Goal: Task Accomplishment & Management: Manage account settings

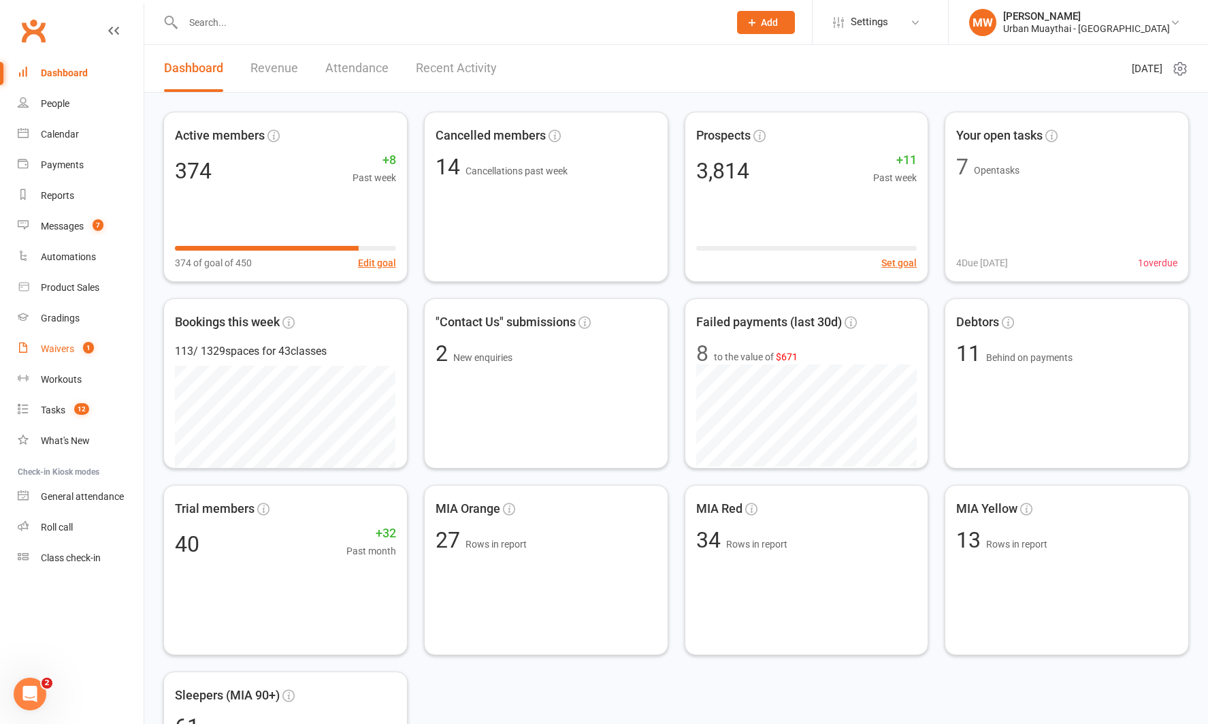
click at [54, 347] on div "Waivers" at bounding box center [57, 348] width 33 height 11
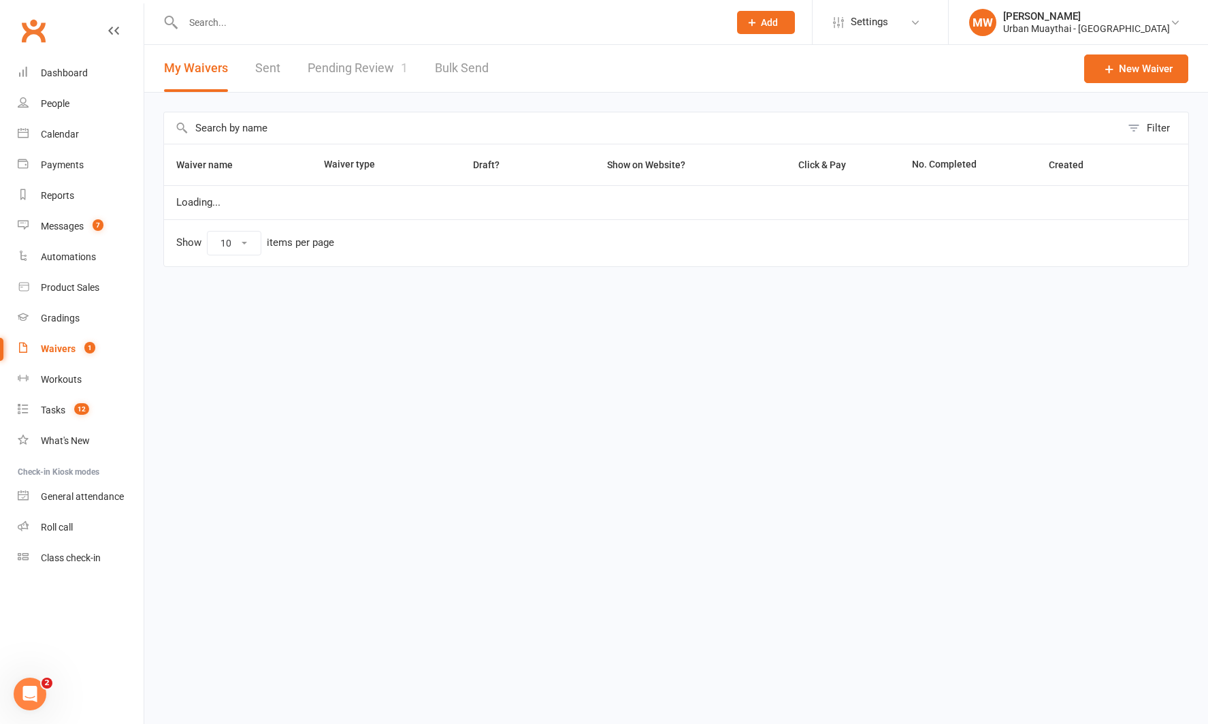
select select "50"
click at [344, 69] on link "Pending Review 1" at bounding box center [358, 68] width 100 height 47
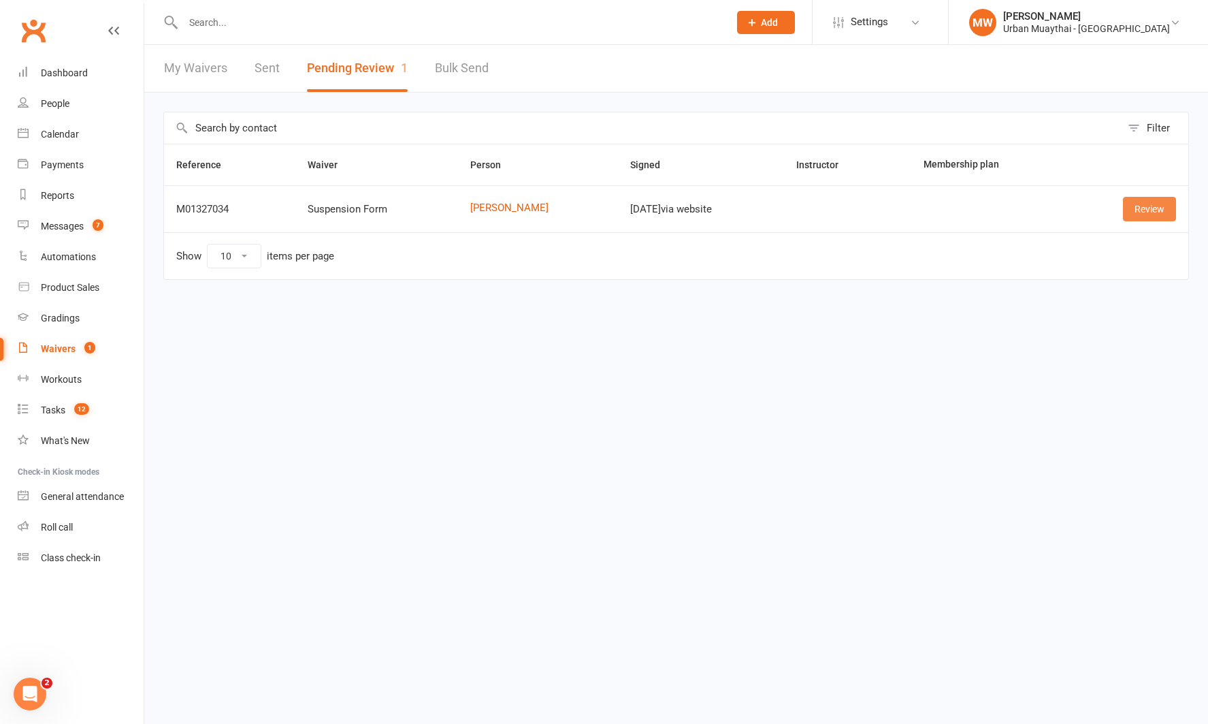
click at [1132, 208] on link "Review" at bounding box center [1149, 209] width 53 height 25
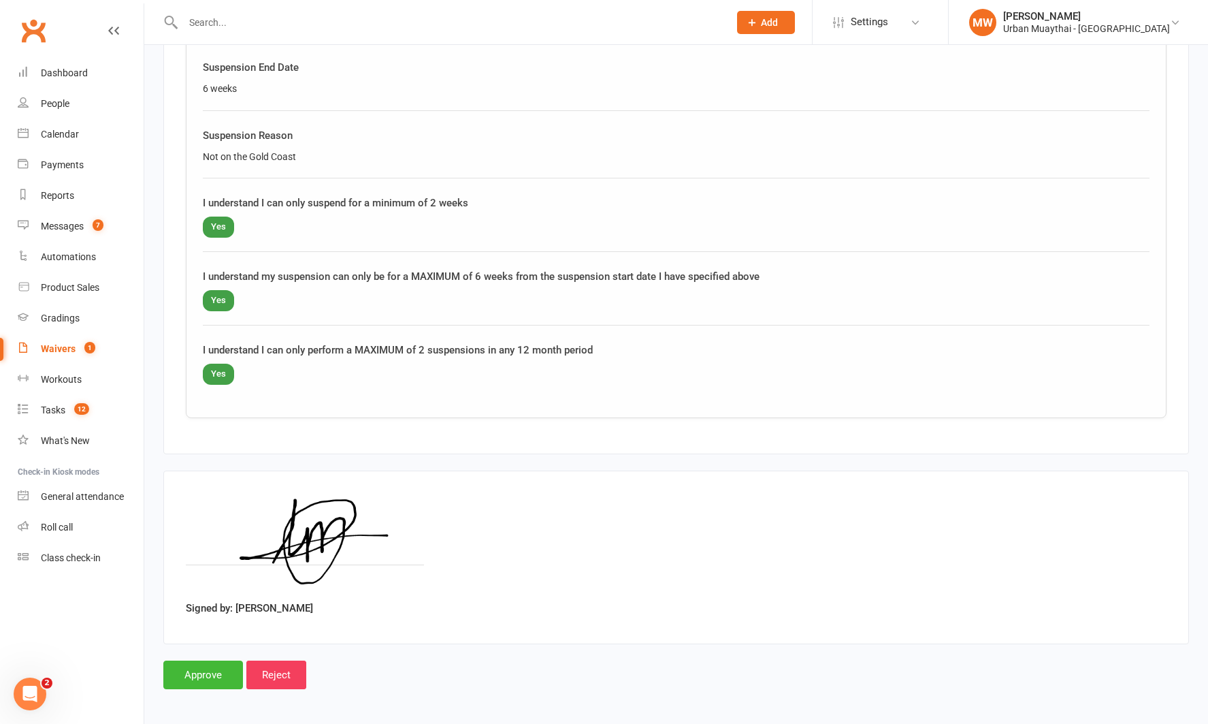
scroll to position [794, 0]
click at [206, 668] on input "Approve" at bounding box center [203, 672] width 80 height 29
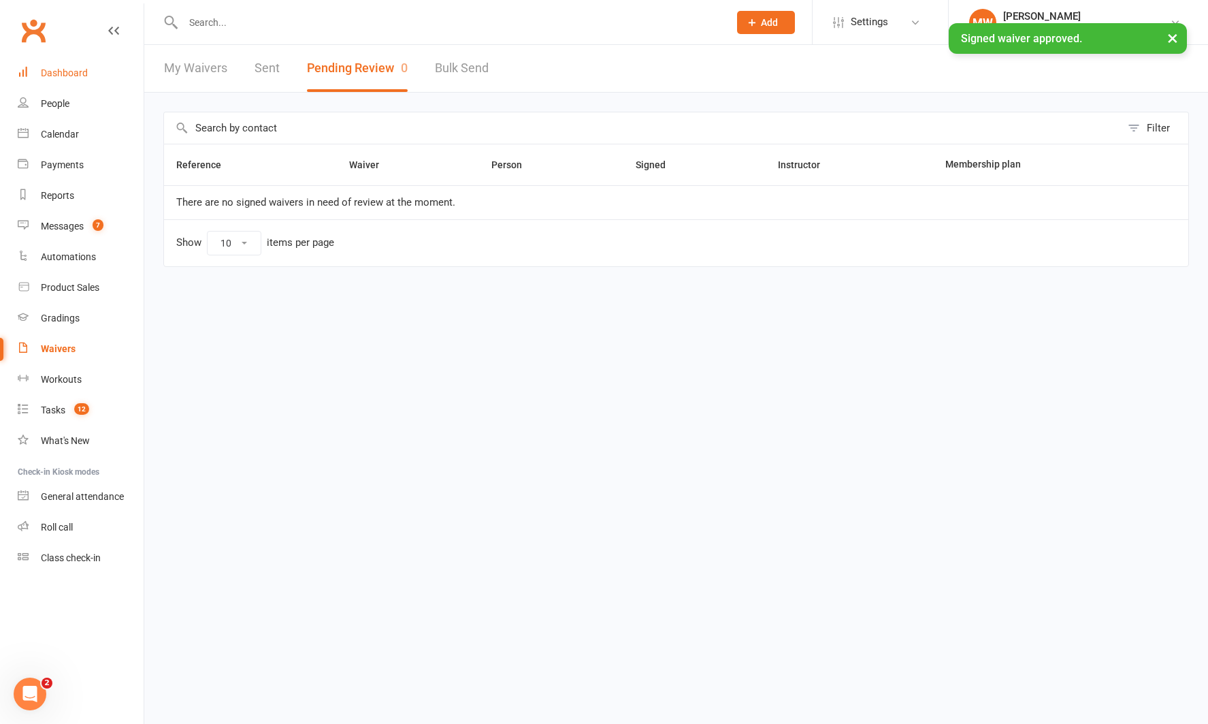
click at [57, 74] on div "Dashboard" at bounding box center [64, 72] width 47 height 11
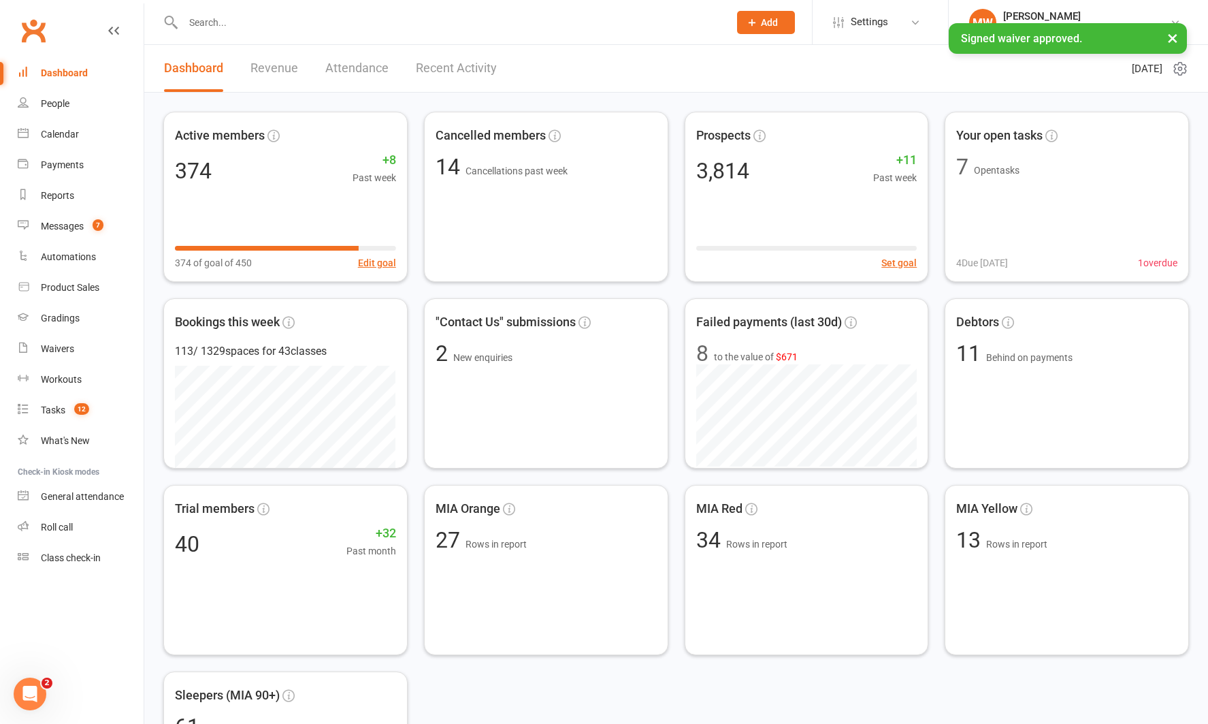
click at [433, 68] on link "Recent Activity" at bounding box center [456, 68] width 81 height 47
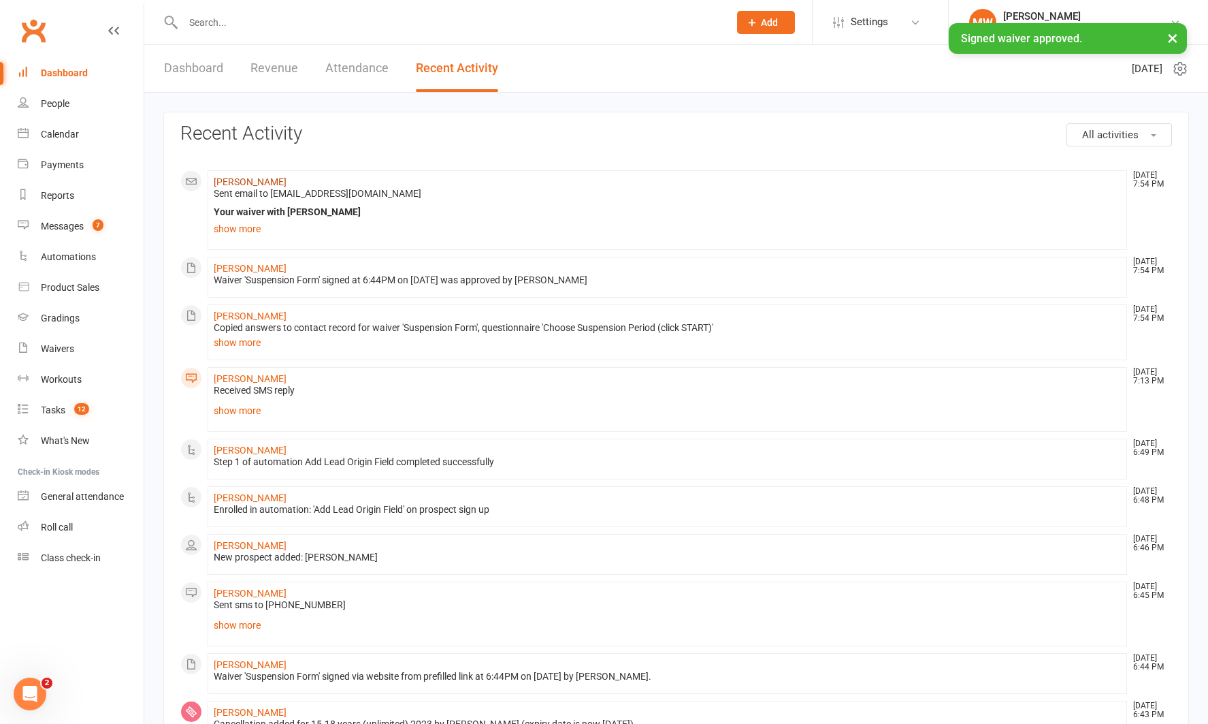
click at [270, 178] on link "[PERSON_NAME]" at bounding box center [250, 181] width 73 height 11
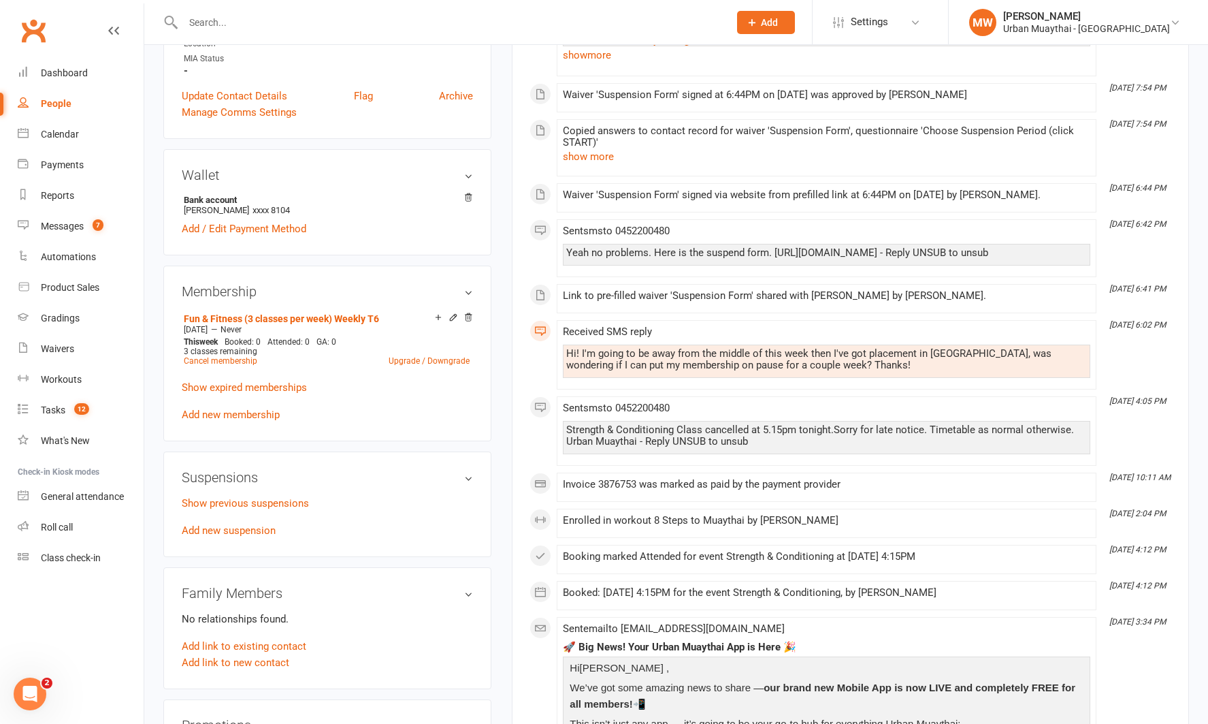
scroll to position [366, 0]
click at [259, 523] on link "Add new suspension" at bounding box center [229, 529] width 94 height 12
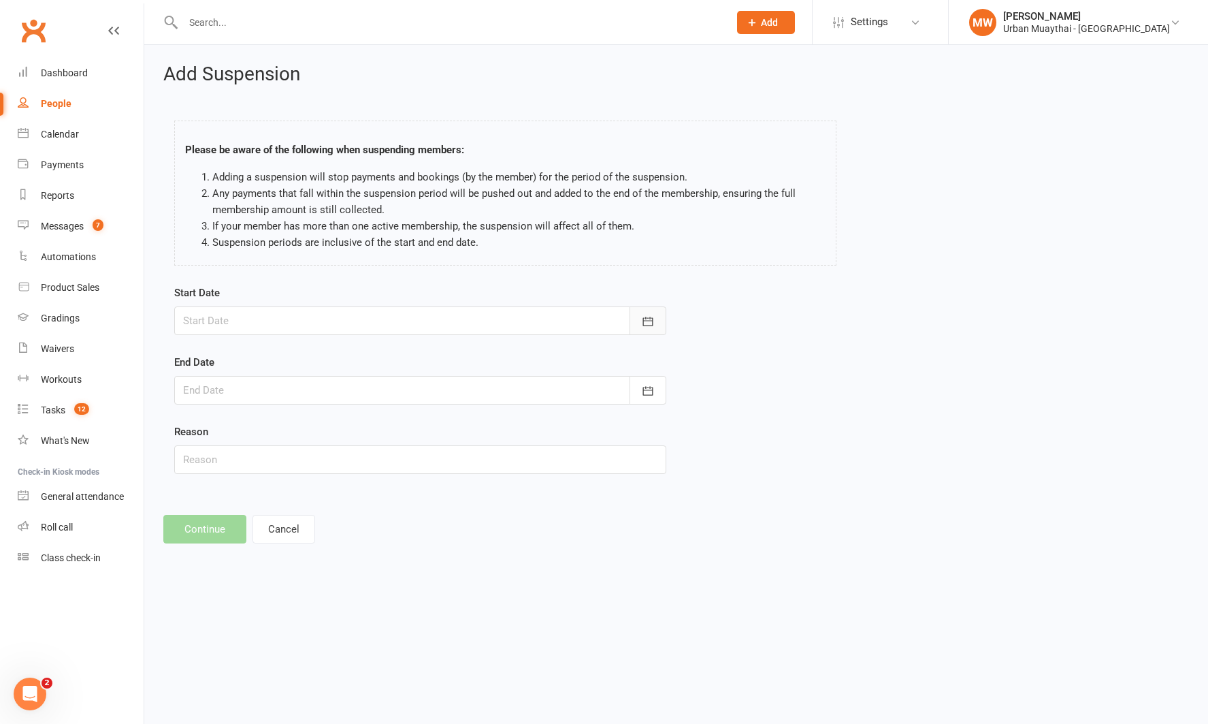
click at [648, 319] on icon "button" at bounding box center [648, 322] width 14 height 14
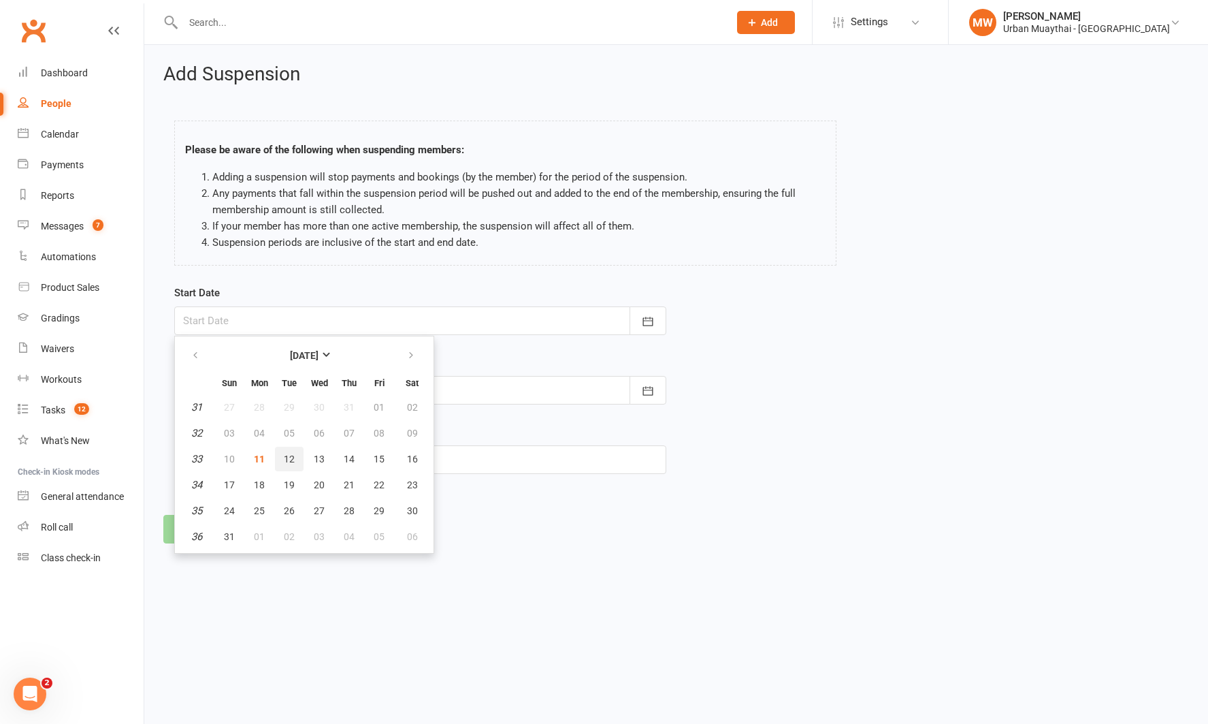
click at [283, 460] on button "12" at bounding box center [289, 459] width 29 height 25
type input "[DATE]"
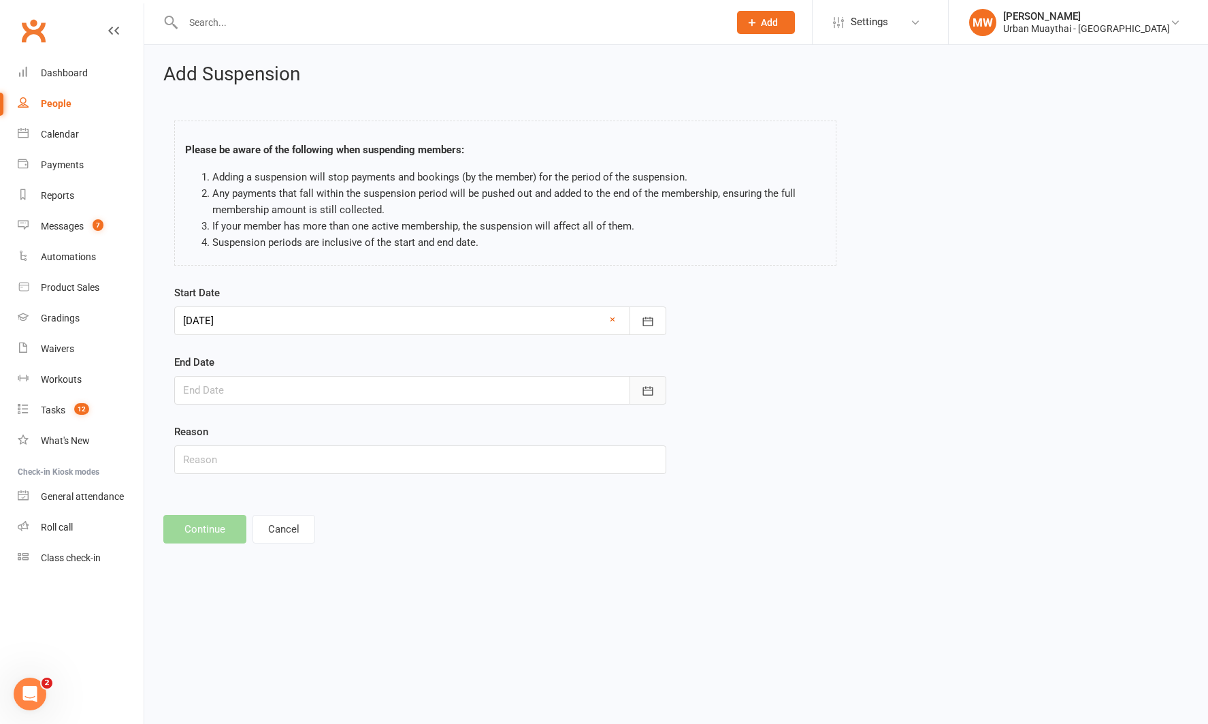
click at [646, 391] on icon "button" at bounding box center [648, 391] width 14 height 14
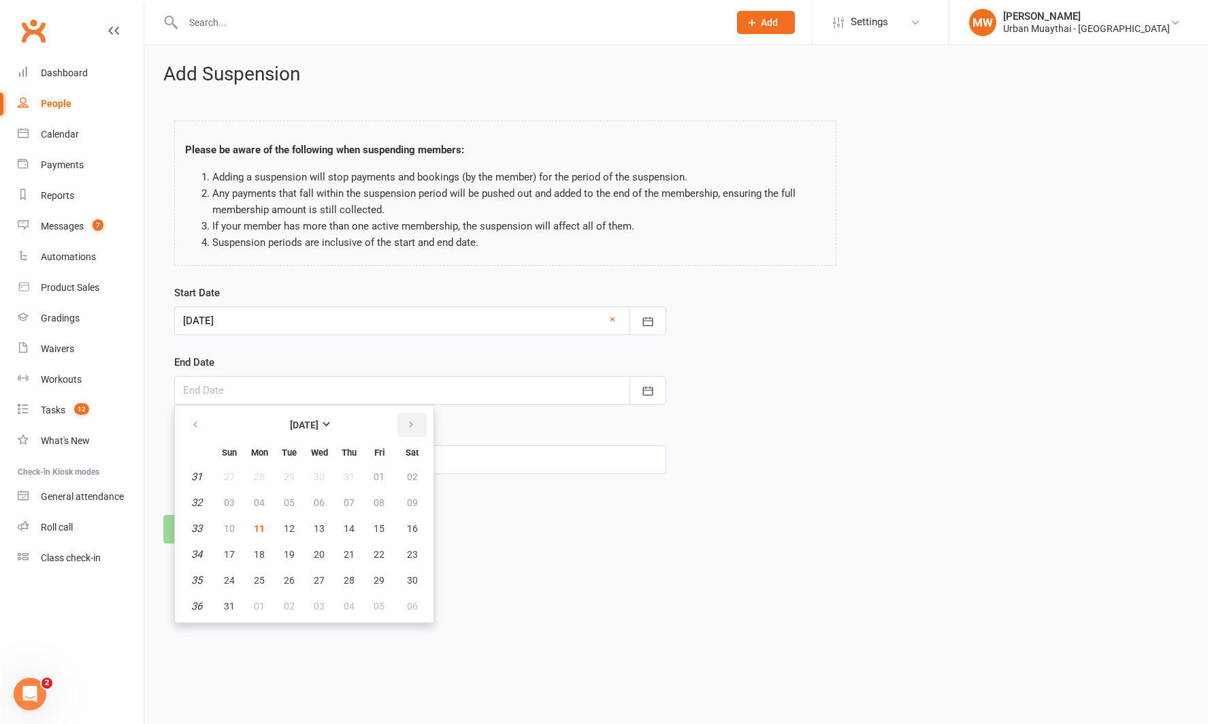
drag, startPoint x: 415, startPoint y: 421, endPoint x: 392, endPoint y: 433, distance: 25.6
click at [415, 421] on icon "button" at bounding box center [411, 424] width 10 height 11
click at [289, 555] on span "23" at bounding box center [289, 554] width 11 height 11
type input "[DATE]"
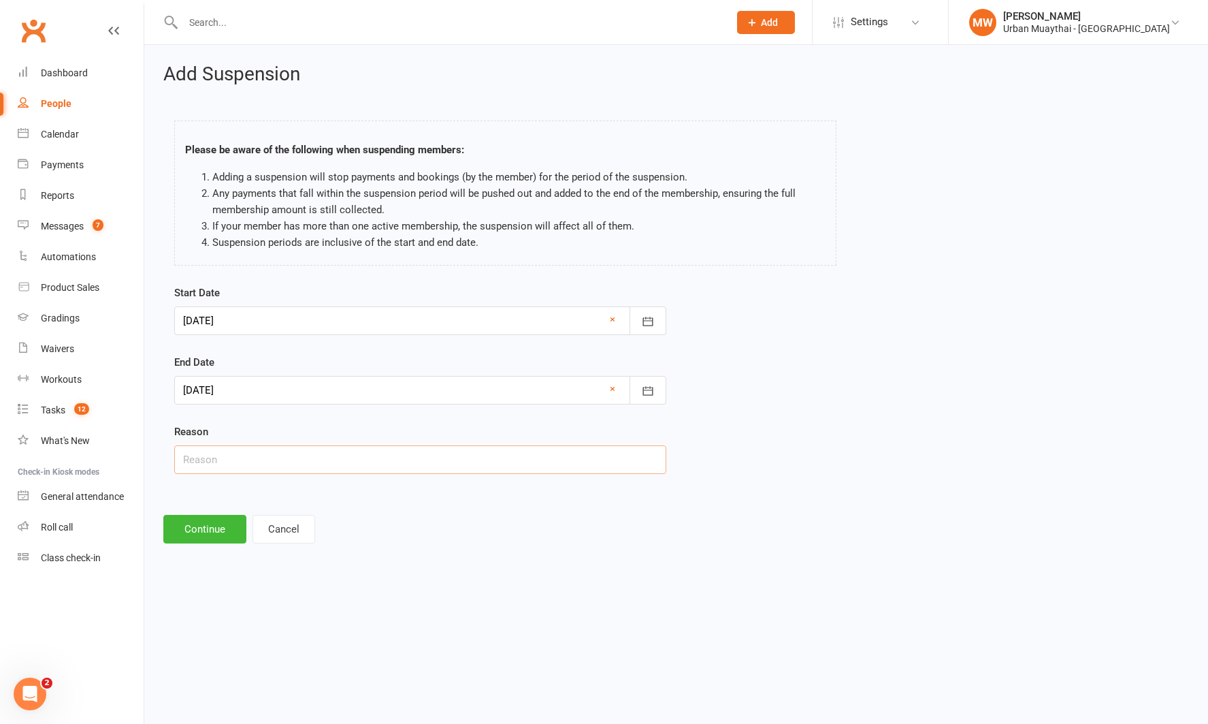
click at [208, 463] on input "text" at bounding box center [420, 459] width 492 height 29
type input "working away placemnet"
click at [204, 519] on button "Continue" at bounding box center [204, 529] width 83 height 29
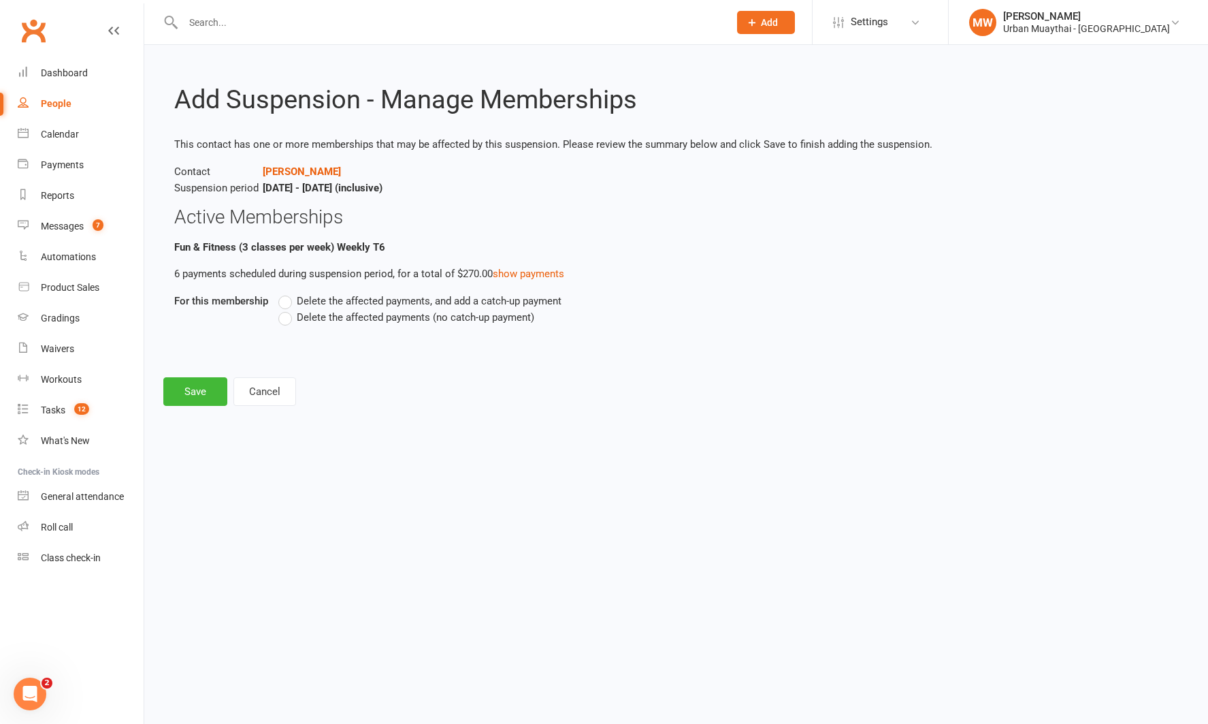
click at [286, 319] on label "Delete the affected payments (no catch-up payment)" at bounding box center [406, 317] width 256 height 16
click at [286, 309] on input "Delete the affected payments (no catch-up payment)" at bounding box center [282, 309] width 9 height 0
click at [177, 399] on button "Save" at bounding box center [195, 391] width 64 height 29
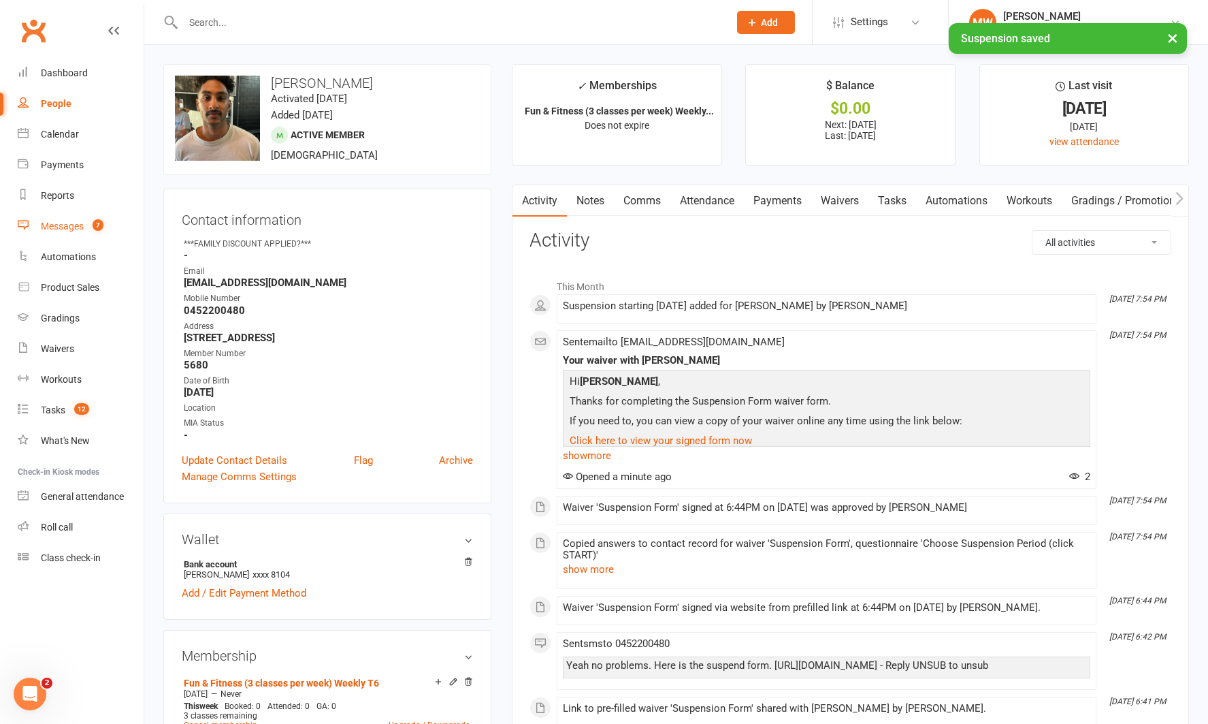
click at [61, 223] on div "Messages" at bounding box center [62, 226] width 43 height 11
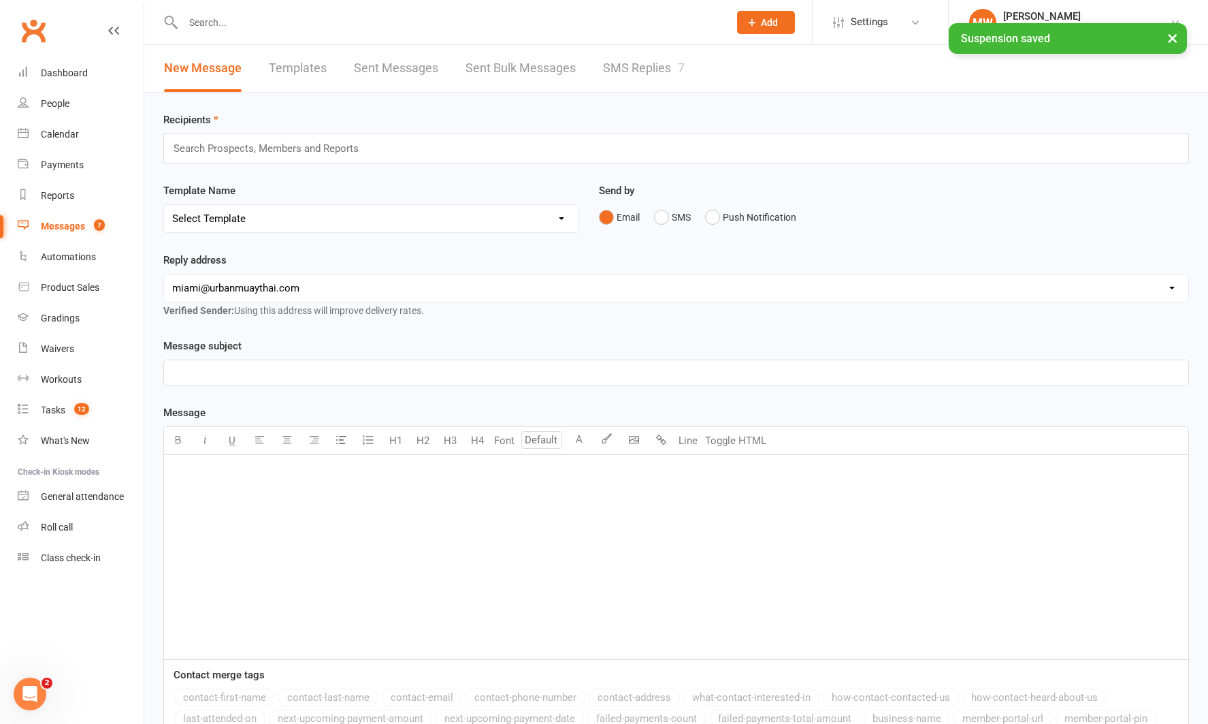
click at [628, 67] on link "SMS Replies 7" at bounding box center [644, 68] width 82 height 47
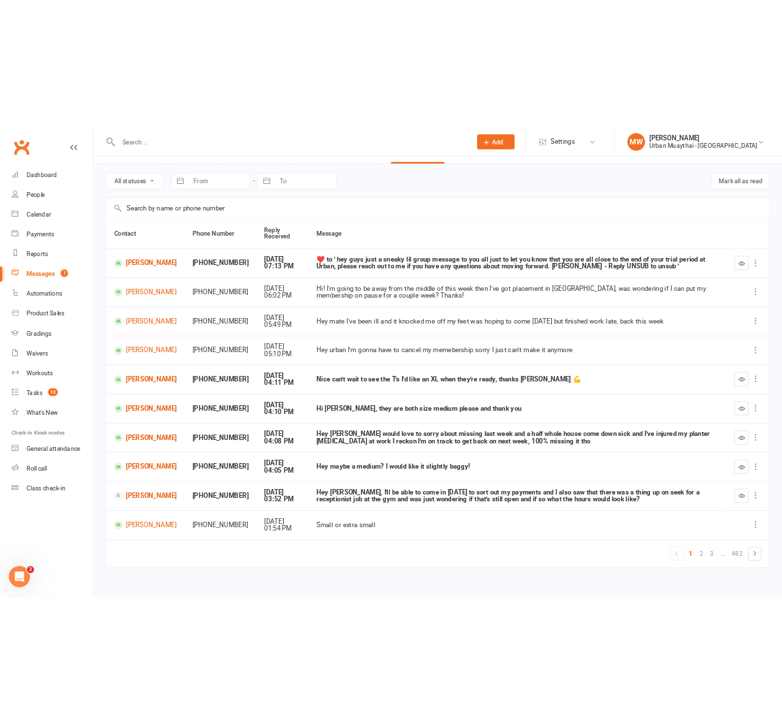
scroll to position [50, 0]
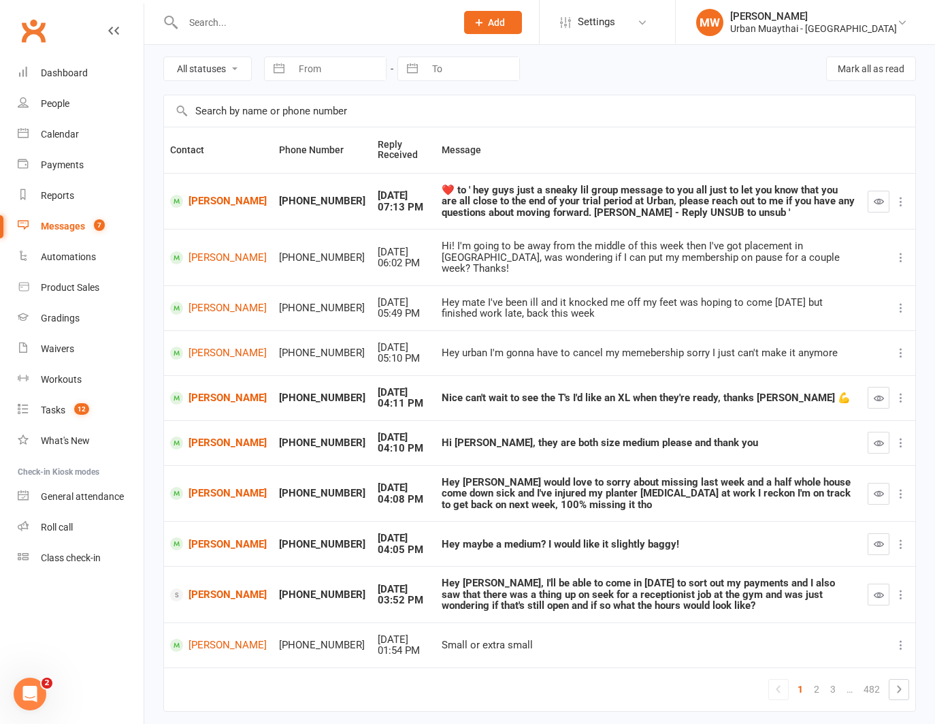
click at [112, 27] on icon at bounding box center [113, 30] width 11 height 11
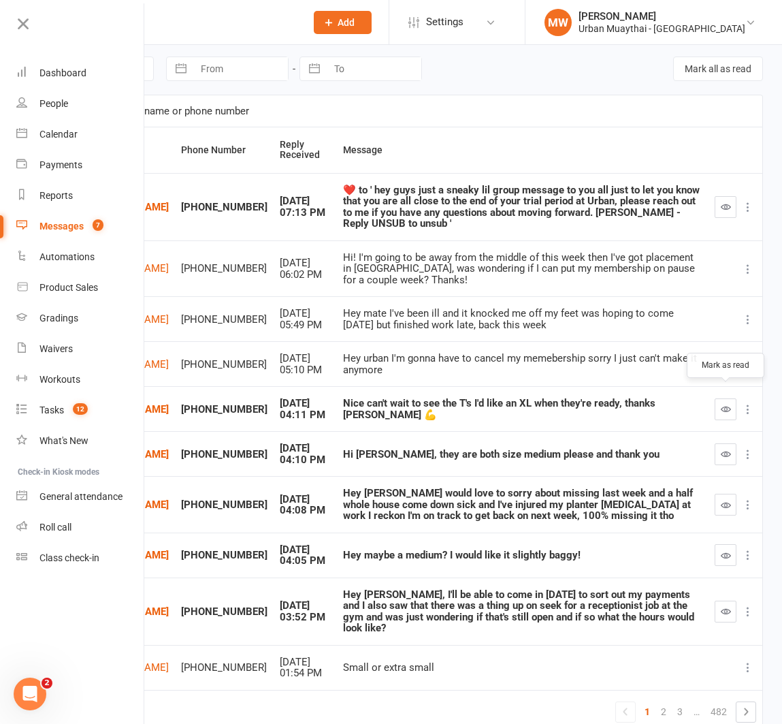
click at [731, 398] on button "button" at bounding box center [726, 409] width 22 height 22
click at [26, 22] on icon at bounding box center [23, 23] width 19 height 19
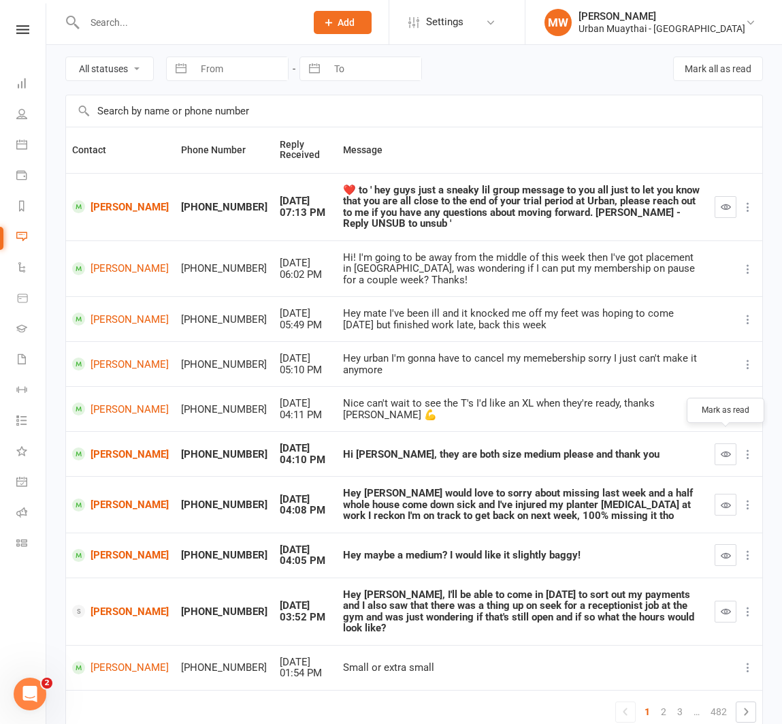
click at [724, 449] on icon "button" at bounding box center [726, 454] width 10 height 10
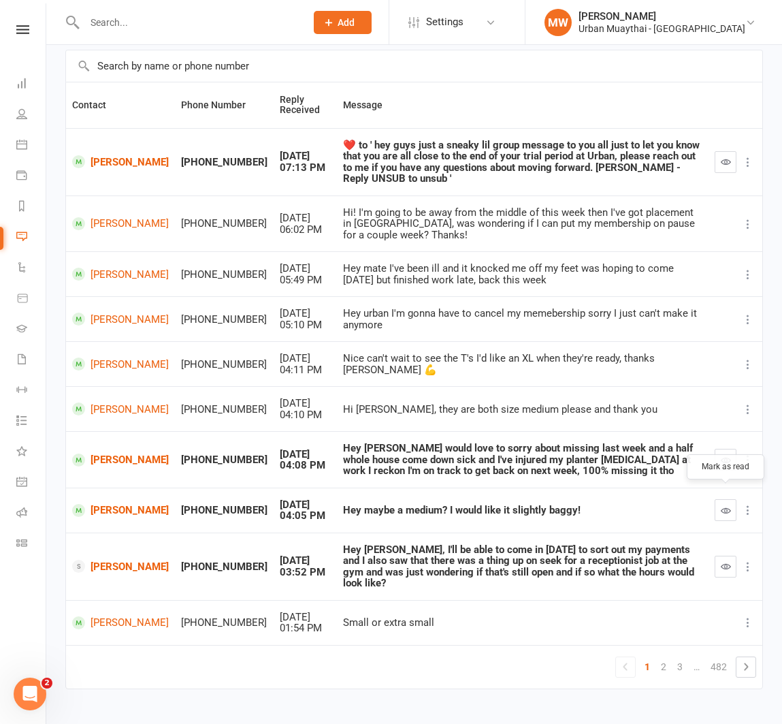
click at [722, 505] on icon "button" at bounding box center [726, 510] width 10 height 10
click at [722, 561] on icon "button" at bounding box center [726, 566] width 10 height 10
click at [121, 560] on link "[PERSON_NAME]" at bounding box center [120, 566] width 97 height 13
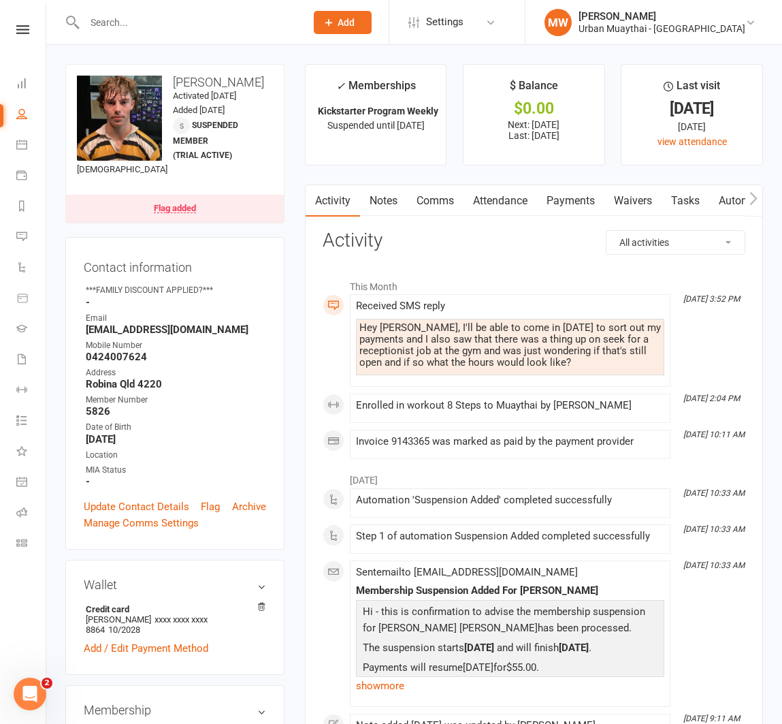
click at [435, 199] on link "Comms" at bounding box center [435, 200] width 57 height 31
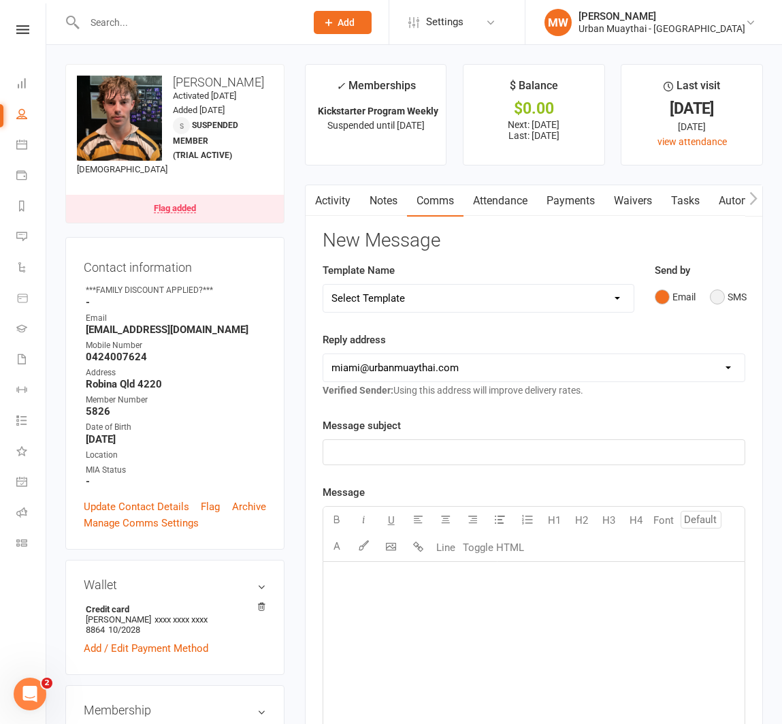
click at [724, 294] on button "SMS" at bounding box center [728, 297] width 37 height 26
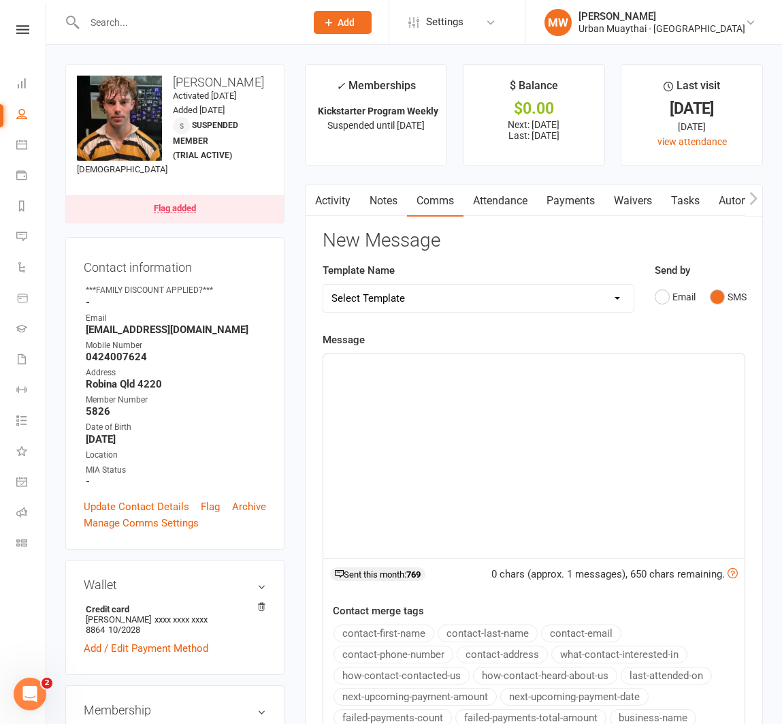
click at [391, 372] on p "﻿" at bounding box center [534, 366] width 405 height 16
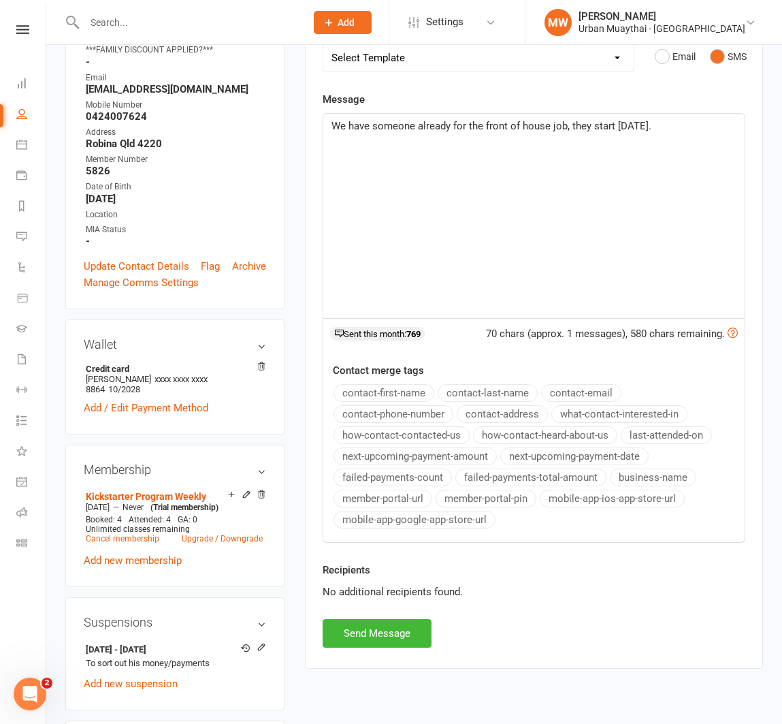
scroll to position [243, 0]
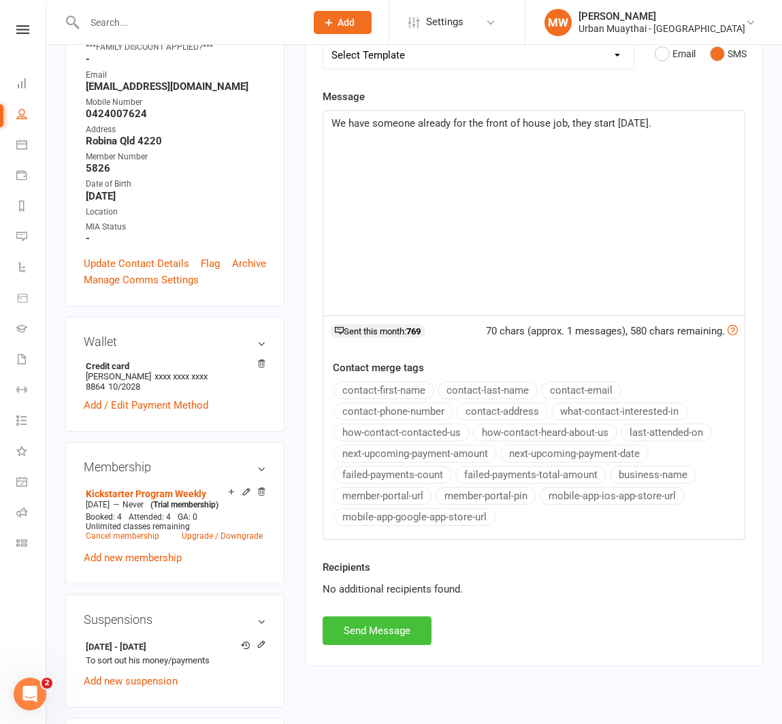
click at [356, 633] on button "Send Message" at bounding box center [377, 630] width 109 height 29
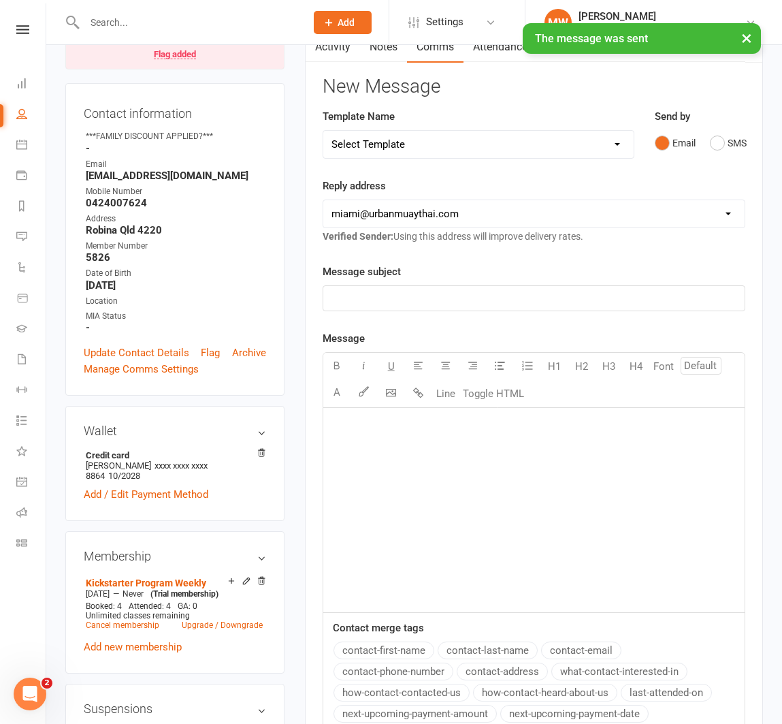
scroll to position [0, 0]
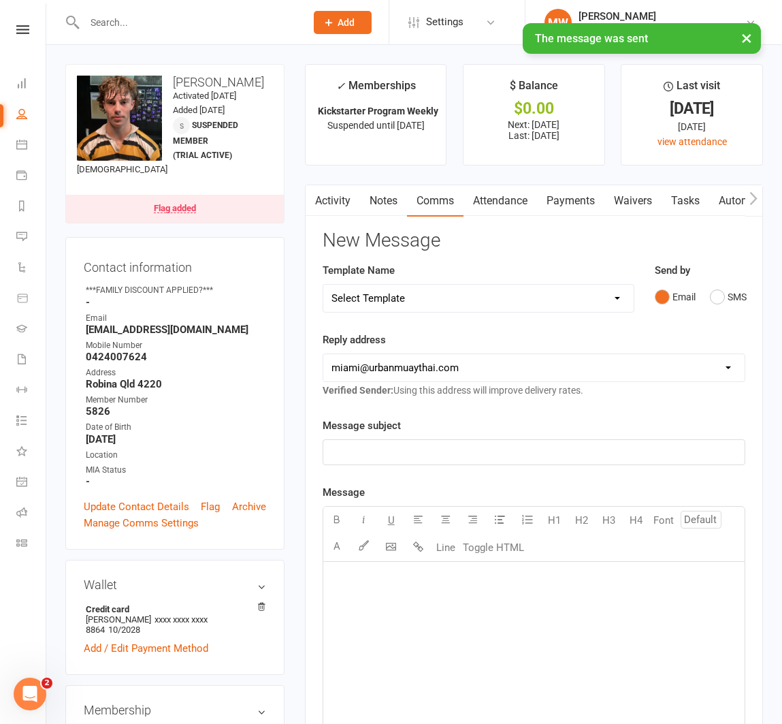
click at [566, 198] on link "Payments" at bounding box center [570, 200] width 67 height 31
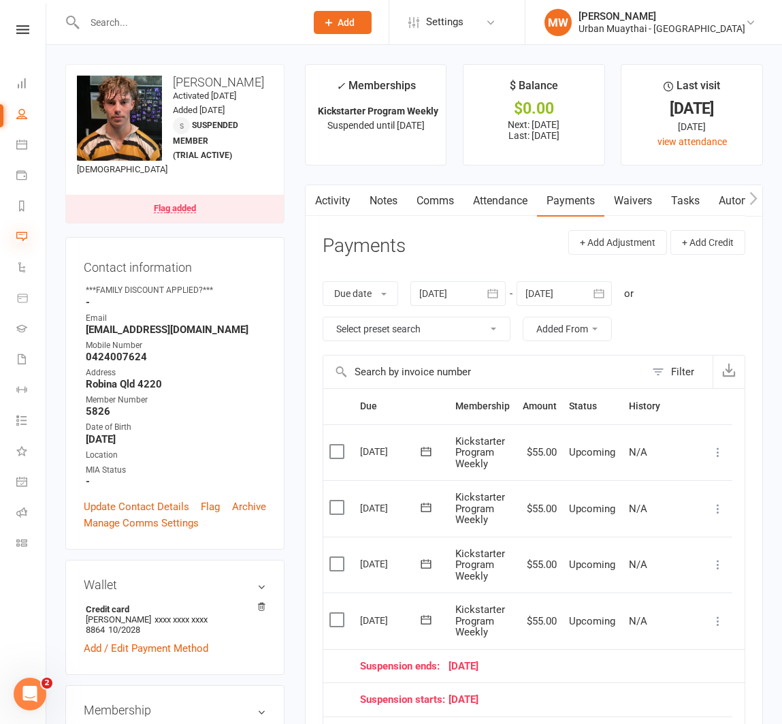
click at [16, 231] on icon at bounding box center [21, 236] width 11 height 11
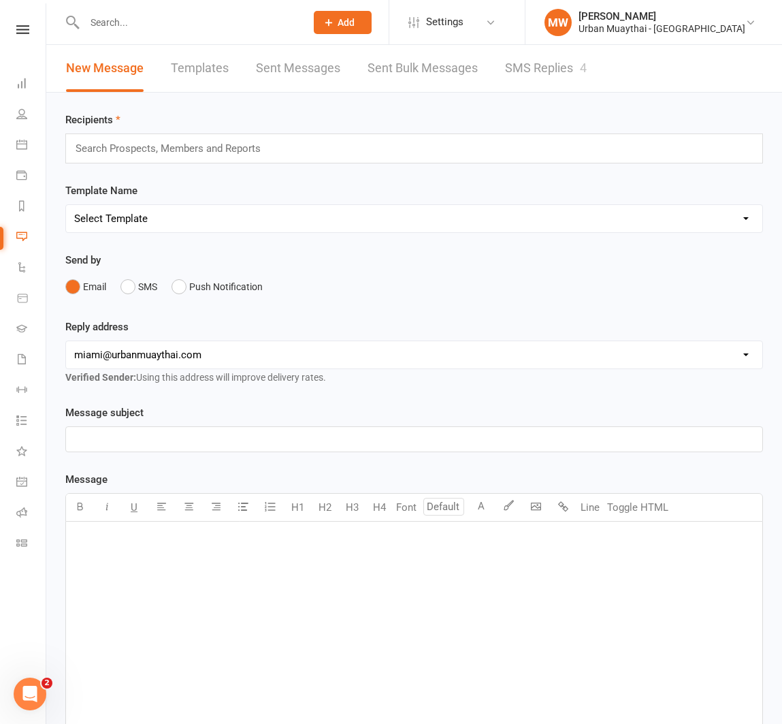
click at [519, 60] on link "SMS Replies 4" at bounding box center [546, 68] width 82 height 47
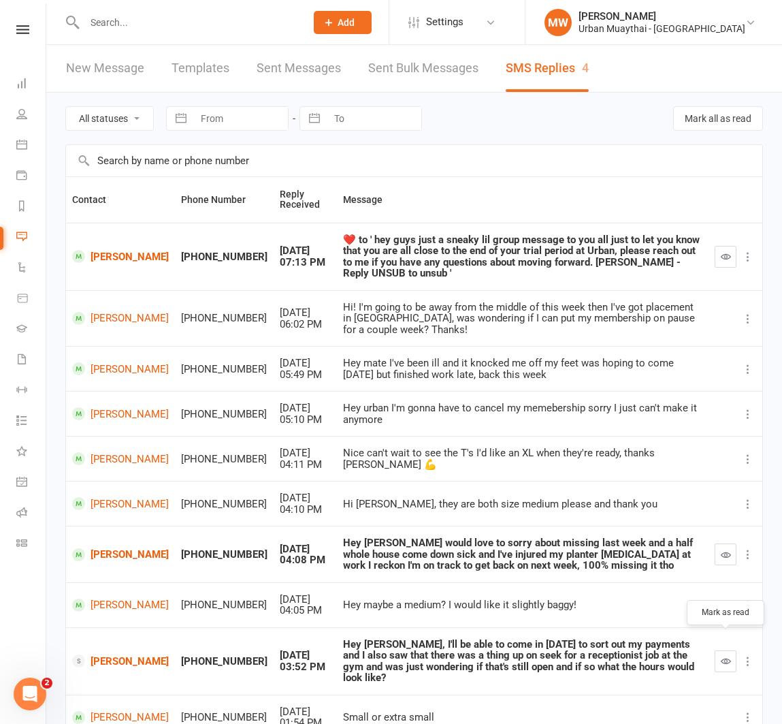
click at [724, 656] on icon "button" at bounding box center [726, 661] width 10 height 10
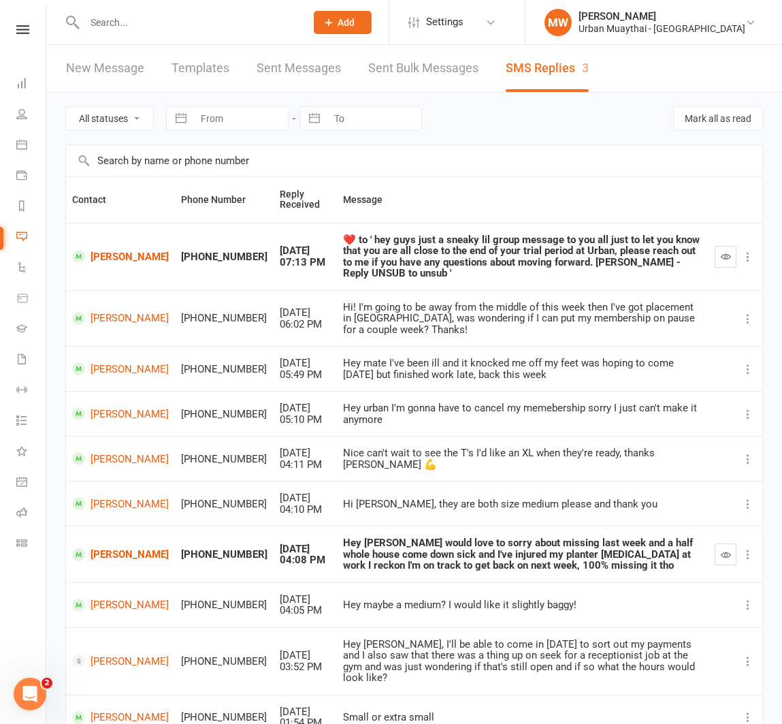
scroll to position [95, 0]
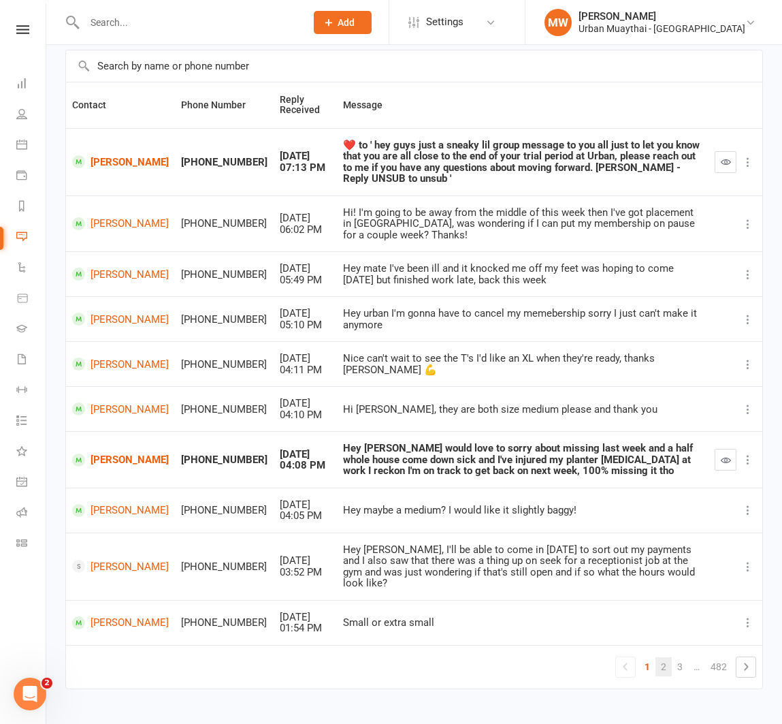
click at [662, 657] on link "2" at bounding box center [664, 666] width 16 height 19
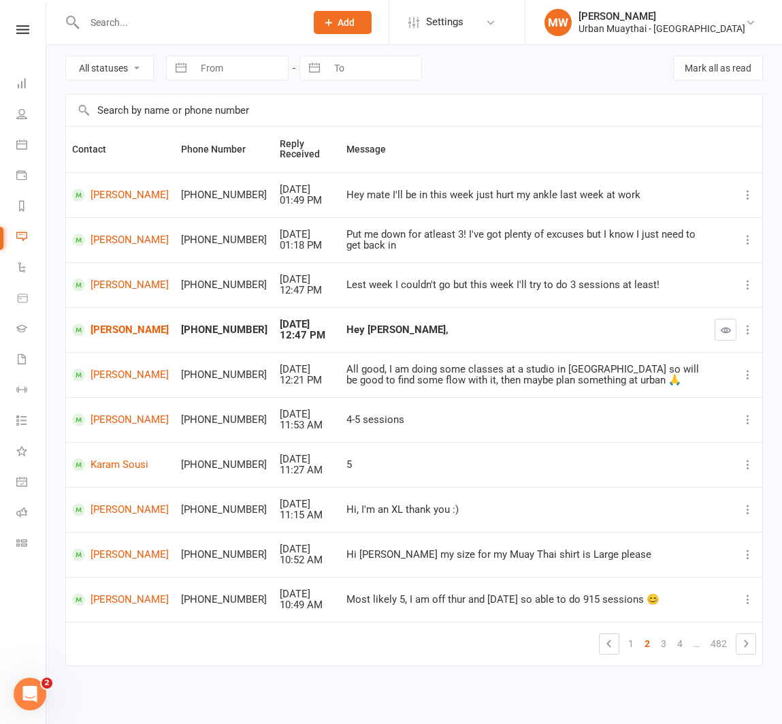
scroll to position [50, 0]
click at [108, 328] on link "[PERSON_NAME]" at bounding box center [120, 330] width 97 height 13
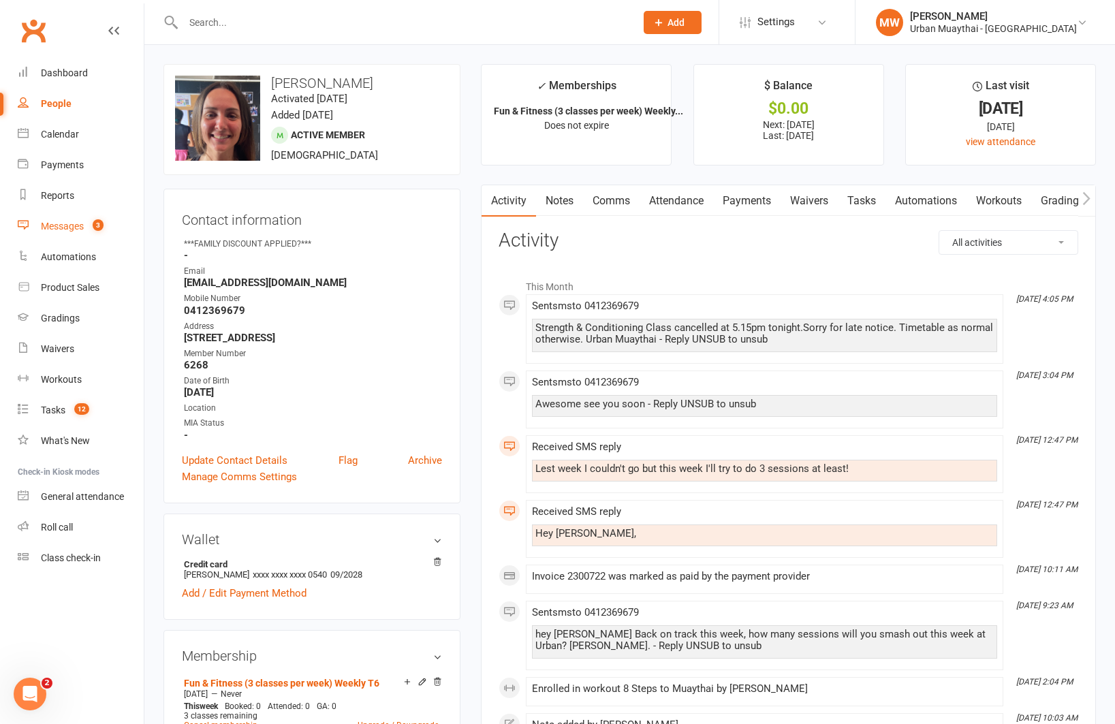
click at [71, 223] on div "Messages" at bounding box center [62, 226] width 43 height 11
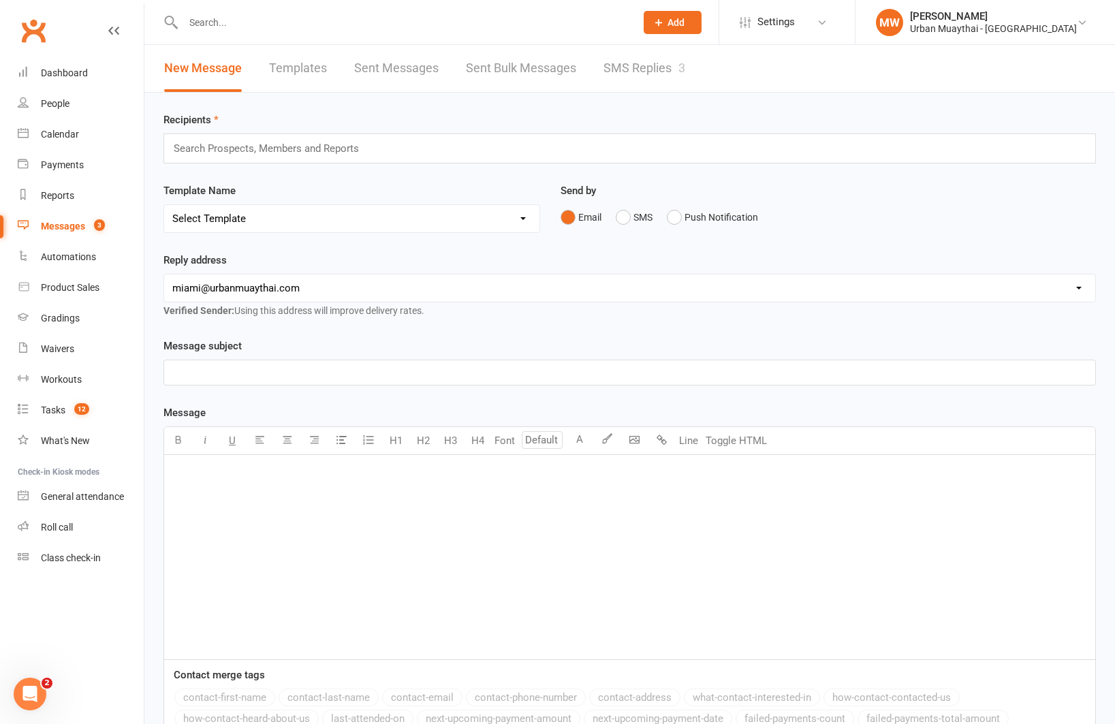
click at [644, 67] on link "SMS Replies 3" at bounding box center [644, 68] width 82 height 47
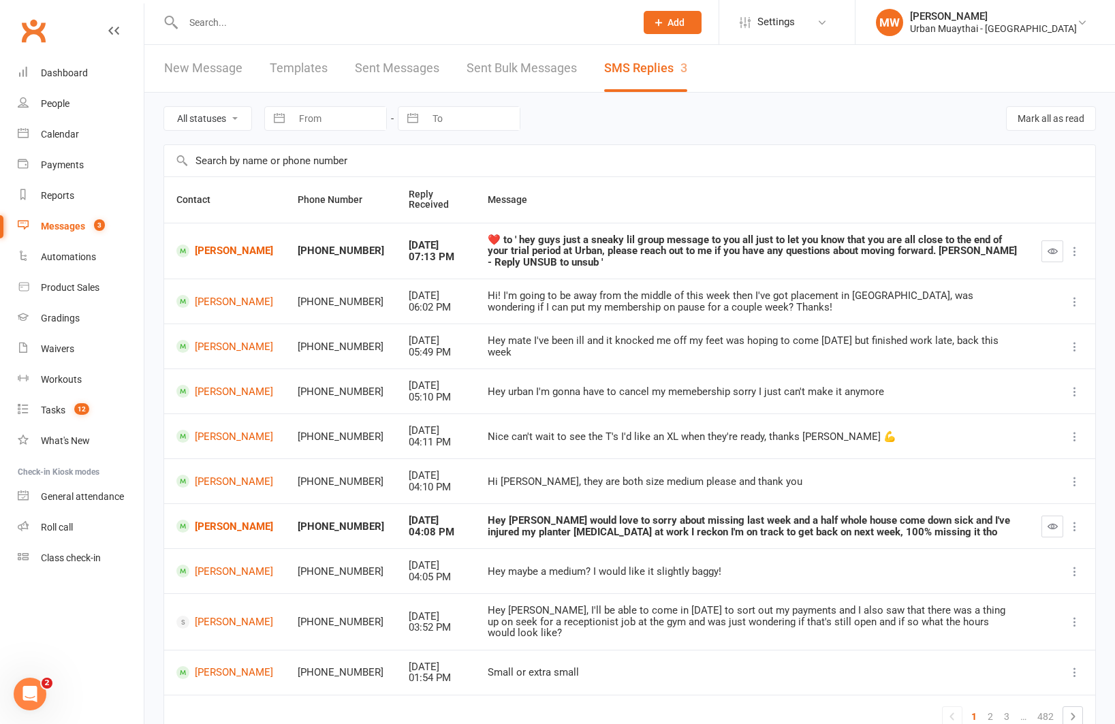
click at [218, 124] on select "All statuses Read only Unread only" at bounding box center [207, 118] width 87 height 23
select select "unread_only"
click at [164, 107] on select "All statuses Read only Unread only" at bounding box center [207, 118] width 87 height 23
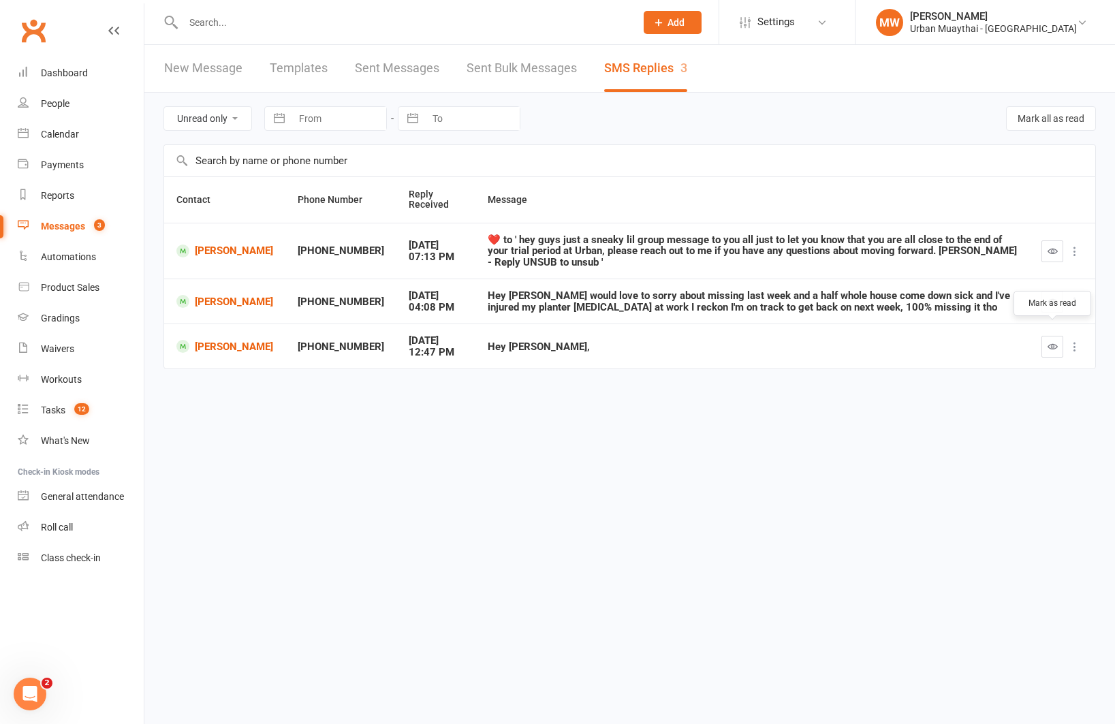
click at [1056, 341] on icon "button" at bounding box center [1052, 346] width 10 height 10
click at [58, 407] on div "Tasks" at bounding box center [53, 409] width 25 height 11
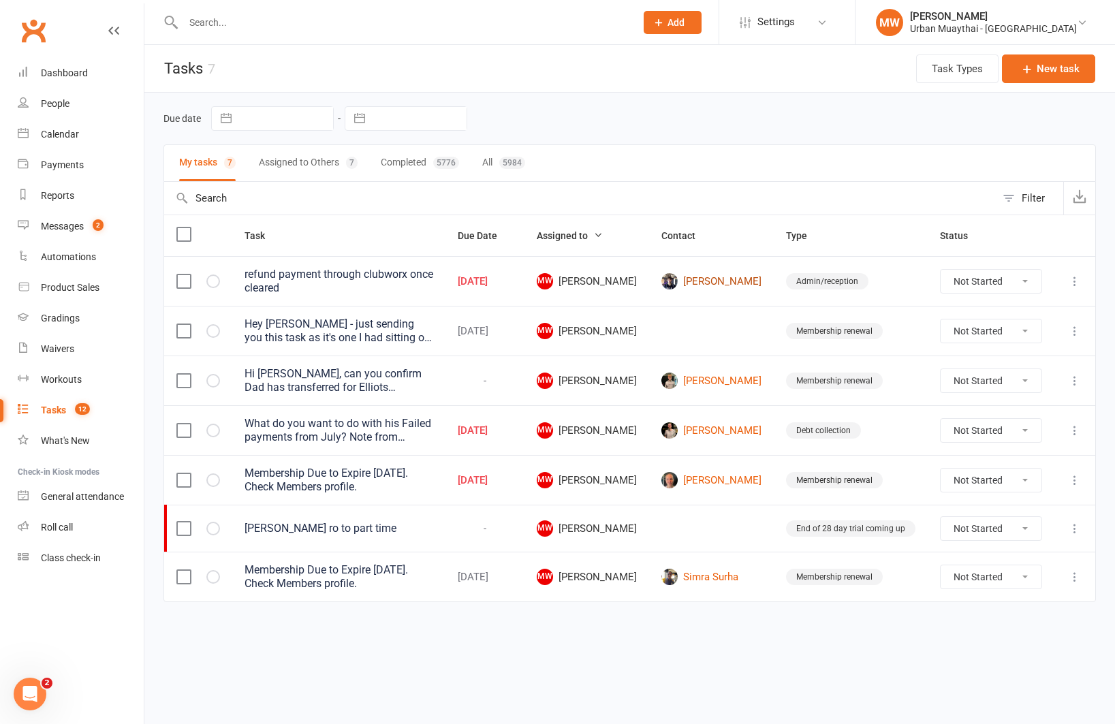
click at [741, 280] on link "[PERSON_NAME]" at bounding box center [711, 281] width 100 height 16
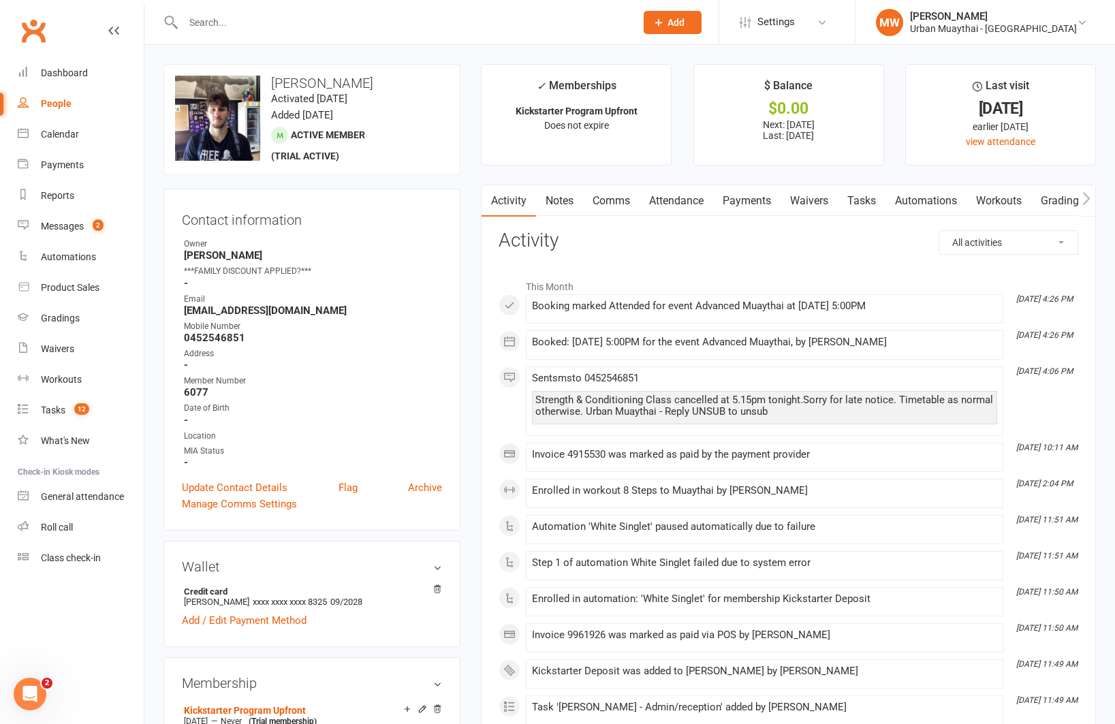
click at [755, 196] on link "Payments" at bounding box center [746, 200] width 67 height 31
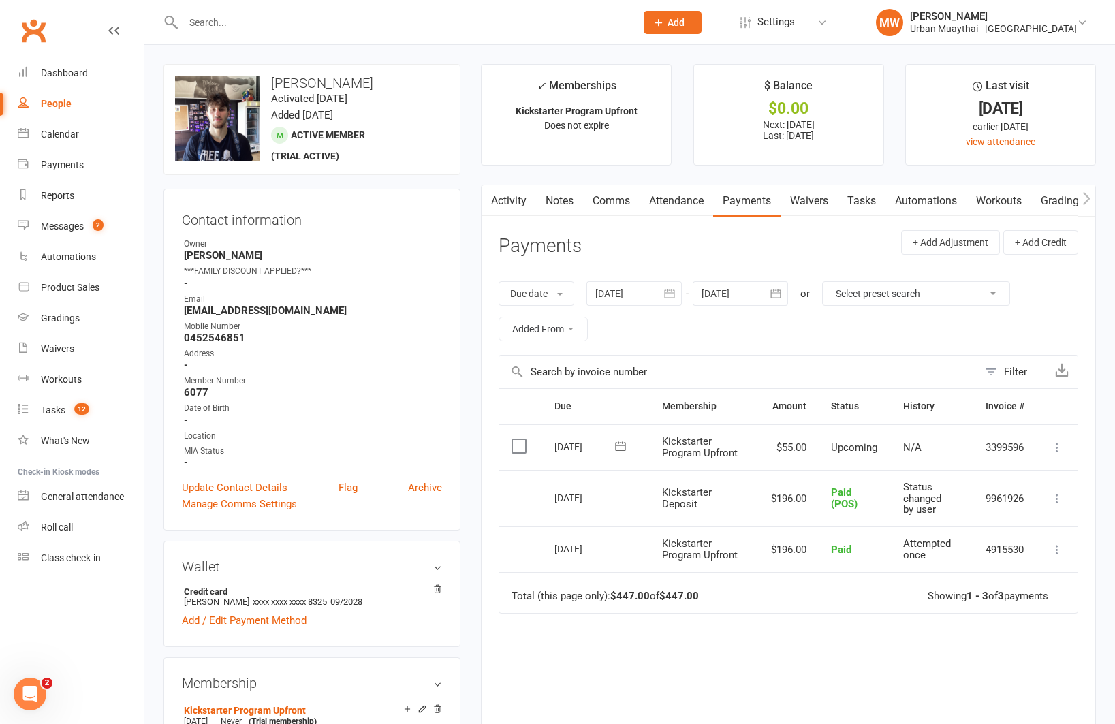
click at [1055, 551] on icon at bounding box center [1057, 550] width 14 height 14
click at [1039, 565] on link "Refund" at bounding box center [996, 575] width 135 height 27
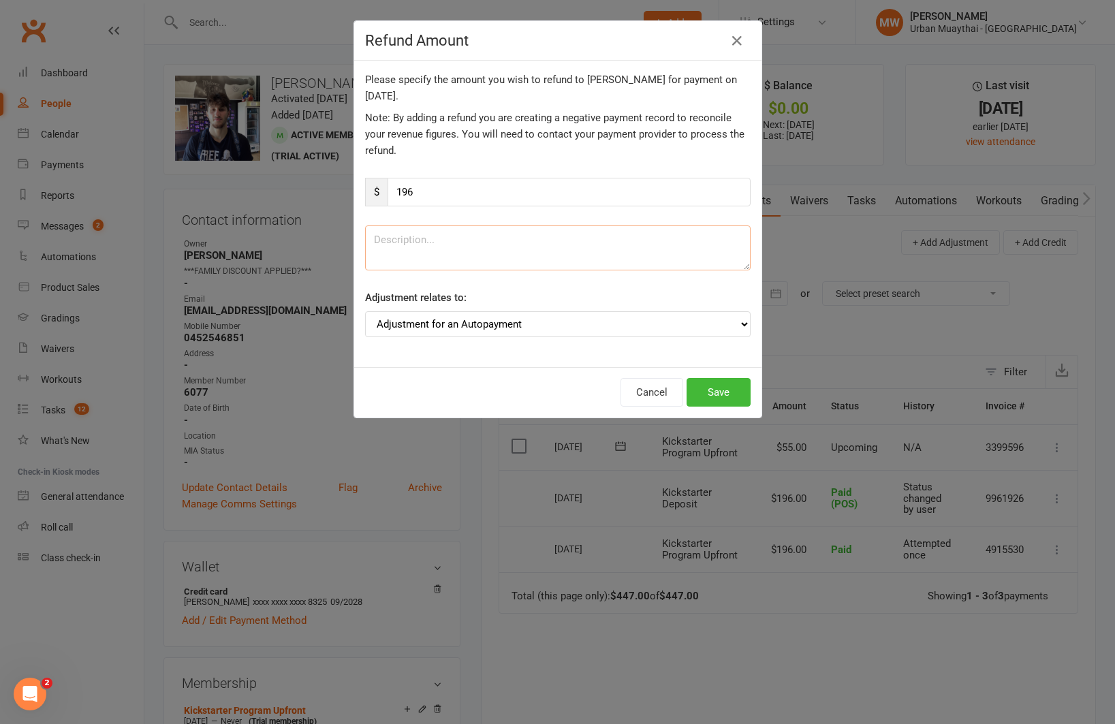
click at [498, 238] on textarea at bounding box center [557, 247] width 385 height 45
type textarea "double charged"
click at [703, 387] on button "Save" at bounding box center [718, 392] width 64 height 29
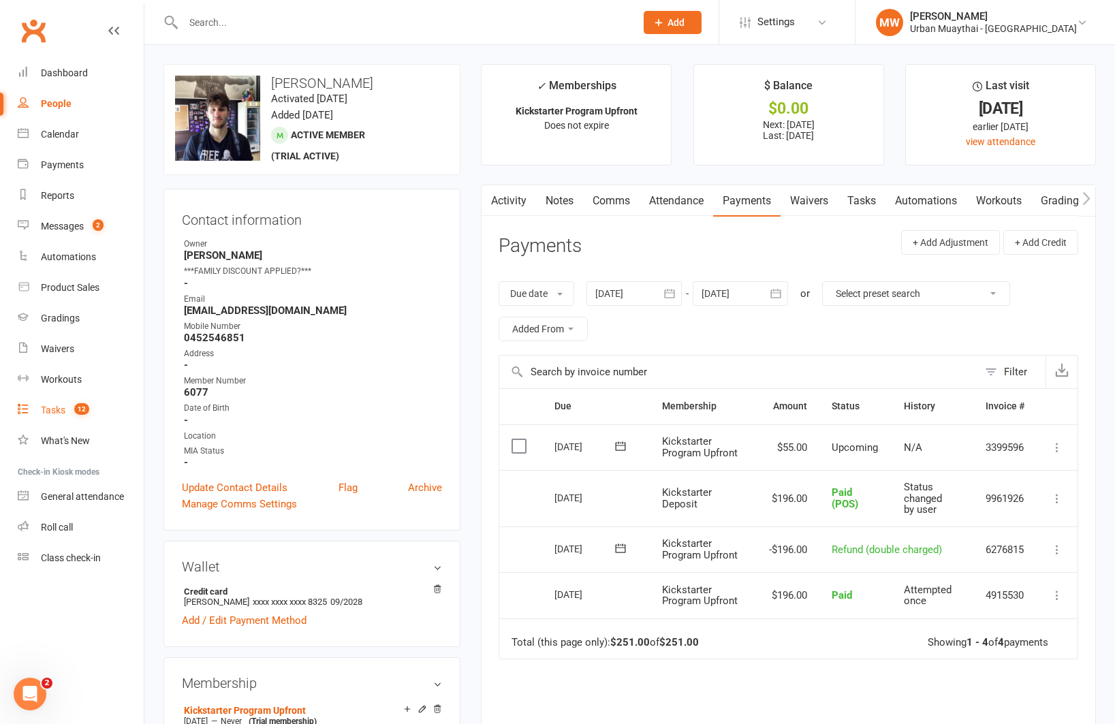
click at [52, 409] on div "Tasks" at bounding box center [53, 409] width 25 height 11
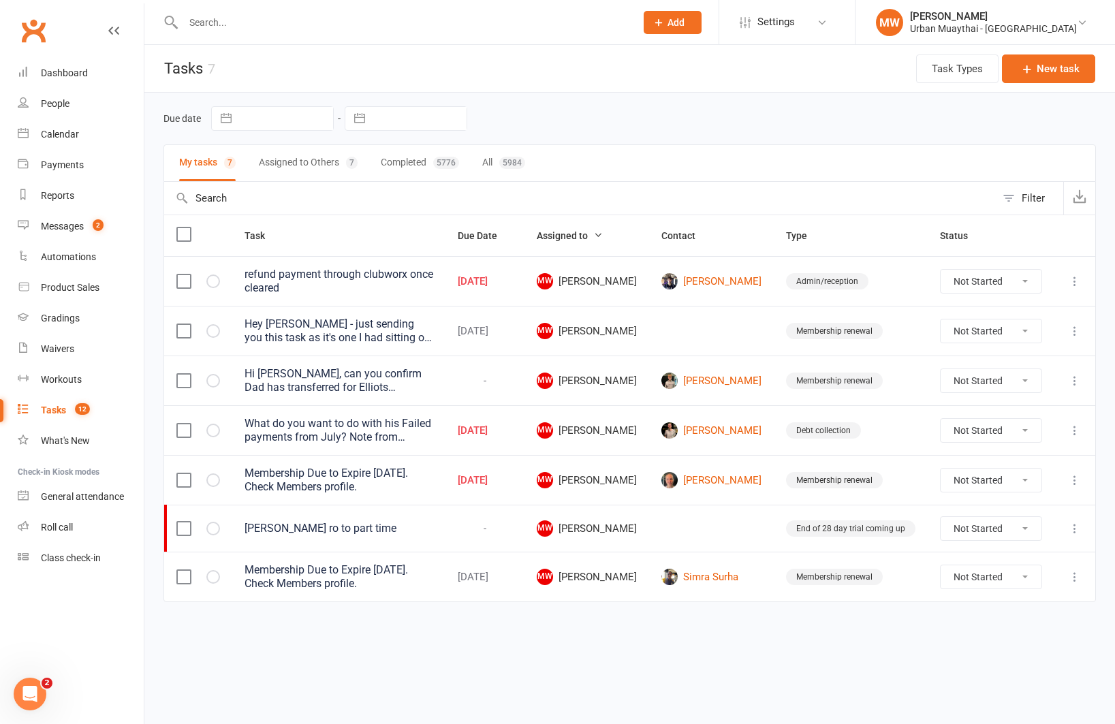
click at [964, 278] on select "Not Started In Progress Waiting Complete" at bounding box center [990, 281] width 101 height 23
click at [940, 270] on select "Not Started In Progress Waiting Complete" at bounding box center [990, 281] width 101 height 23
select select "unstarted"
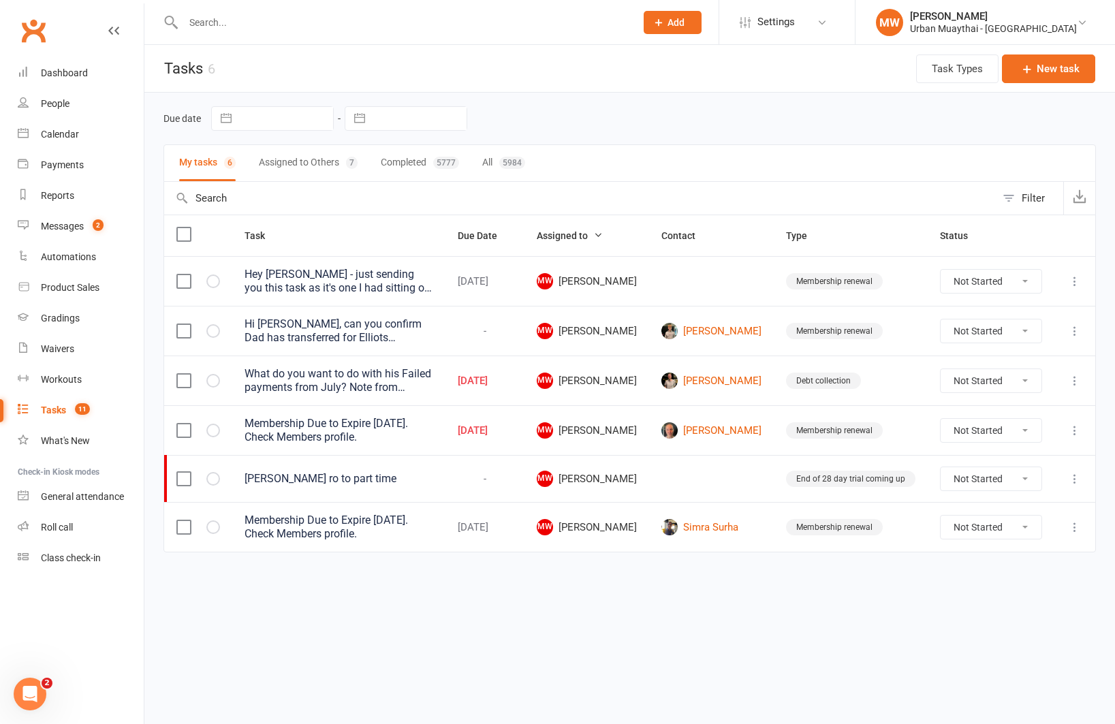
click at [974, 338] on select "Not Started In Progress Waiting Complete" at bounding box center [990, 330] width 101 height 23
click at [940, 319] on select "Not Started In Progress Waiting Complete" at bounding box center [990, 330] width 101 height 23
select select "unstarted"
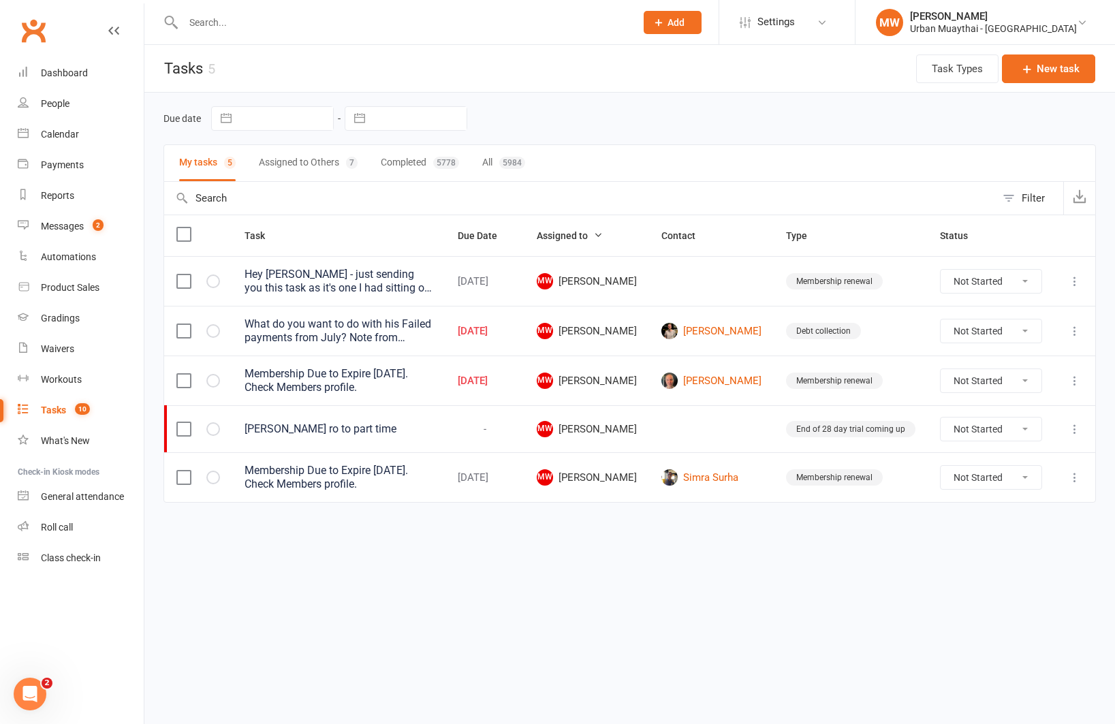
click at [975, 479] on select "Not Started In Progress Waiting Complete" at bounding box center [990, 477] width 101 height 23
click at [940, 466] on select "Not Started In Progress Waiting Complete" at bounding box center [990, 477] width 101 height 23
select select "unstarted"
click at [361, 429] on div "[PERSON_NAME] ro to part time" at bounding box center [338, 429] width 189 height 14
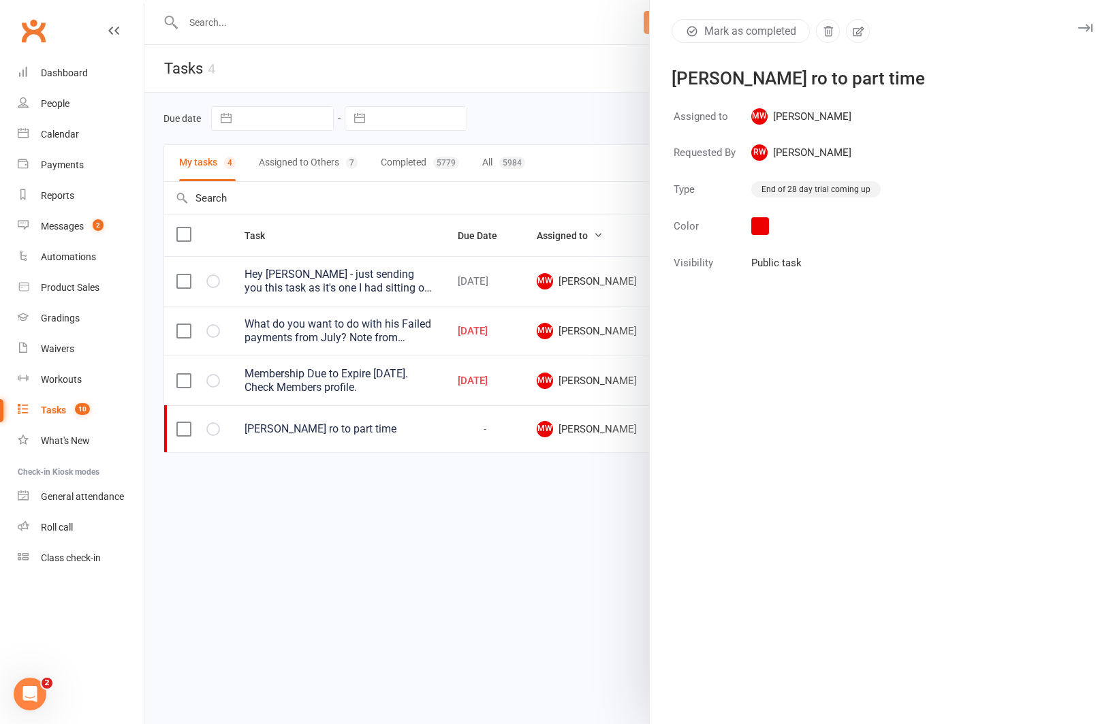
click at [512, 494] on div at bounding box center [629, 362] width 970 height 724
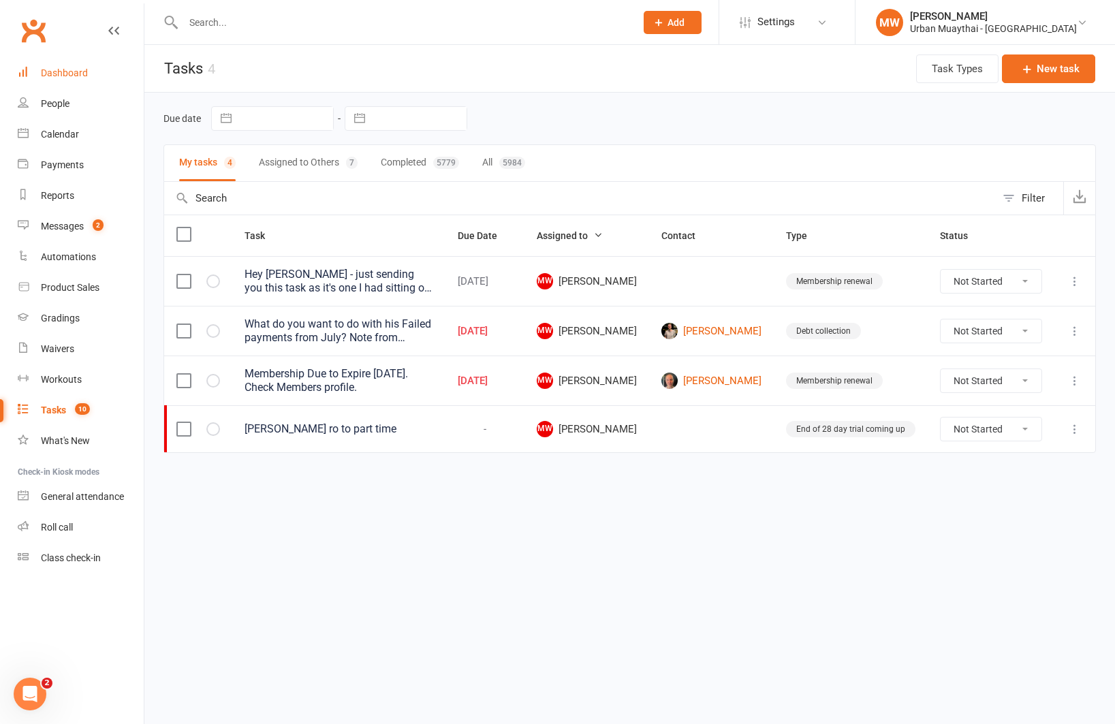
click at [71, 69] on div "Dashboard" at bounding box center [64, 72] width 47 height 11
click at [991, 434] on select "Not Started In Progress Waiting Complete" at bounding box center [990, 428] width 101 height 23
click at [940, 417] on select "Not Started In Progress Waiting Complete" at bounding box center [990, 428] width 101 height 23
select select "unstarted"
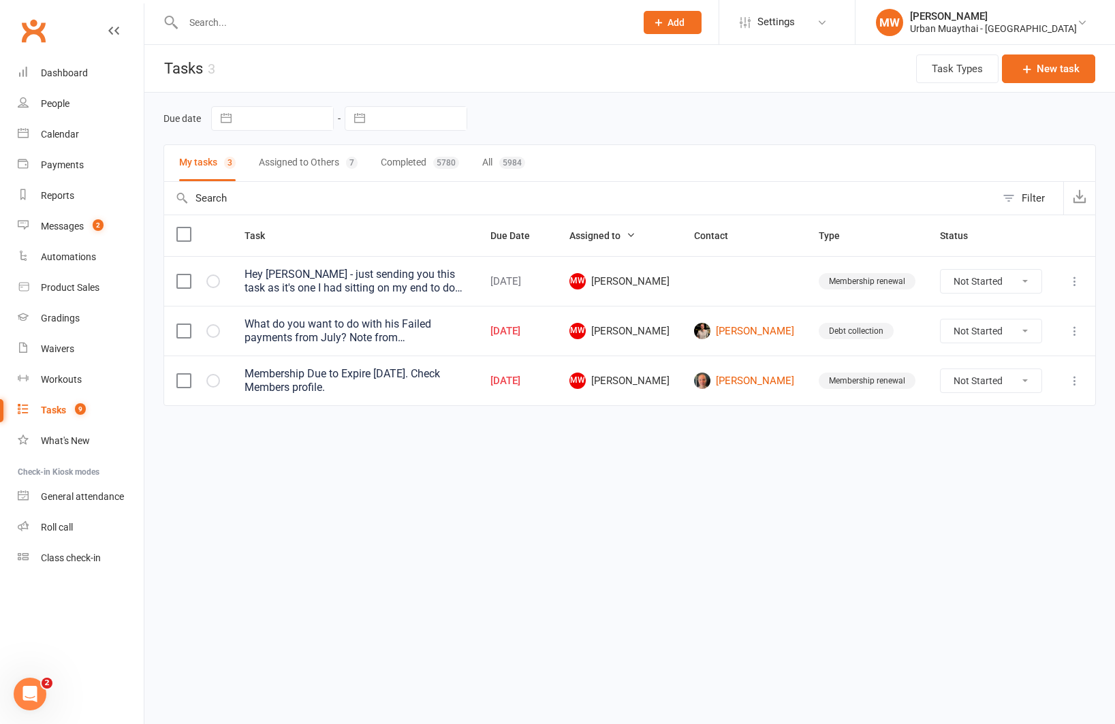
click at [986, 383] on select "Not Started In Progress Waiting Complete" at bounding box center [990, 380] width 101 height 23
click at [940, 369] on select "Not Started In Progress Waiting Complete" at bounding box center [990, 380] width 101 height 23
select select "unstarted"
click at [771, 330] on link "[PERSON_NAME]" at bounding box center [744, 331] width 100 height 16
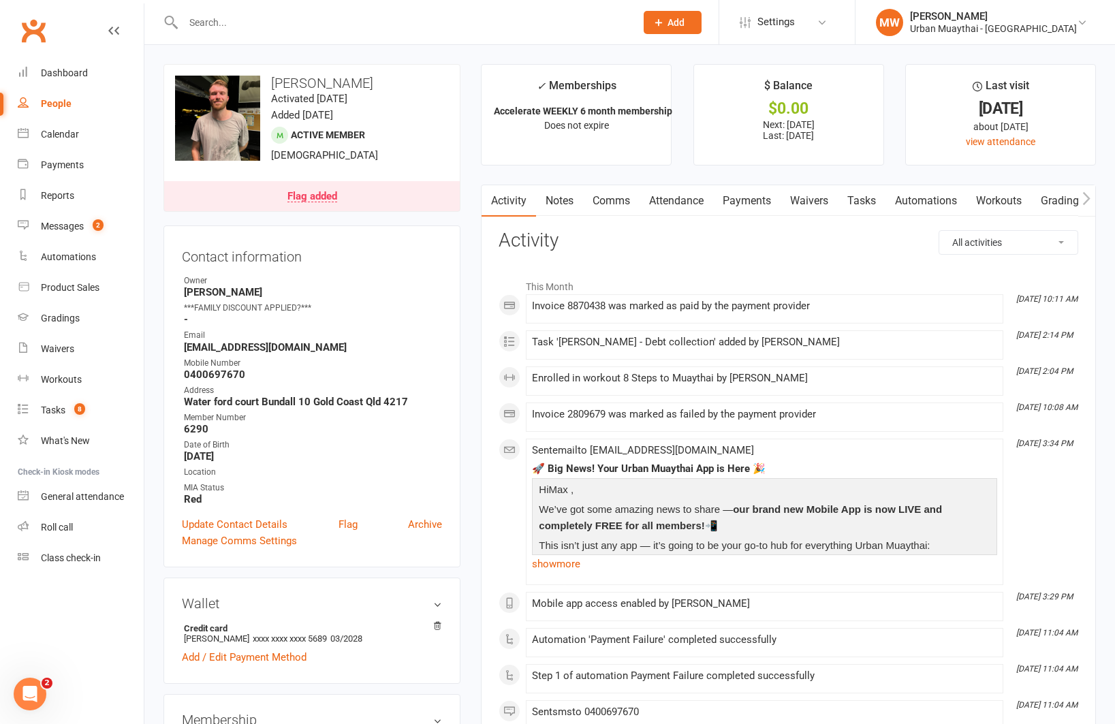
click at [755, 199] on link "Payments" at bounding box center [746, 200] width 67 height 31
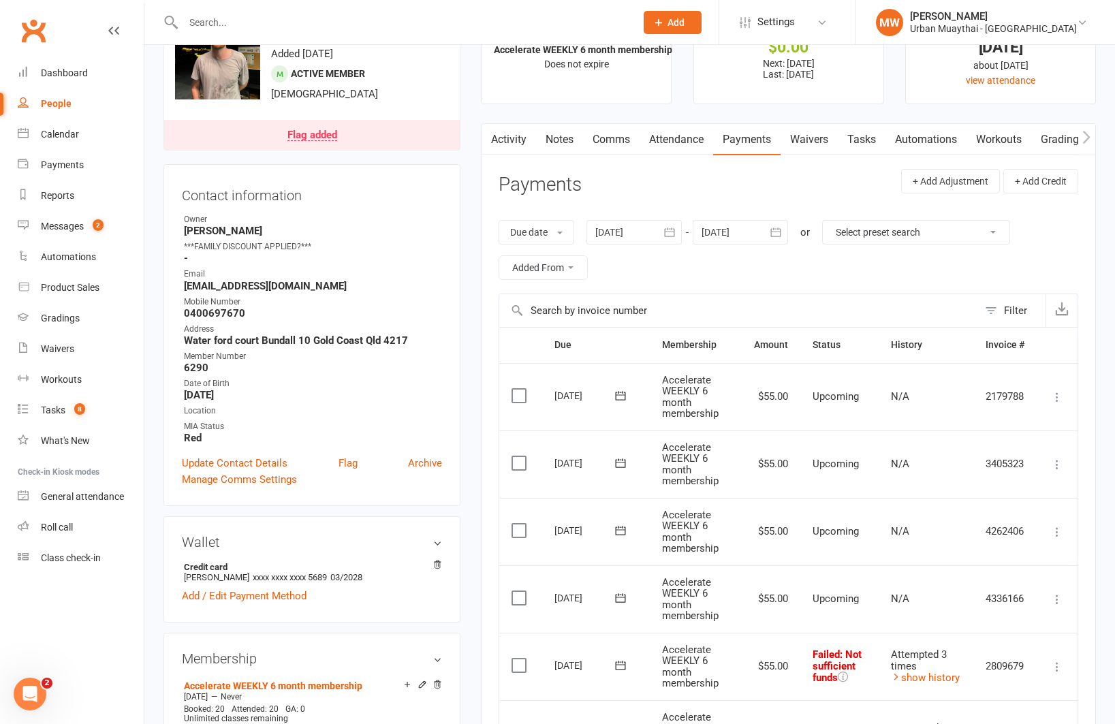
scroll to position [57, 0]
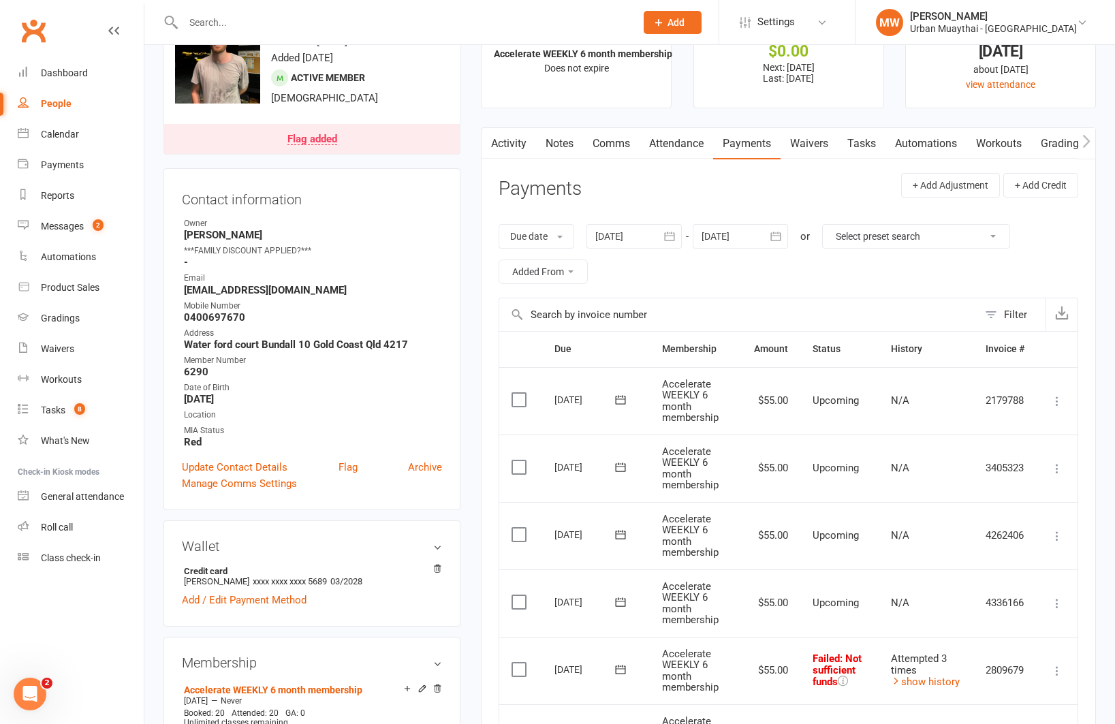
click at [674, 236] on icon "button" at bounding box center [669, 235] width 10 height 9
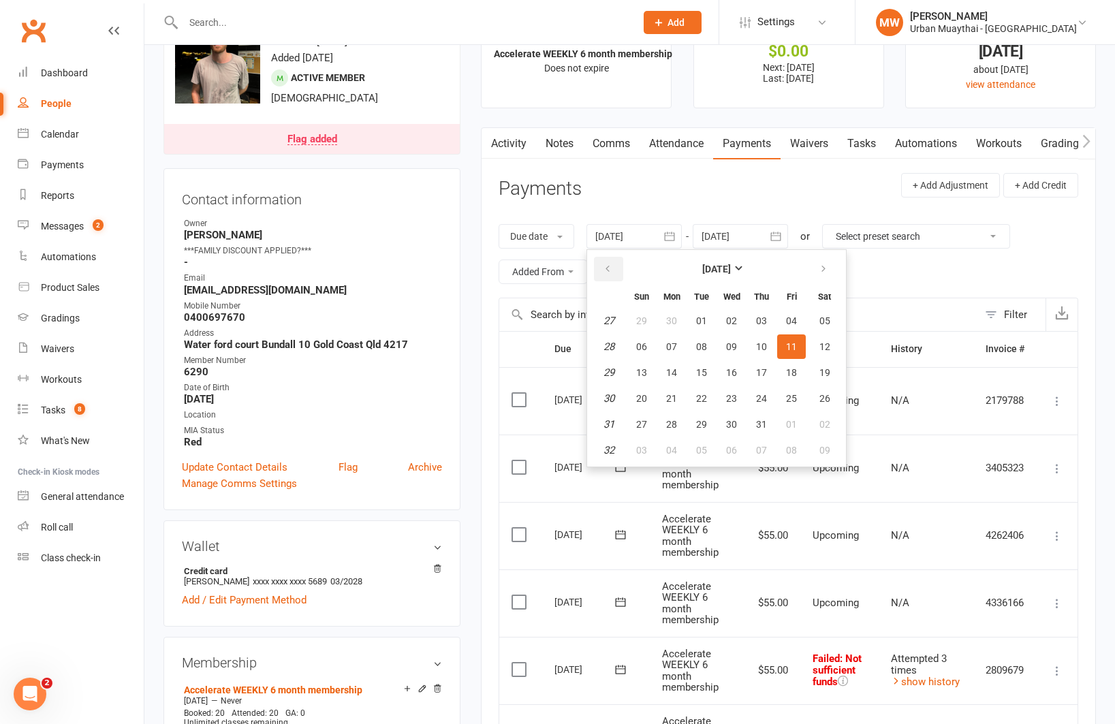
click at [615, 270] on button "button" at bounding box center [608, 269] width 29 height 25
click at [771, 317] on button "01" at bounding box center [761, 320] width 29 height 25
type input "[DATE]"
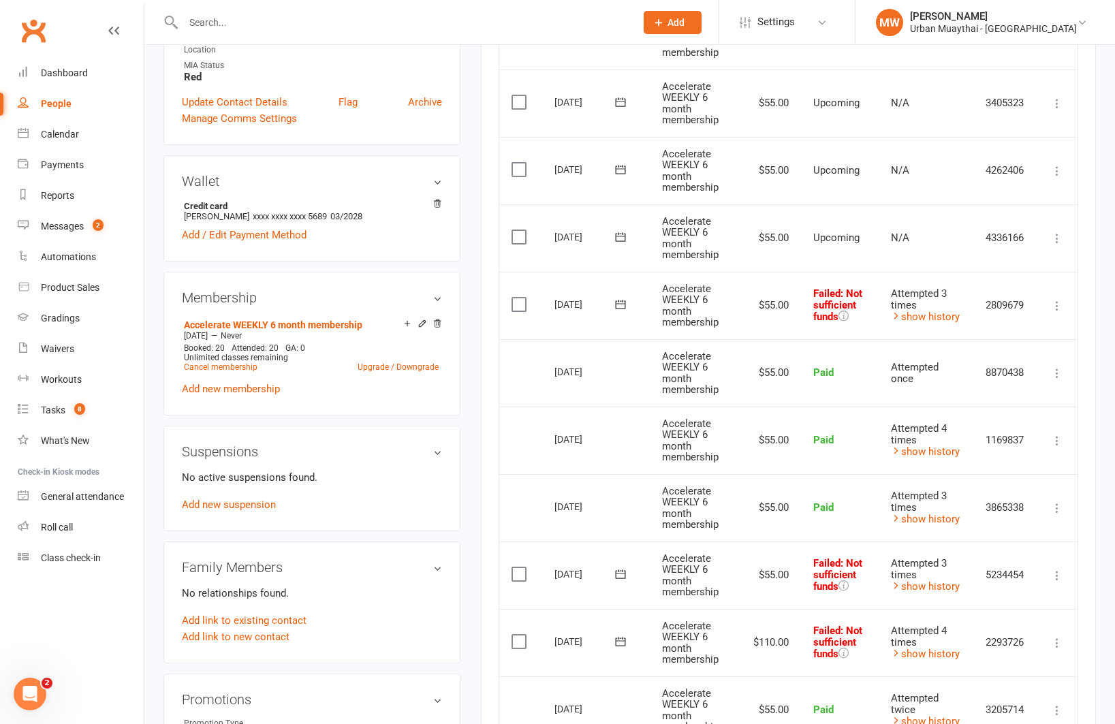
scroll to position [404, 0]
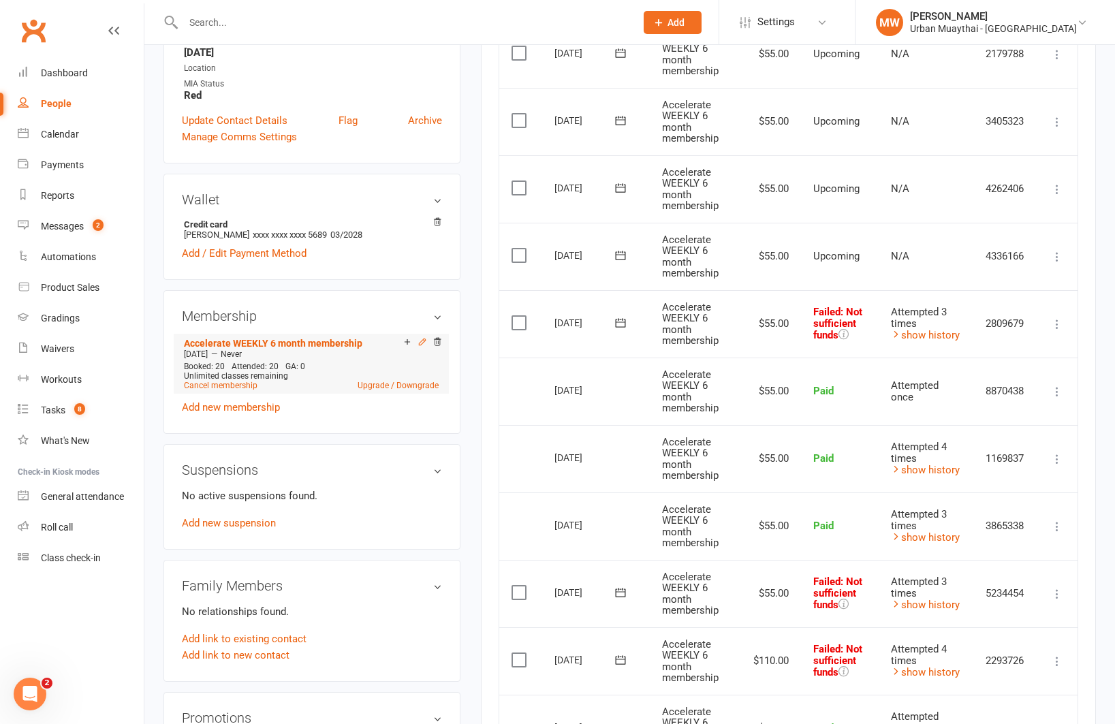
click at [422, 338] on icon at bounding box center [422, 341] width 6 height 6
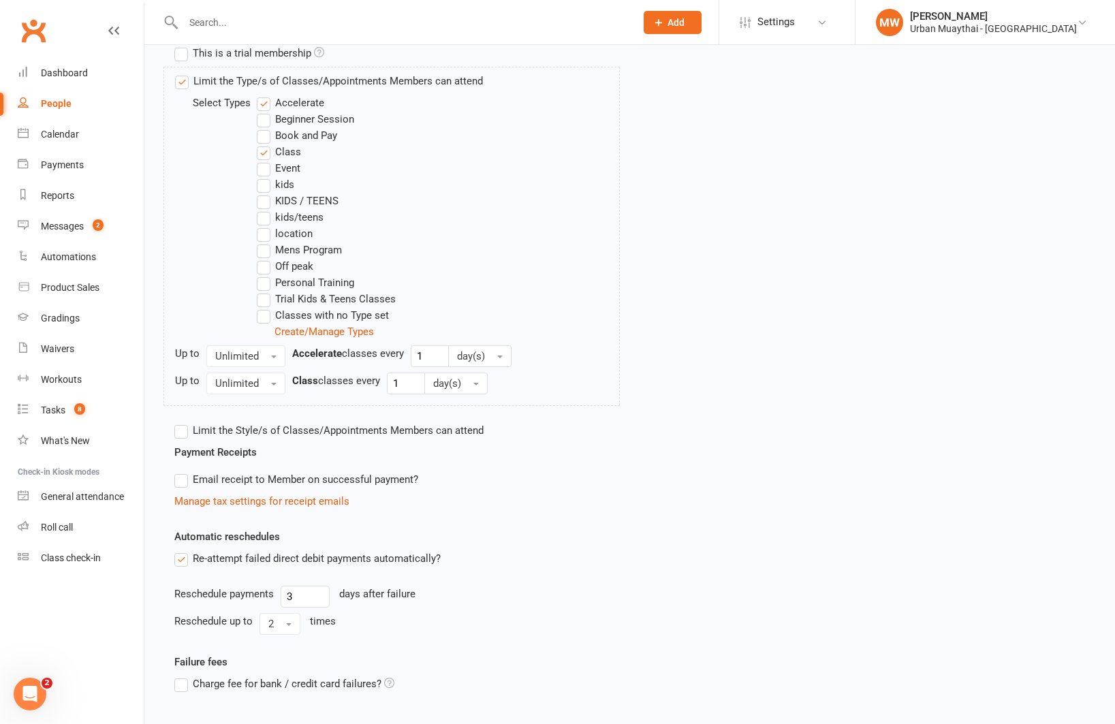
scroll to position [530, 0]
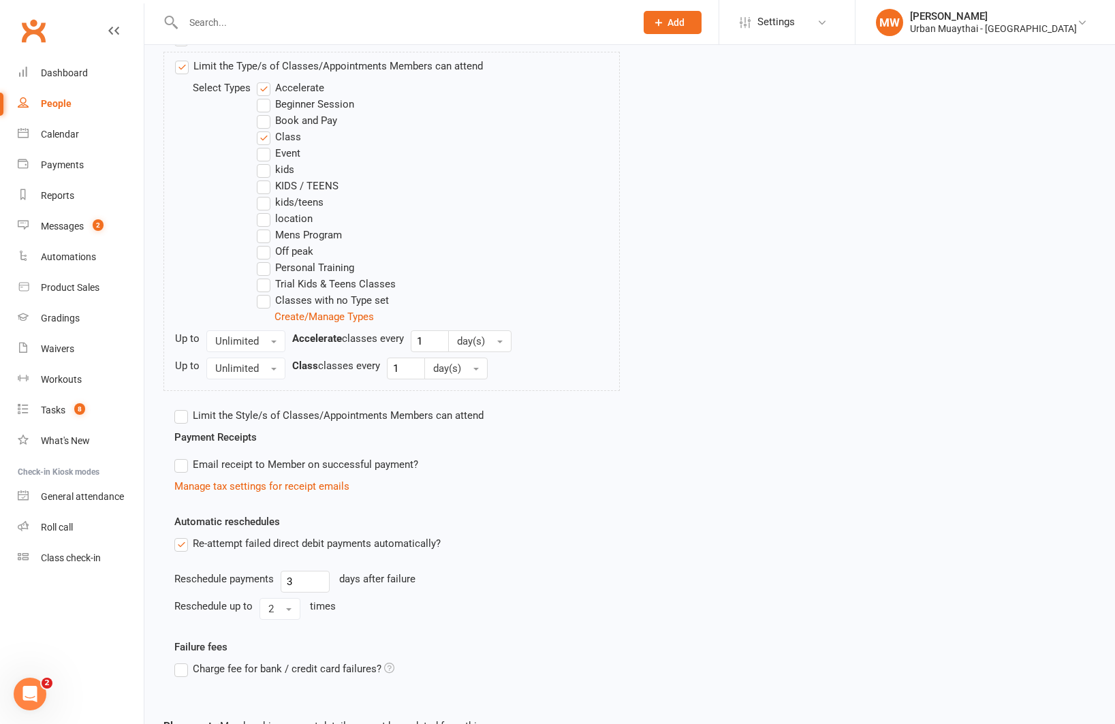
click at [183, 546] on label "Re-attempt failed direct debit payments automatically?" at bounding box center [307, 543] width 266 height 16
click at [183, 535] on input "Re-attempt failed direct debit payments automatically?" at bounding box center [178, 535] width 9 height 0
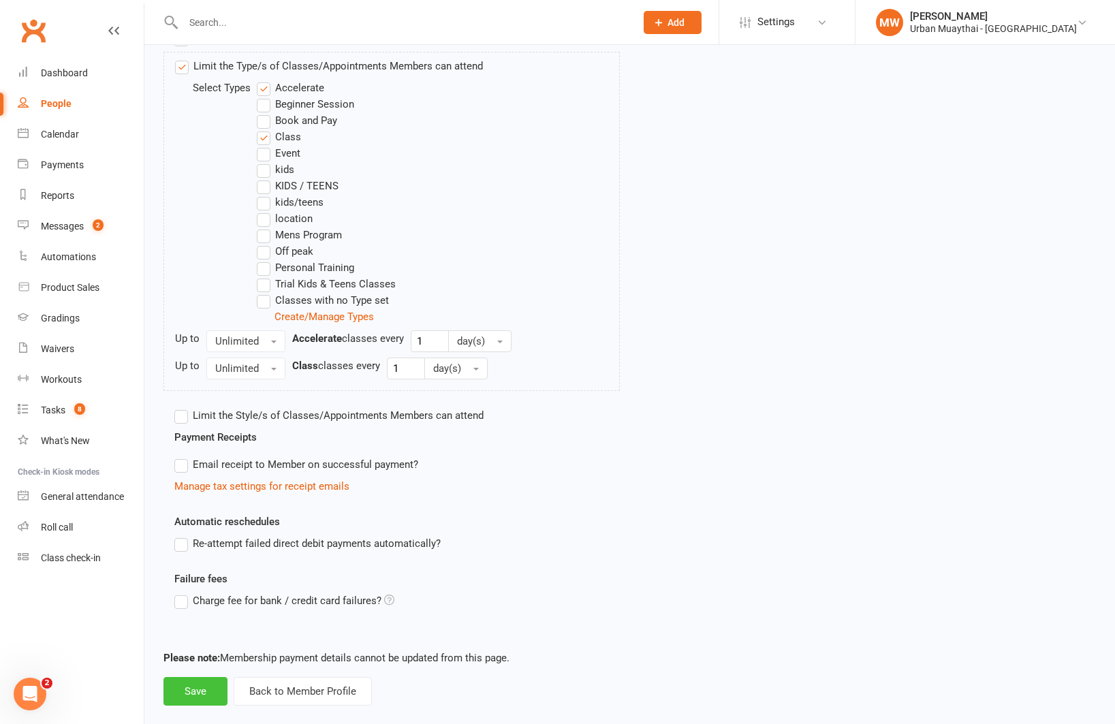
click at [196, 688] on button "Save" at bounding box center [195, 691] width 64 height 29
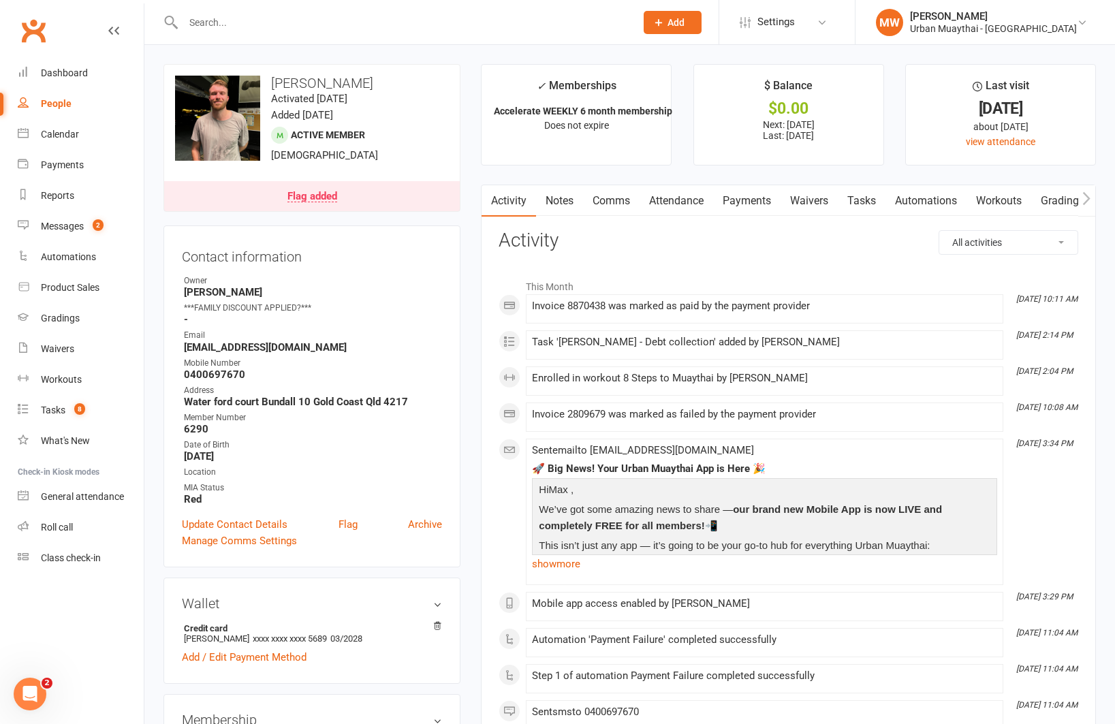
click at [749, 197] on link "Payments" at bounding box center [746, 200] width 67 height 31
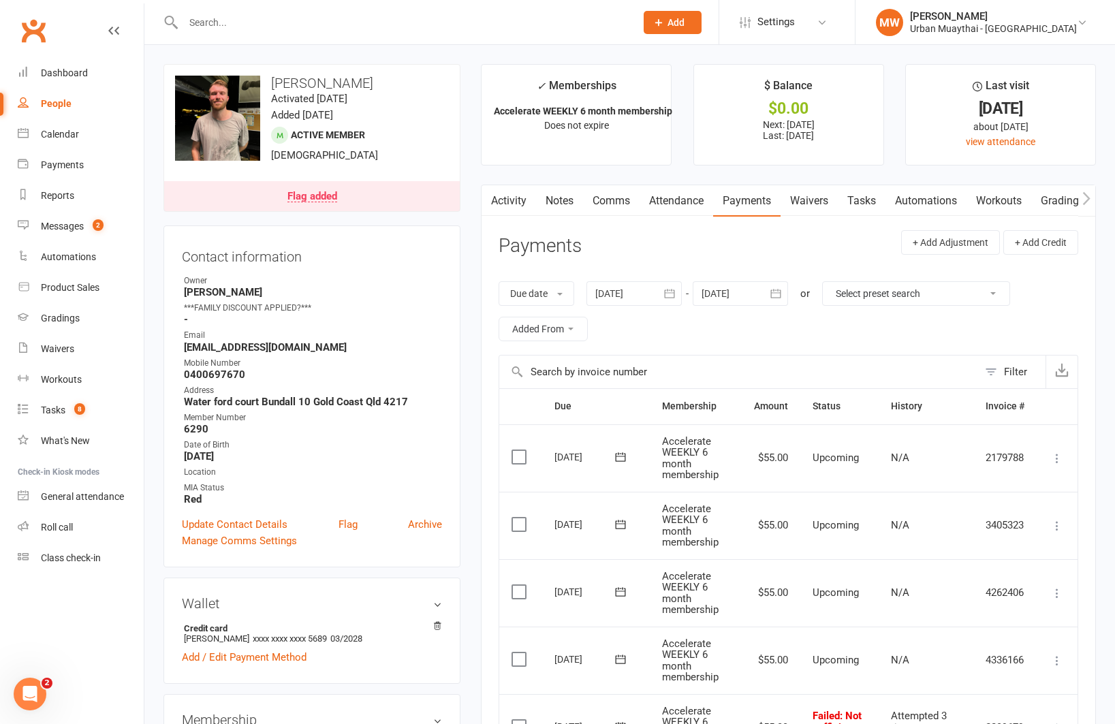
click at [664, 297] on button "button" at bounding box center [669, 293] width 25 height 25
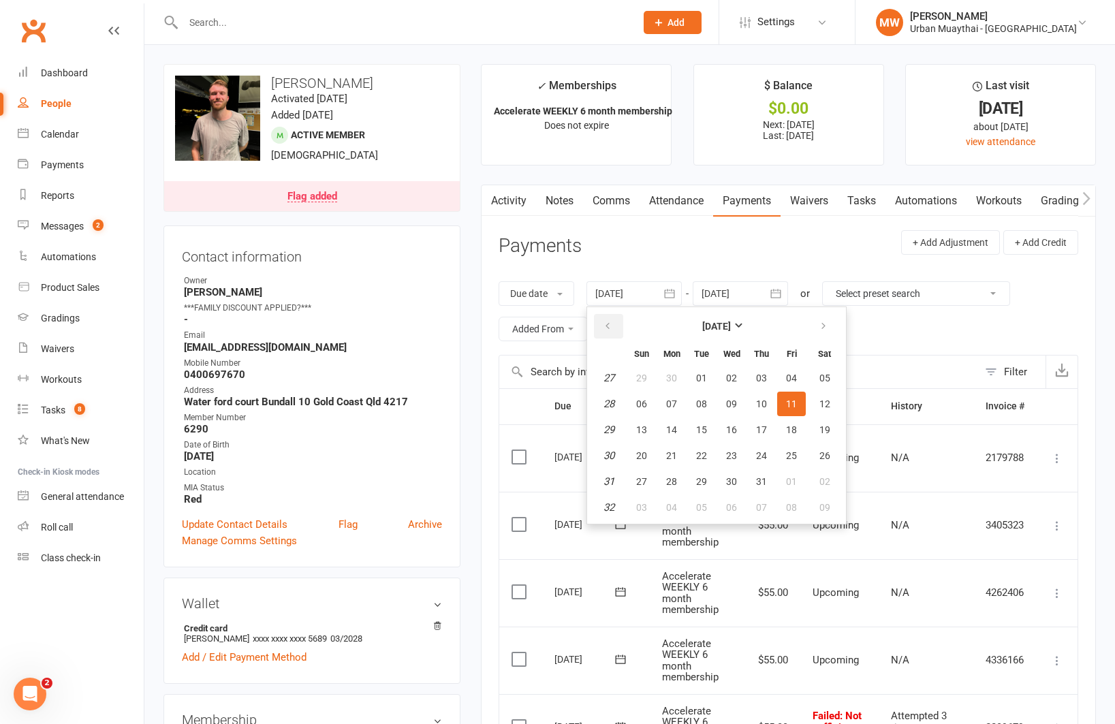
click at [611, 323] on icon "button" at bounding box center [608, 326] width 10 height 11
click at [685, 204] on link "Attendance" at bounding box center [676, 200] width 74 height 31
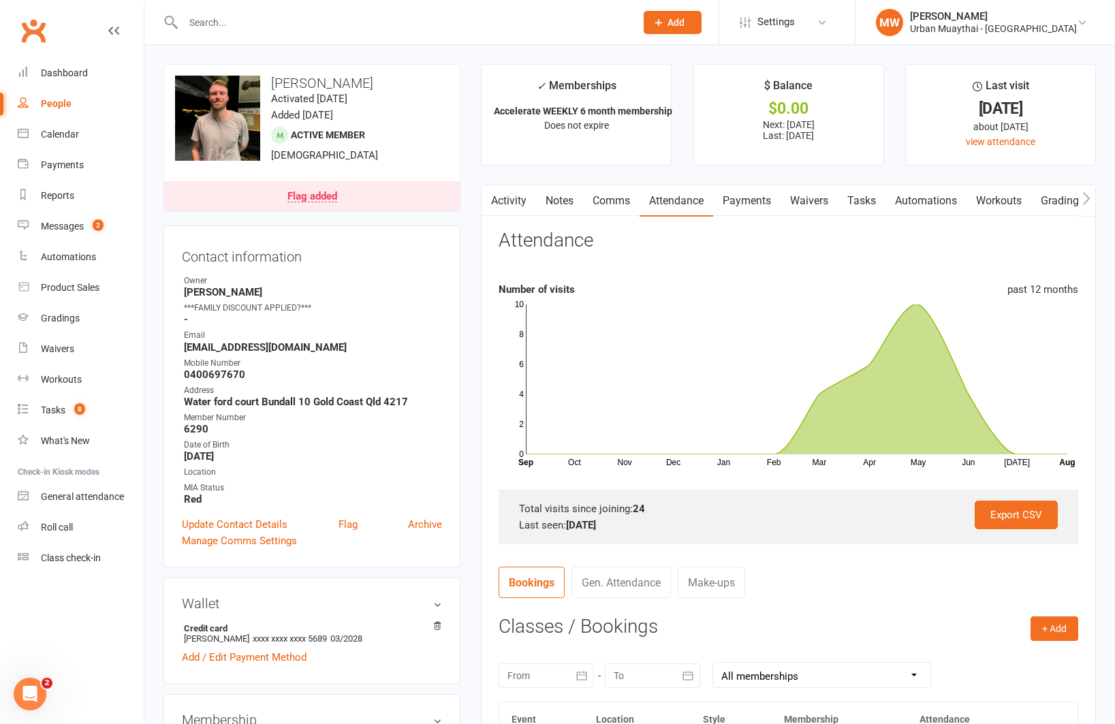
click at [741, 203] on link "Payments" at bounding box center [746, 200] width 67 height 31
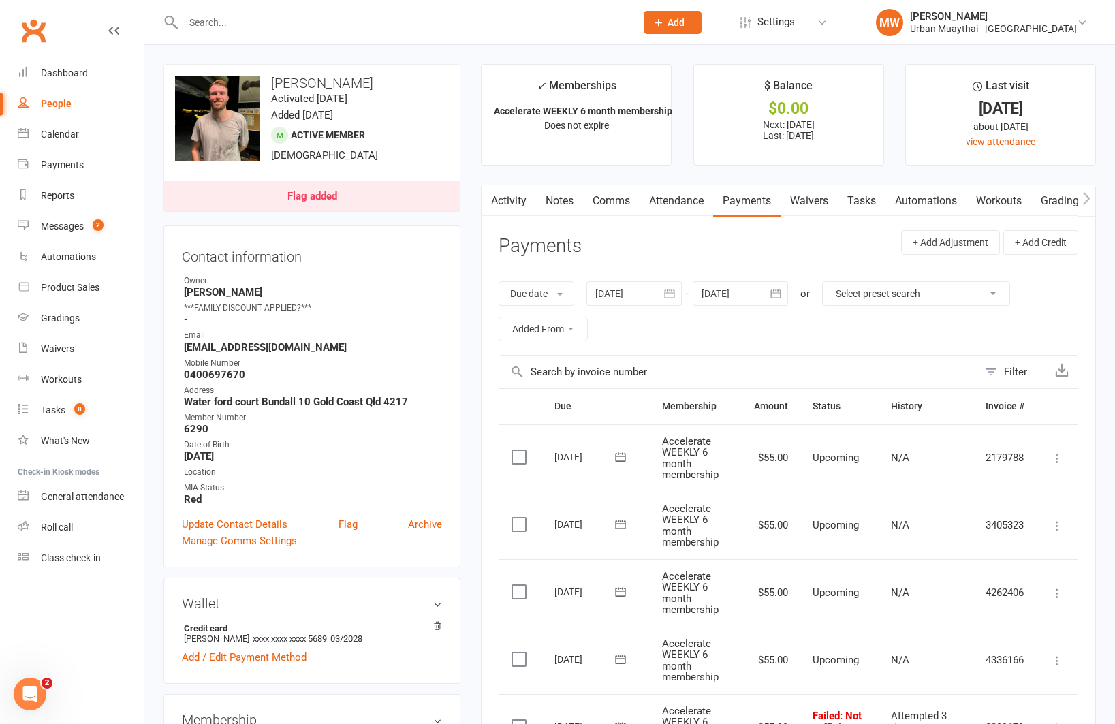
click at [628, 289] on div at bounding box center [633, 293] width 95 height 25
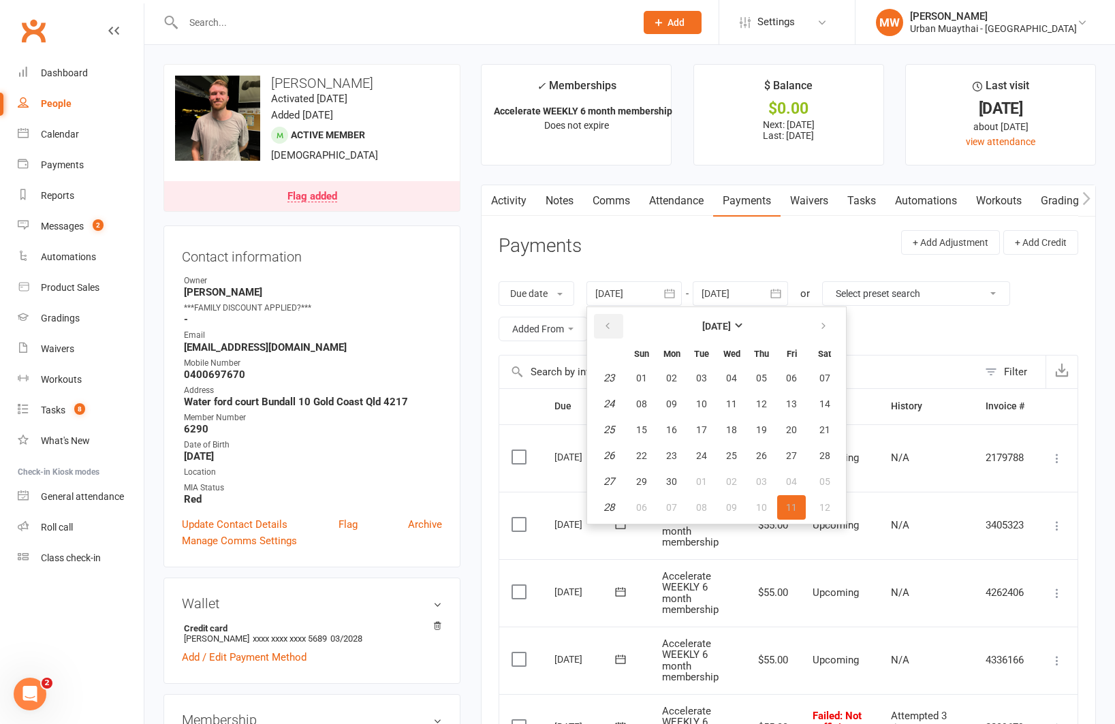
click at [612, 325] on icon "button" at bounding box center [608, 326] width 10 height 11
click at [758, 370] on button "01" at bounding box center [761, 378] width 29 height 25
type input "[DATE]"
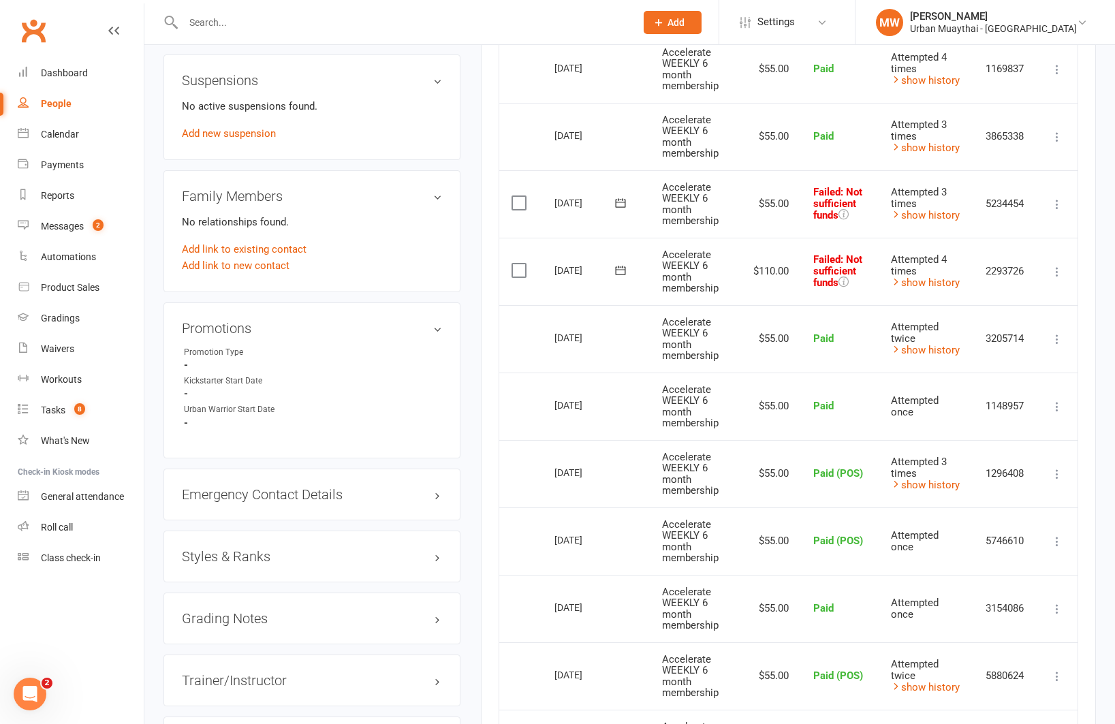
scroll to position [803, 0]
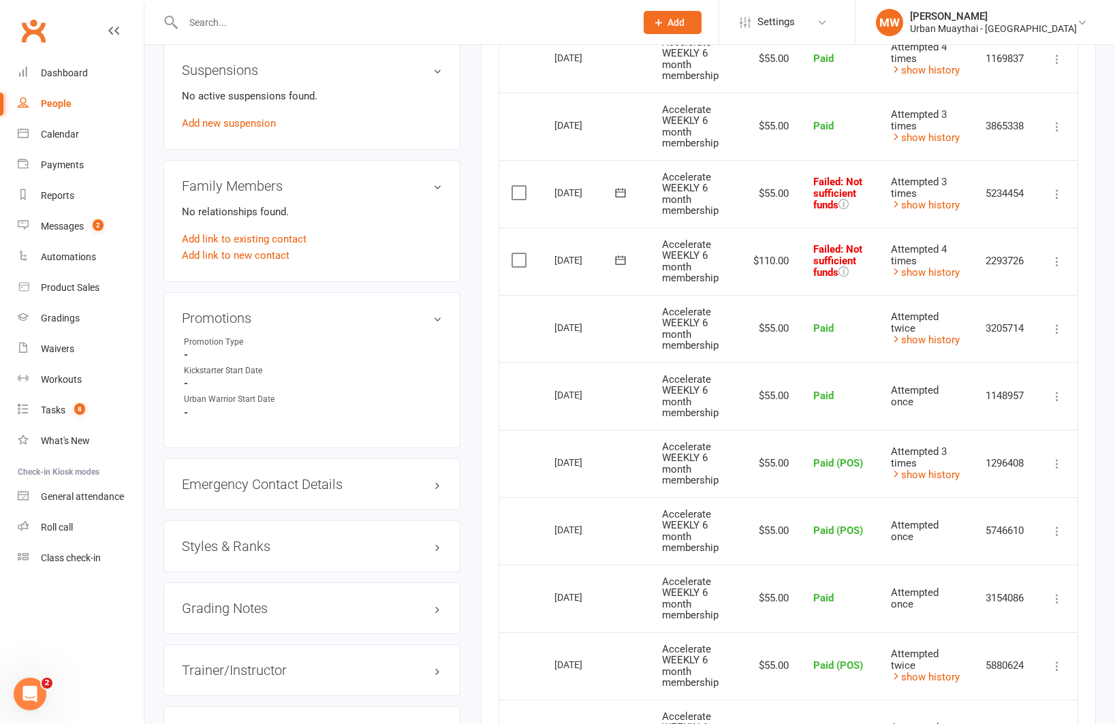
click at [1056, 259] on icon at bounding box center [1057, 262] width 14 height 14
click at [1002, 366] on link "Skip" at bounding box center [996, 369] width 135 height 27
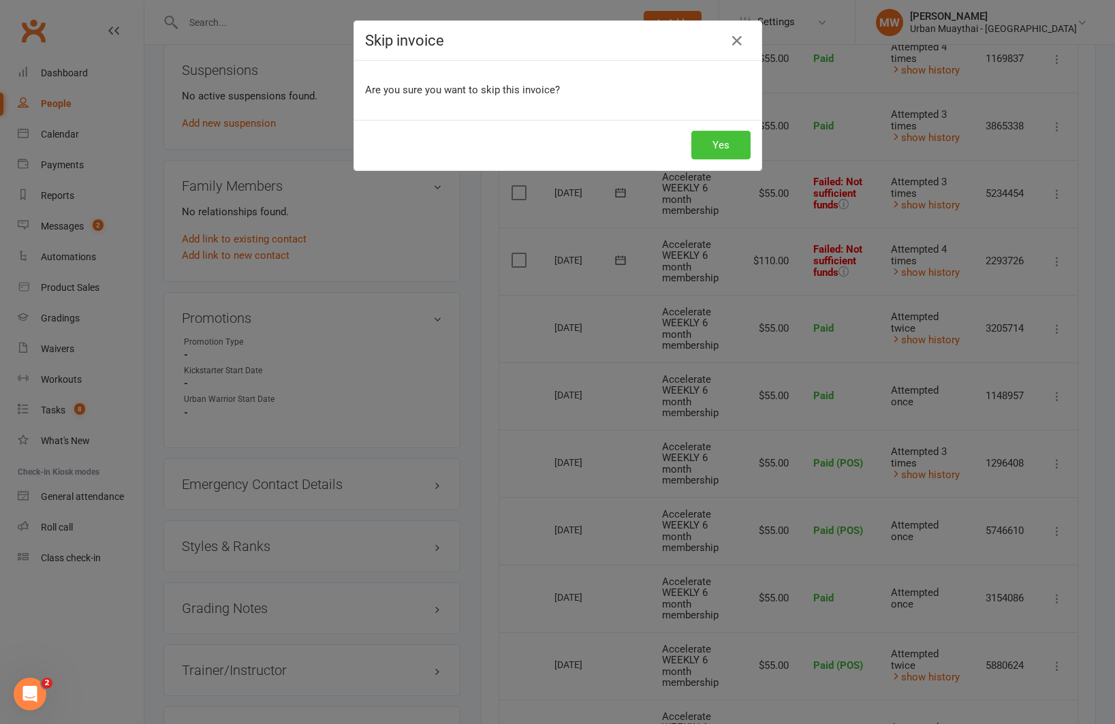
click at [718, 144] on button "Yes" at bounding box center [720, 145] width 59 height 29
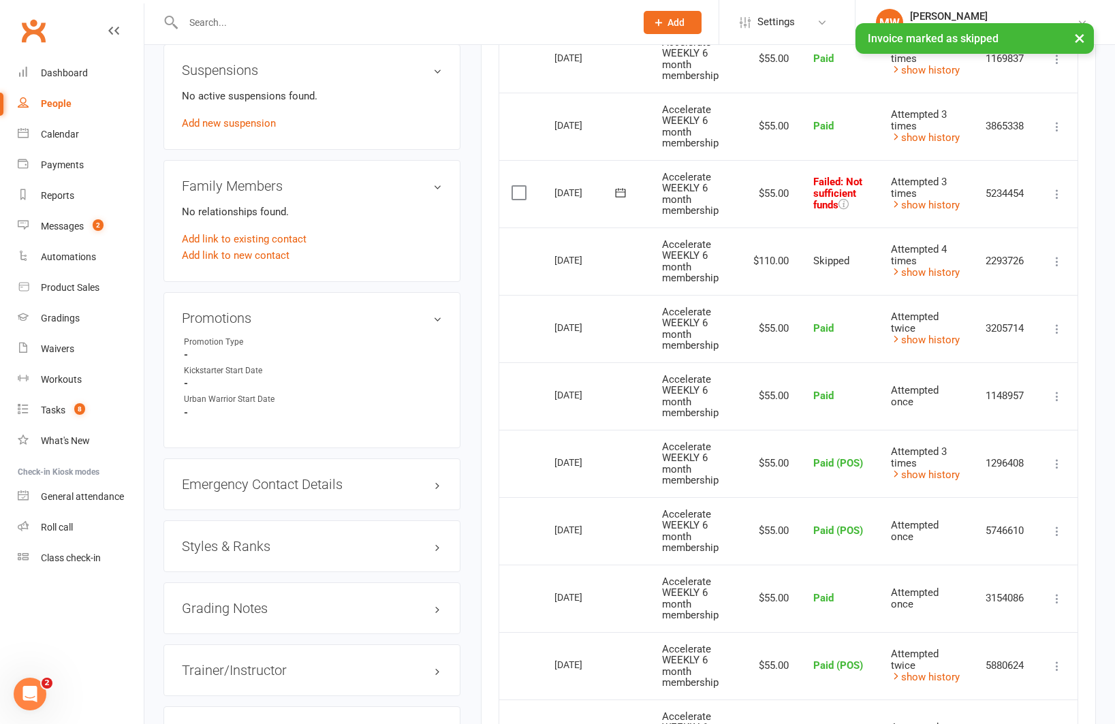
click at [1057, 193] on icon at bounding box center [1057, 194] width 14 height 14
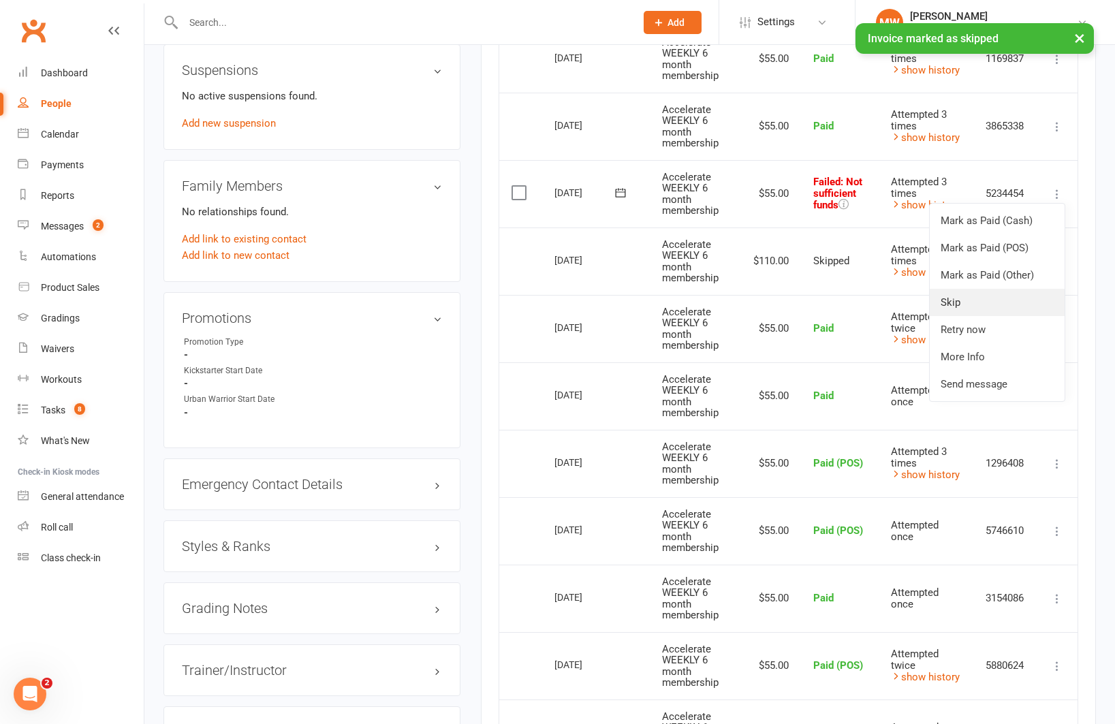
click at [931, 298] on link "Skip" at bounding box center [996, 302] width 135 height 27
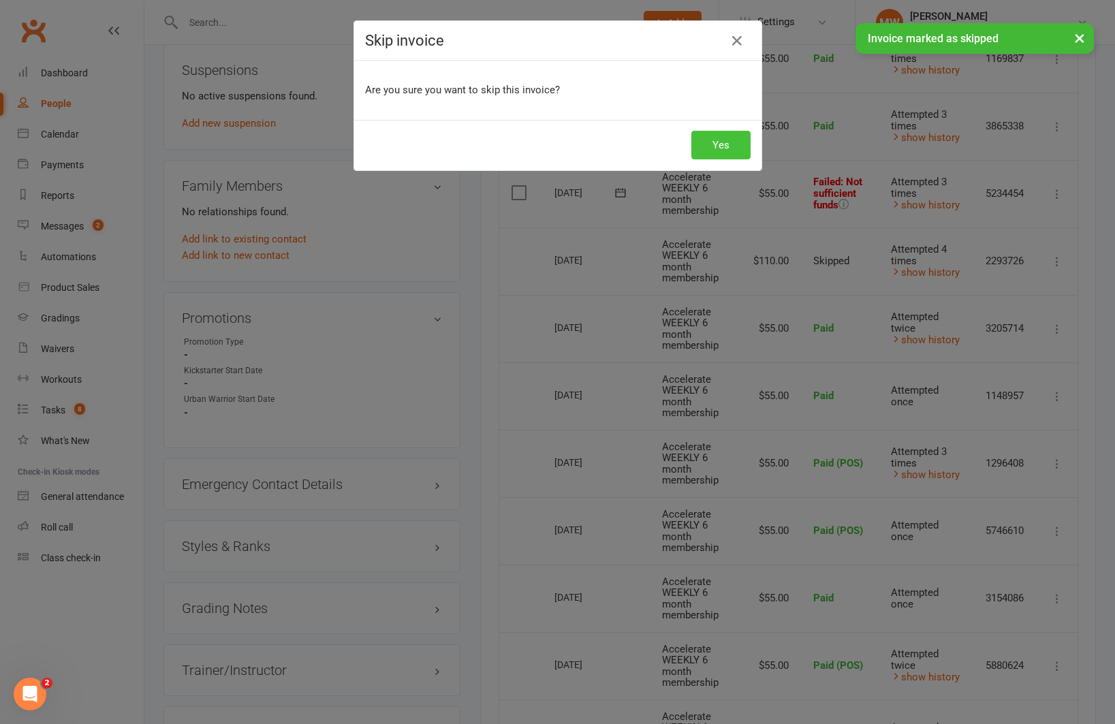
click at [725, 146] on button "Yes" at bounding box center [720, 145] width 59 height 29
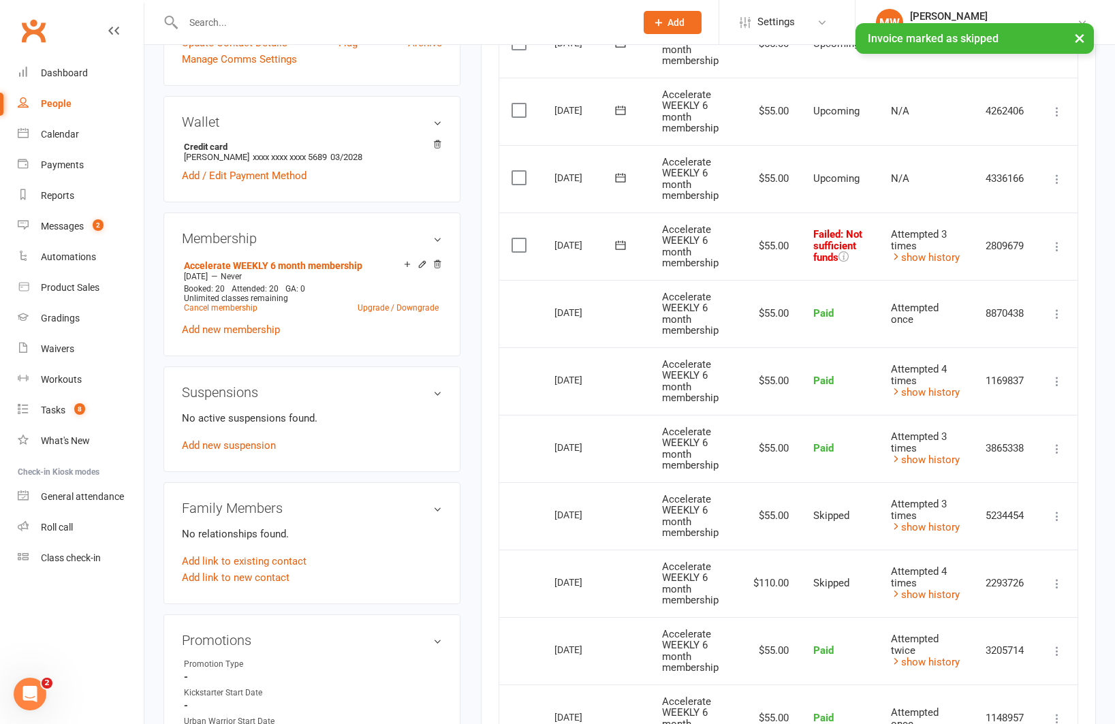
scroll to position [480, 0]
click at [1059, 244] on icon at bounding box center [1057, 248] width 14 height 14
click at [972, 349] on link "Skip" at bounding box center [996, 355] width 135 height 27
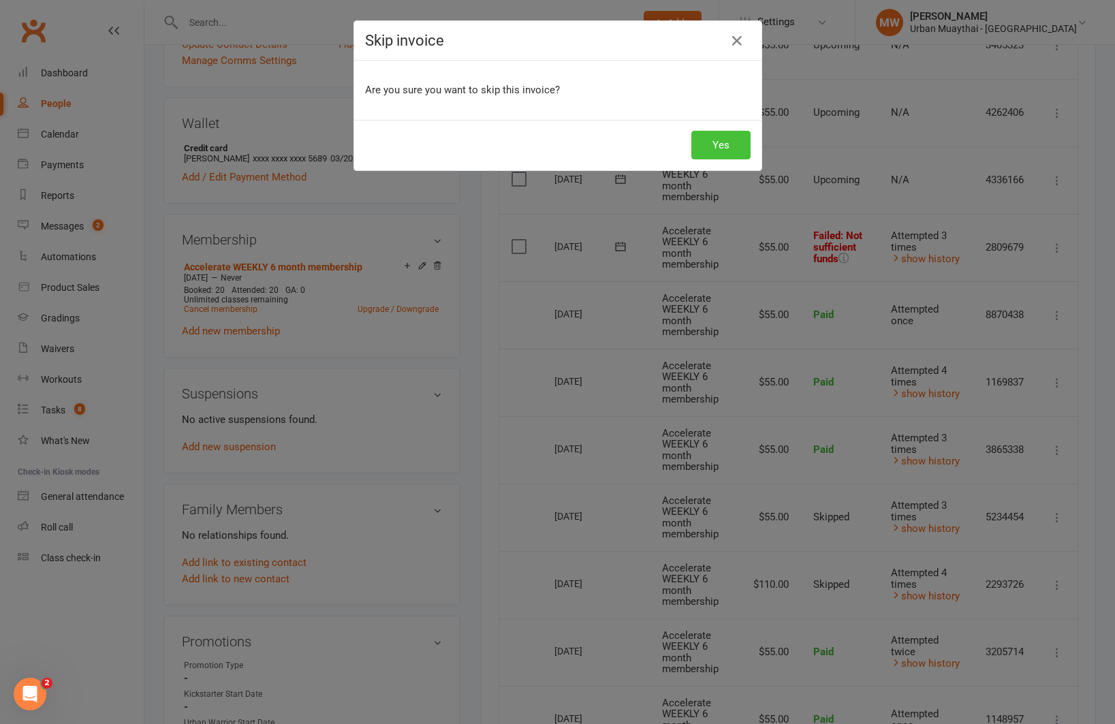
click at [720, 140] on button "Yes" at bounding box center [720, 145] width 59 height 29
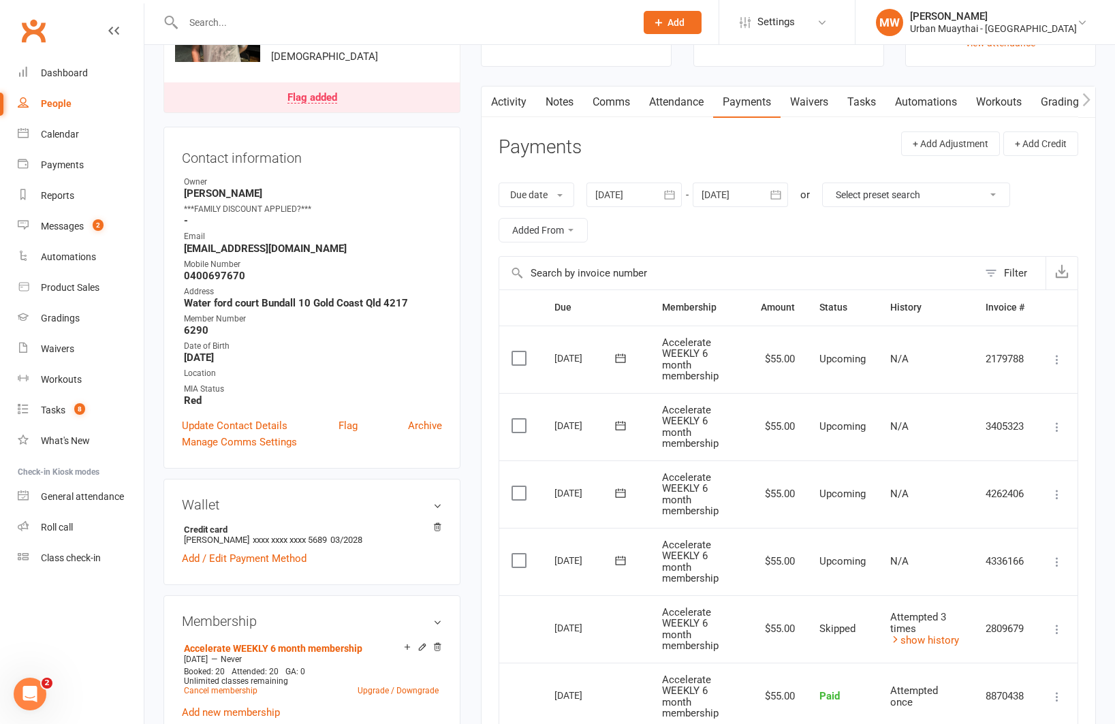
scroll to position [0, 0]
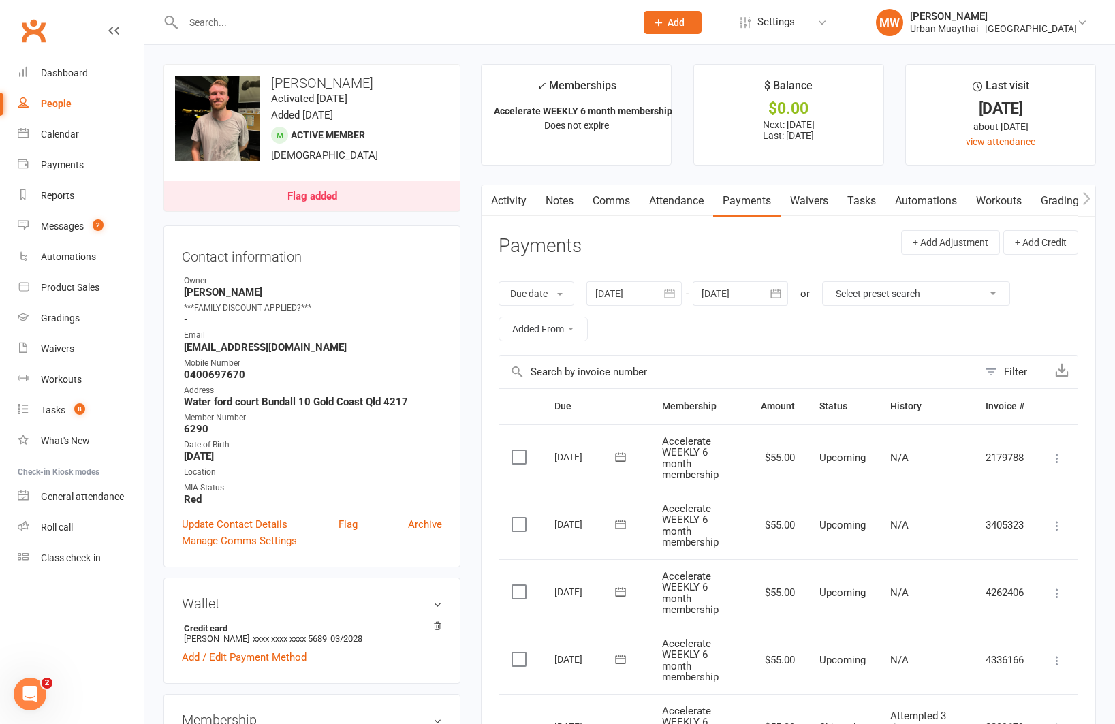
click at [675, 196] on link "Attendance" at bounding box center [676, 200] width 74 height 31
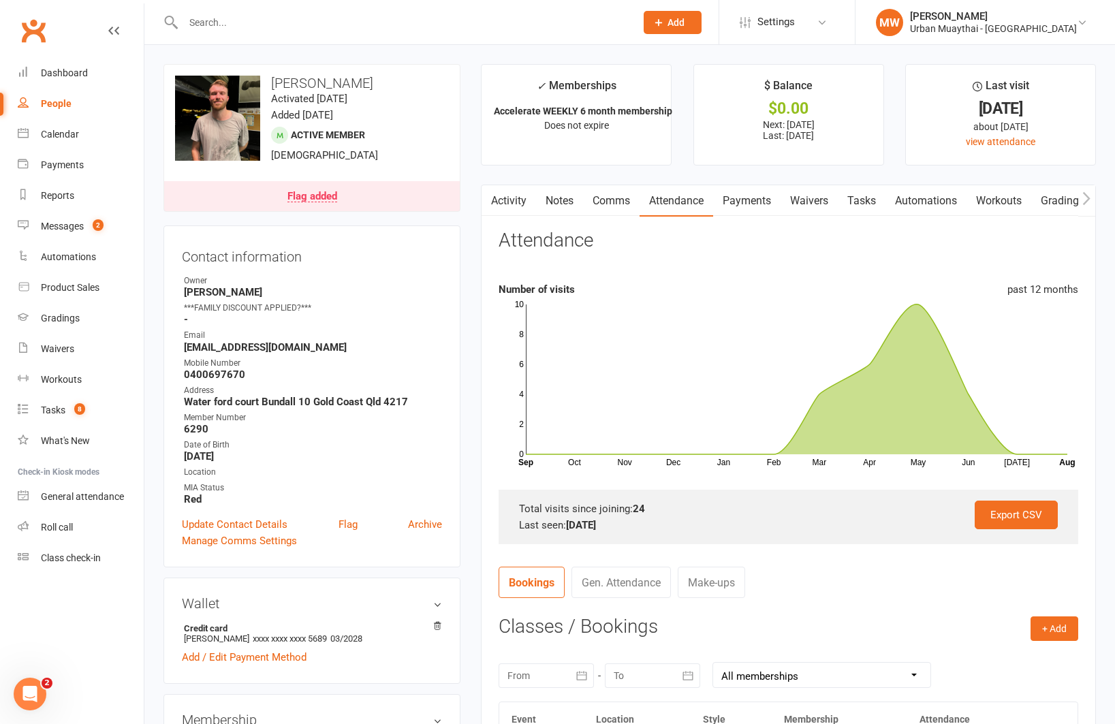
click at [871, 200] on link "Tasks" at bounding box center [861, 200] width 48 height 31
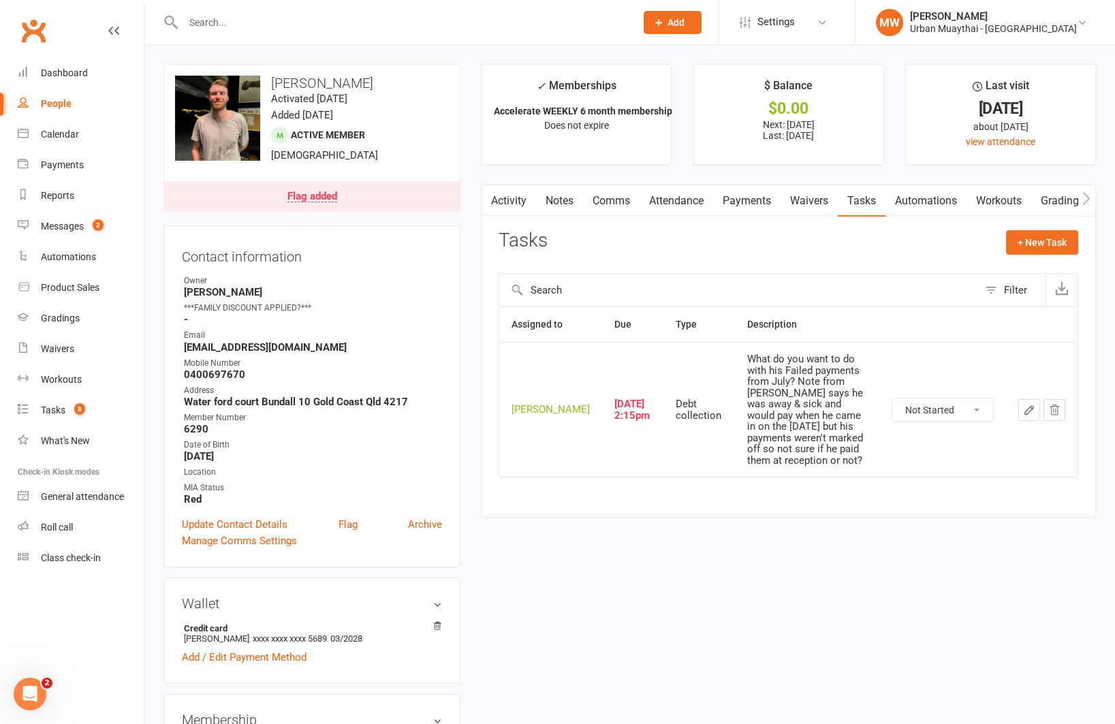
click at [553, 202] on link "Notes" at bounding box center [559, 200] width 47 height 31
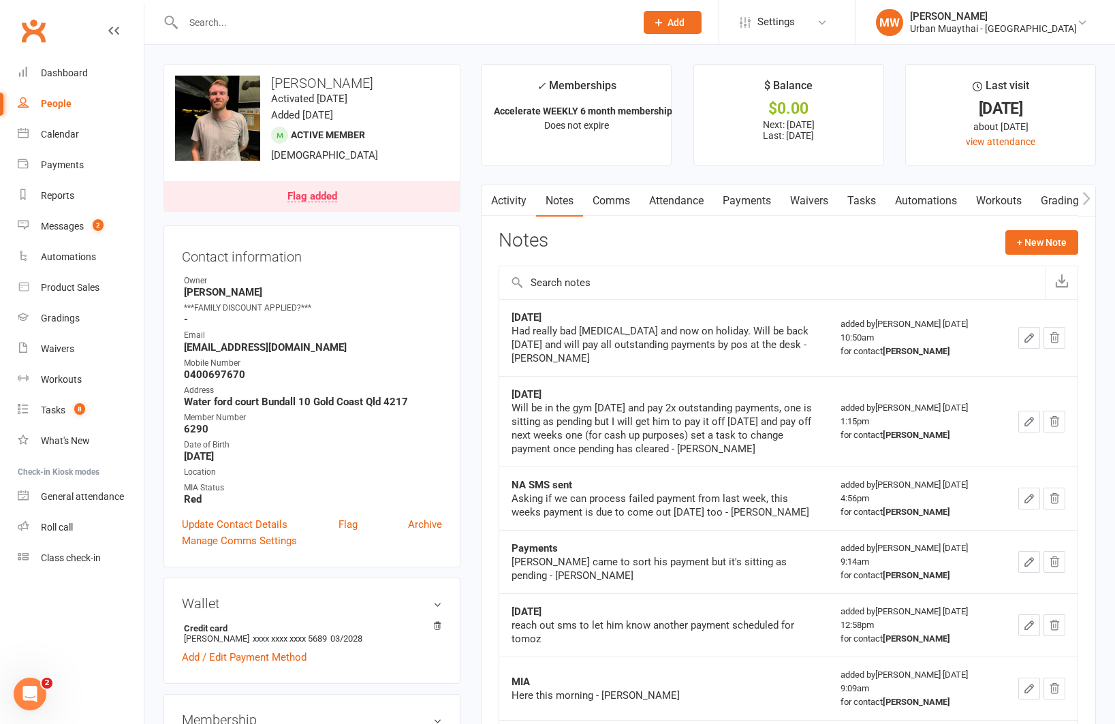
click at [609, 200] on link "Comms" at bounding box center [611, 200] width 57 height 31
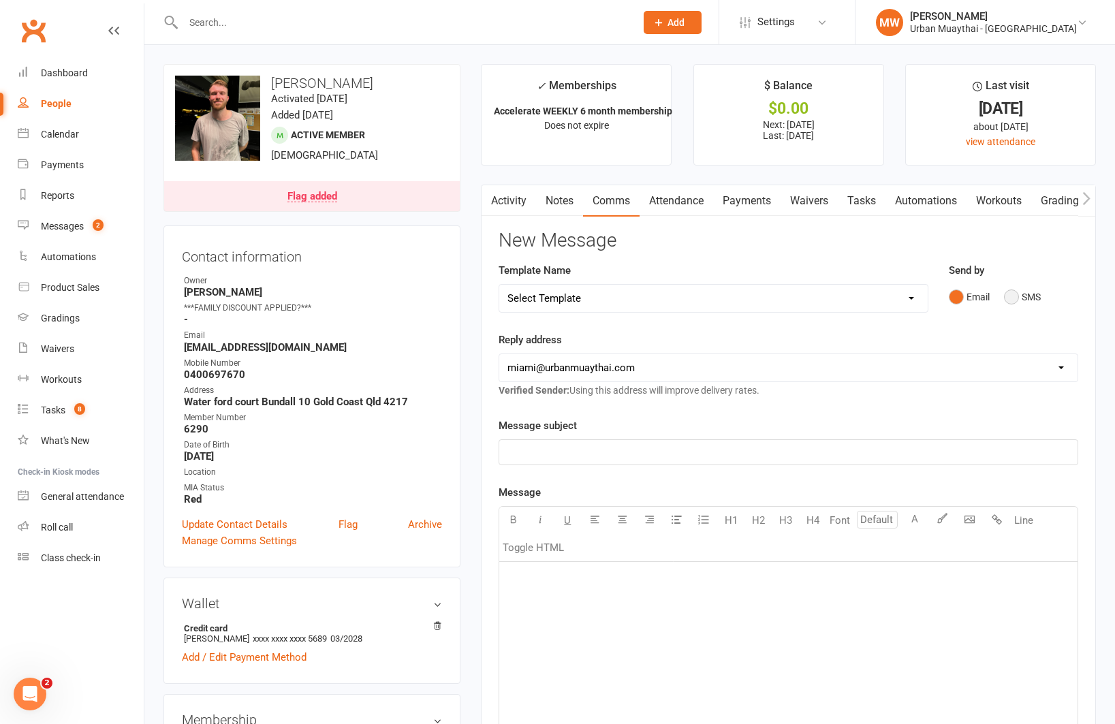
click at [1008, 300] on button "SMS" at bounding box center [1022, 297] width 37 height 26
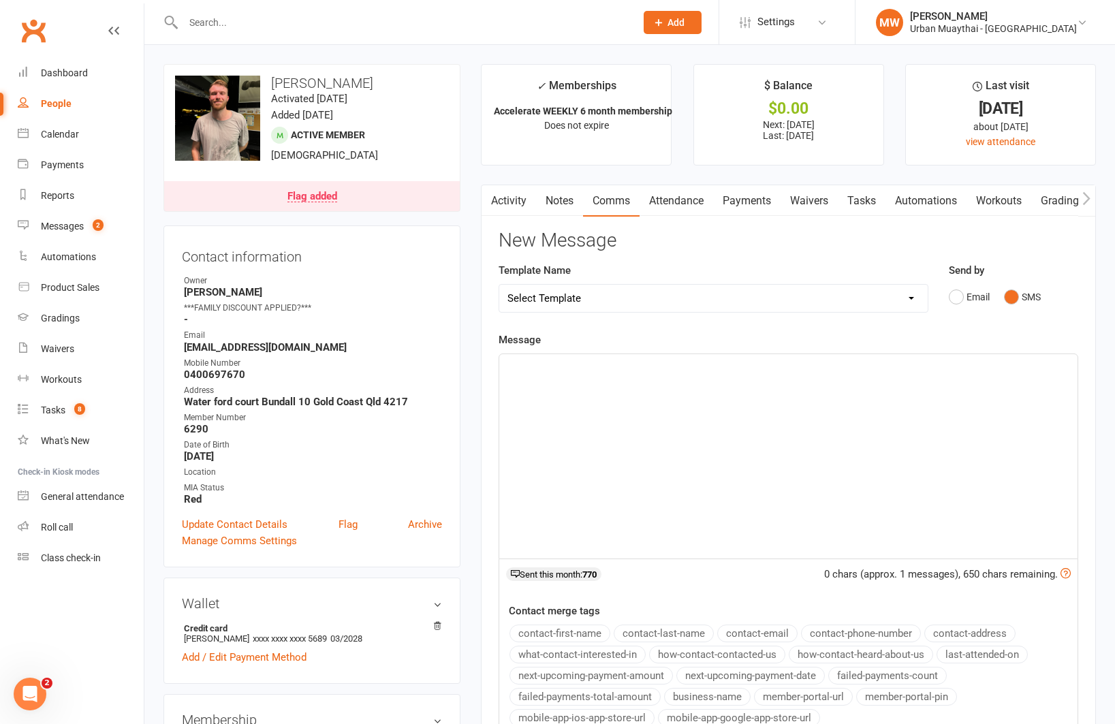
click at [604, 364] on p "﻿" at bounding box center [788, 366] width 562 height 16
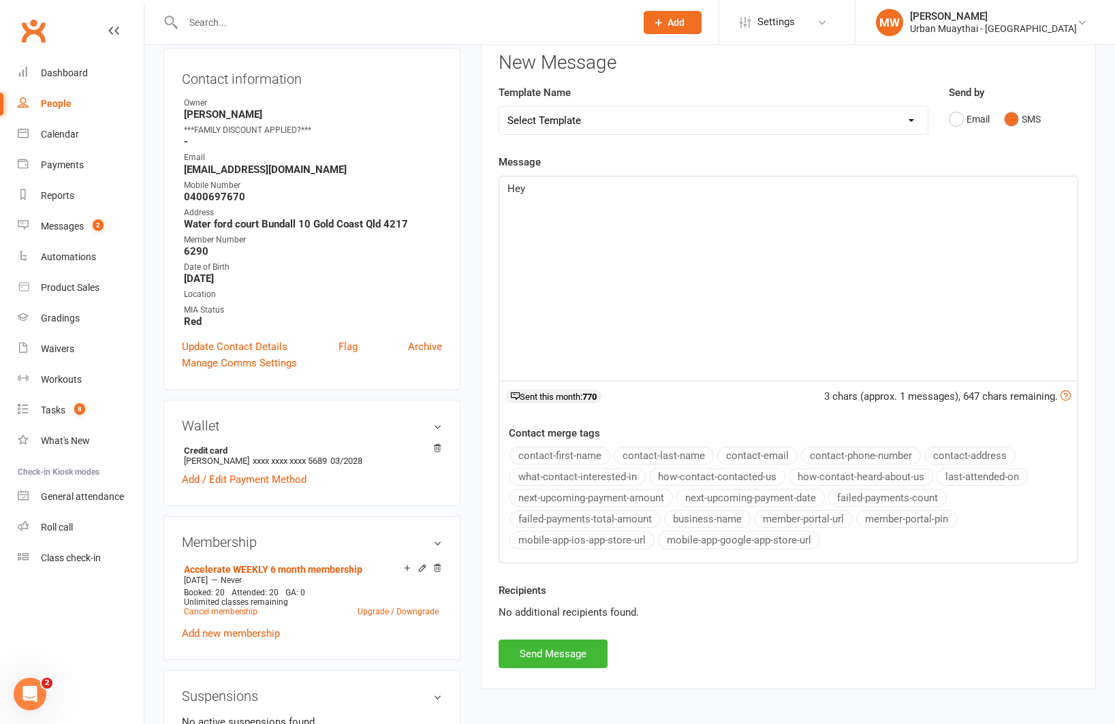
scroll to position [178, 0]
click at [539, 455] on button "contact-first-name" at bounding box center [559, 455] width 101 height 18
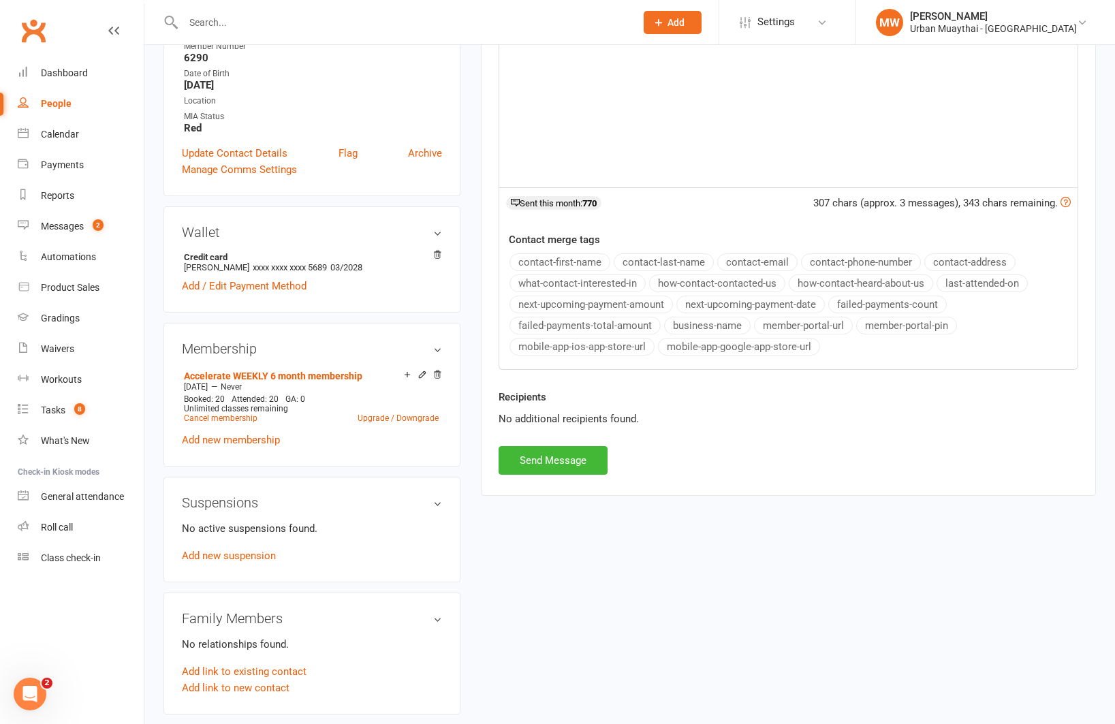
scroll to position [374, 0]
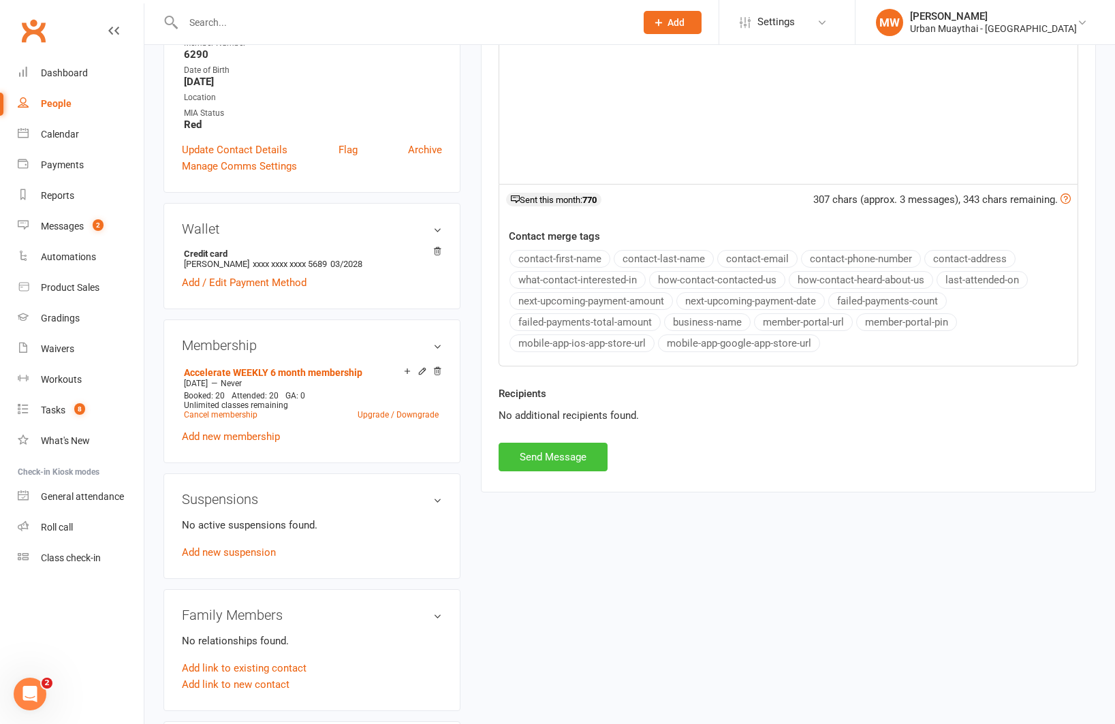
click at [567, 458] on button "Send Message" at bounding box center [552, 457] width 109 height 29
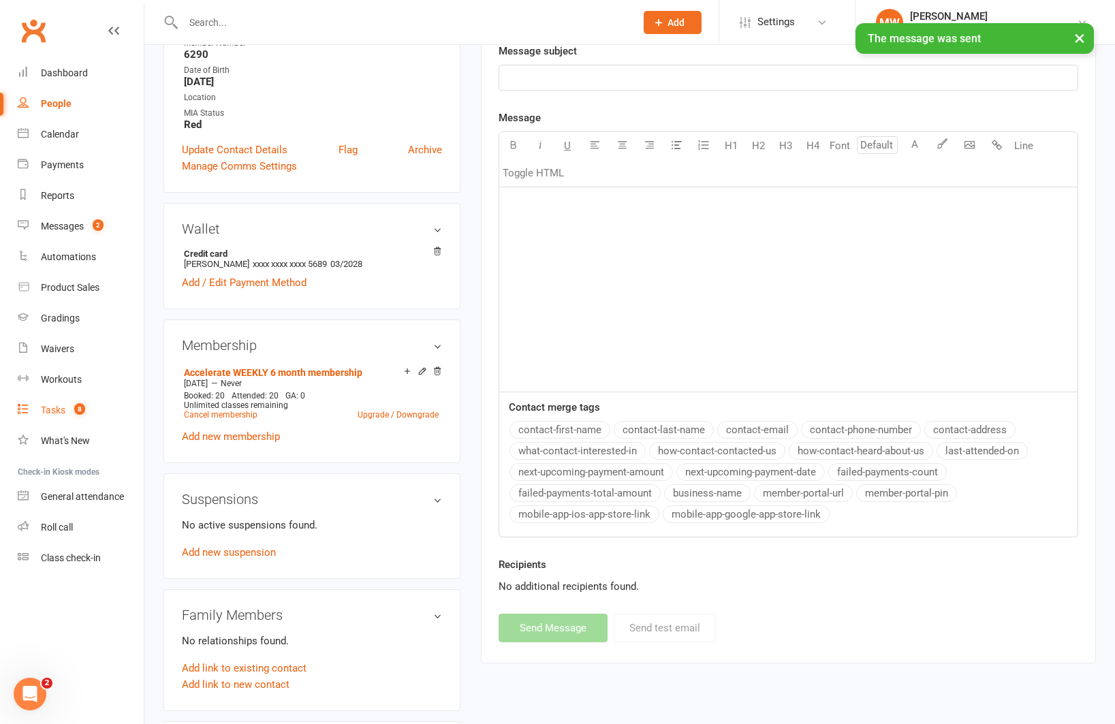
click at [45, 408] on div "Tasks" at bounding box center [53, 409] width 25 height 11
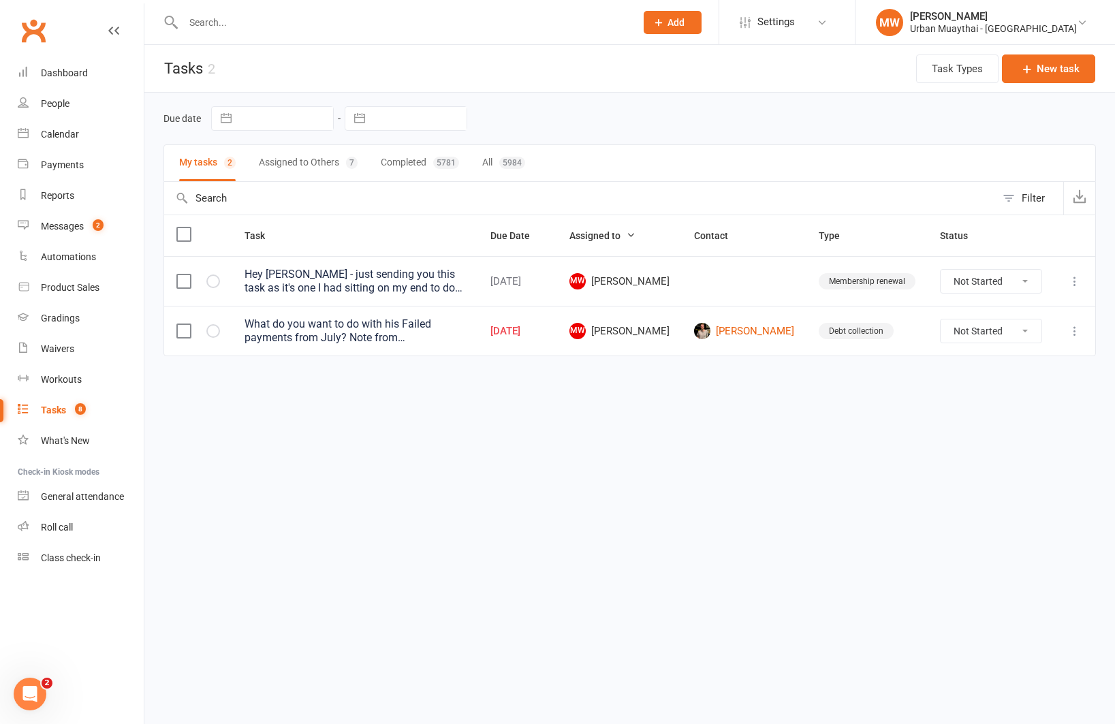
click at [960, 327] on select "Not Started In Progress Waiting Complete" at bounding box center [990, 330] width 101 height 23
click at [940, 319] on select "Not Started In Progress Waiting Complete" at bounding box center [990, 330] width 101 height 23
select select "unstarted"
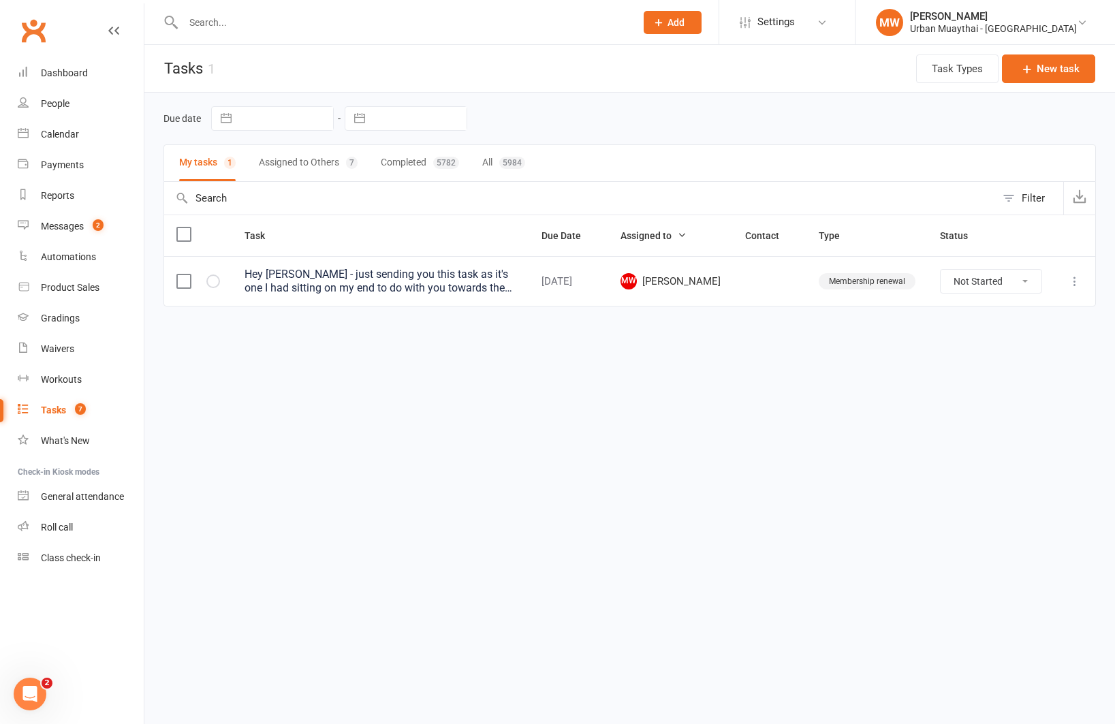
click at [479, 282] on div "Hey [PERSON_NAME] - just sending you this task as it's one I had sitting on my …" at bounding box center [380, 281] width 272 height 27
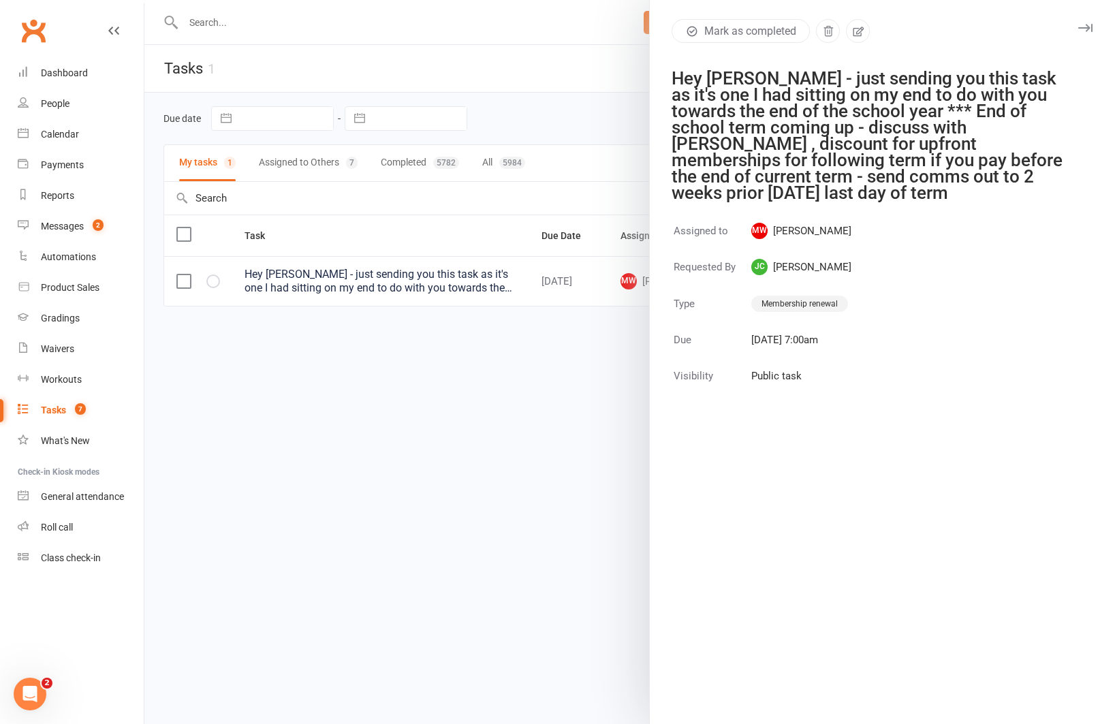
click at [468, 336] on div at bounding box center [629, 362] width 970 height 724
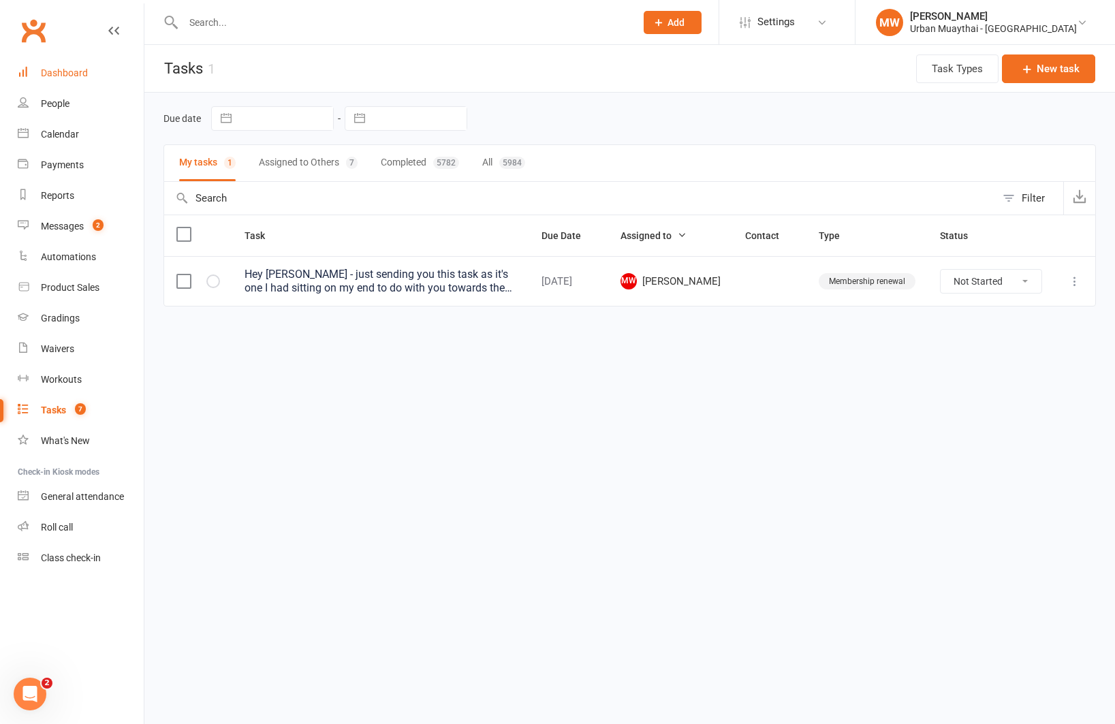
click at [73, 71] on div "Dashboard" at bounding box center [64, 72] width 47 height 11
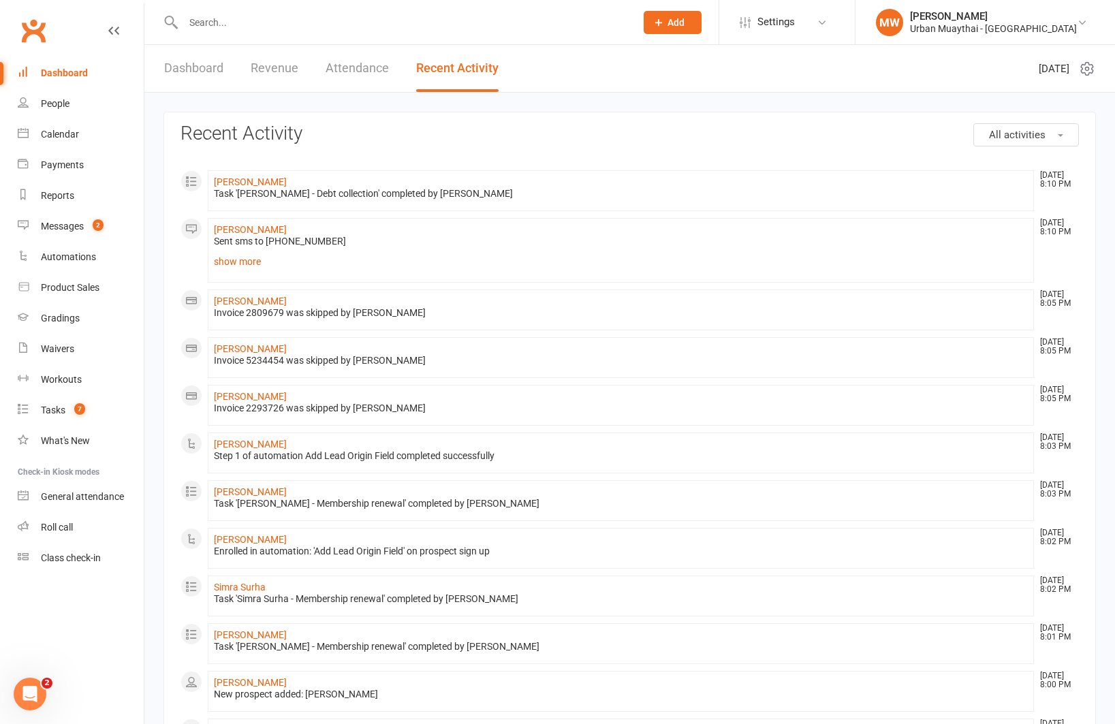
click at [68, 72] on div "Dashboard" at bounding box center [64, 72] width 47 height 11
click at [64, 225] on div "Messages" at bounding box center [62, 226] width 43 height 11
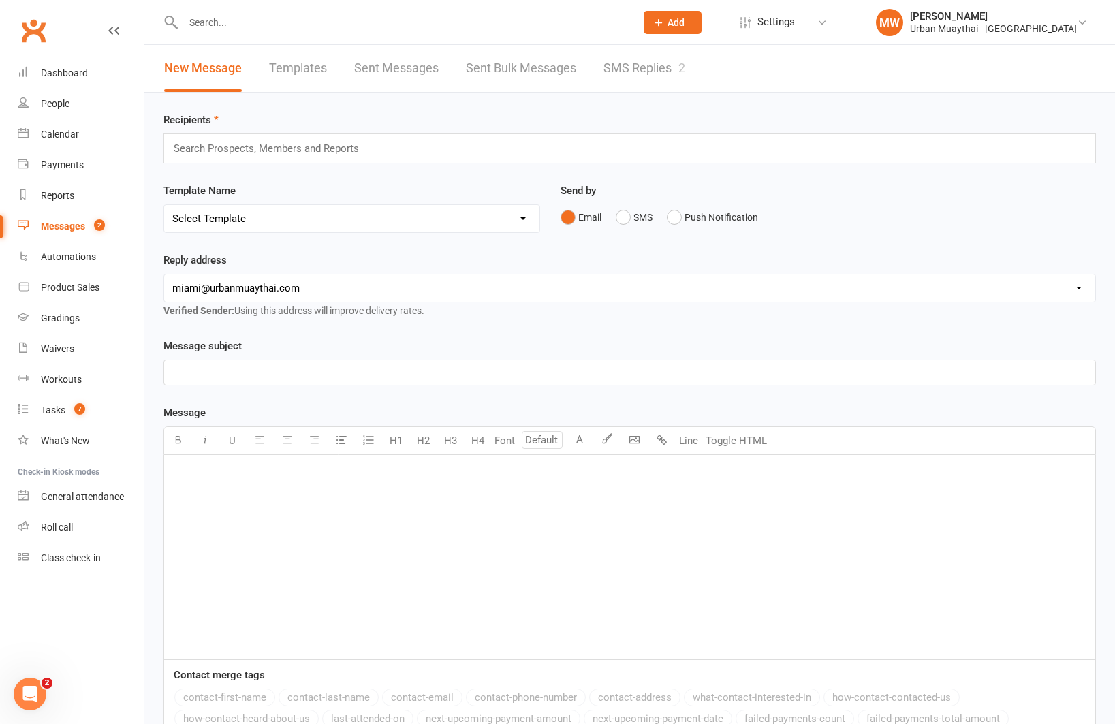
click at [641, 65] on link "SMS Replies 2" at bounding box center [644, 68] width 82 height 47
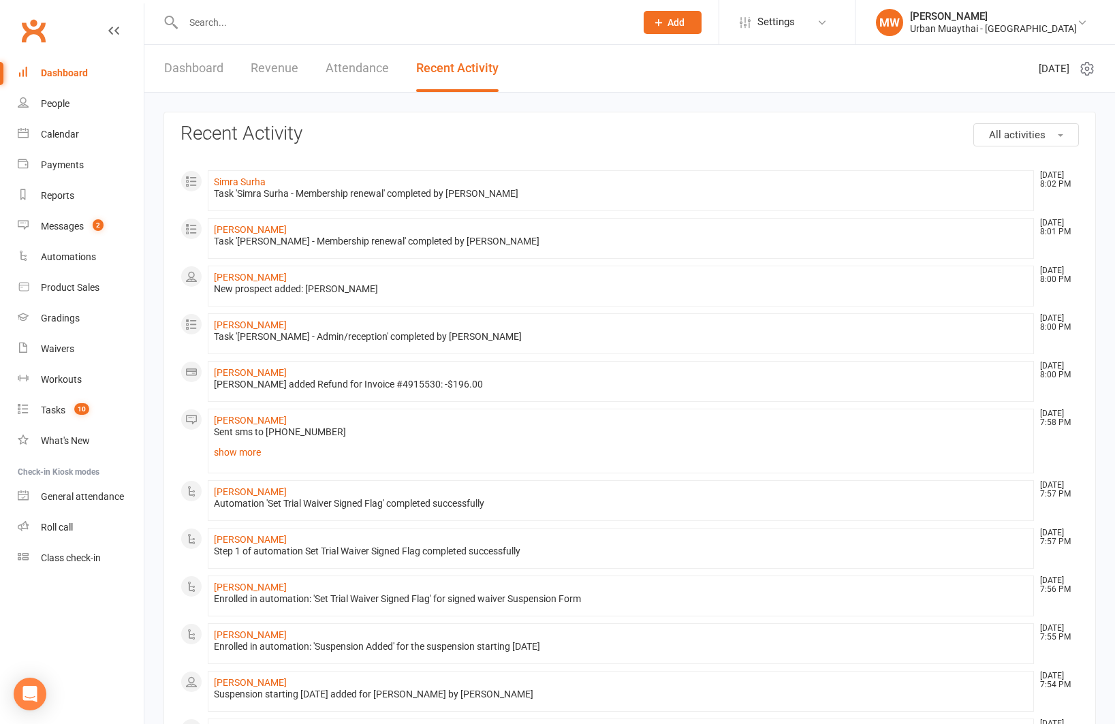
click at [263, 18] on input "text" at bounding box center [402, 22] width 447 height 19
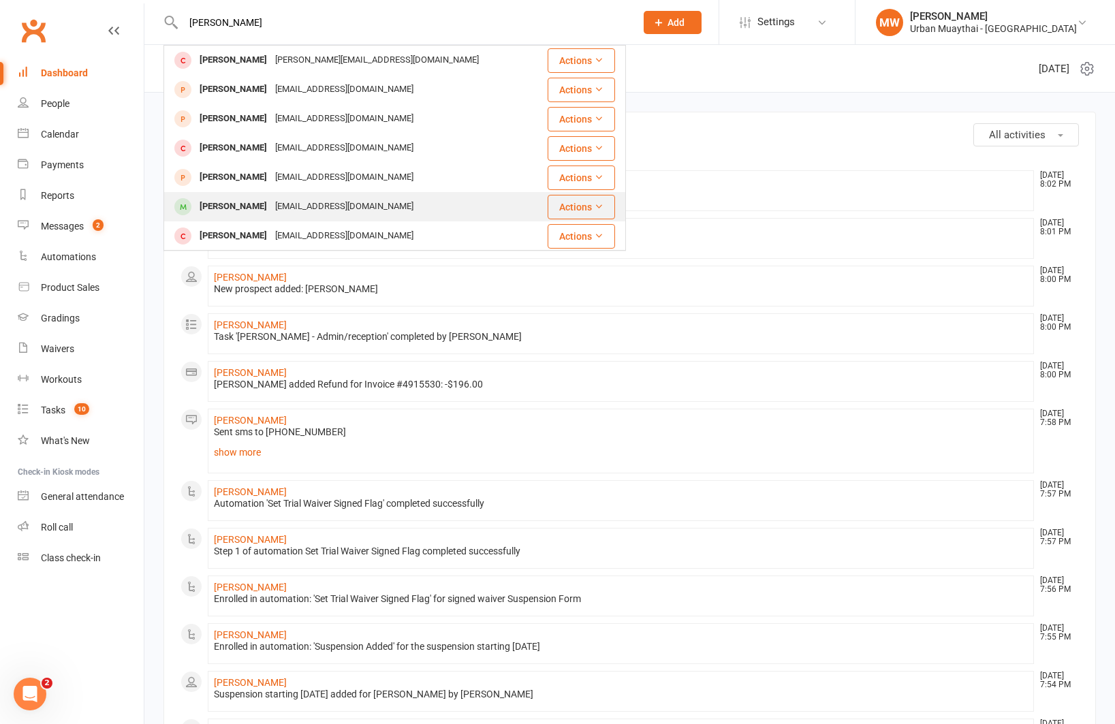
type input "sebastian"
click at [289, 200] on div "sdark1927@hotmail.com" at bounding box center [344, 207] width 146 height 20
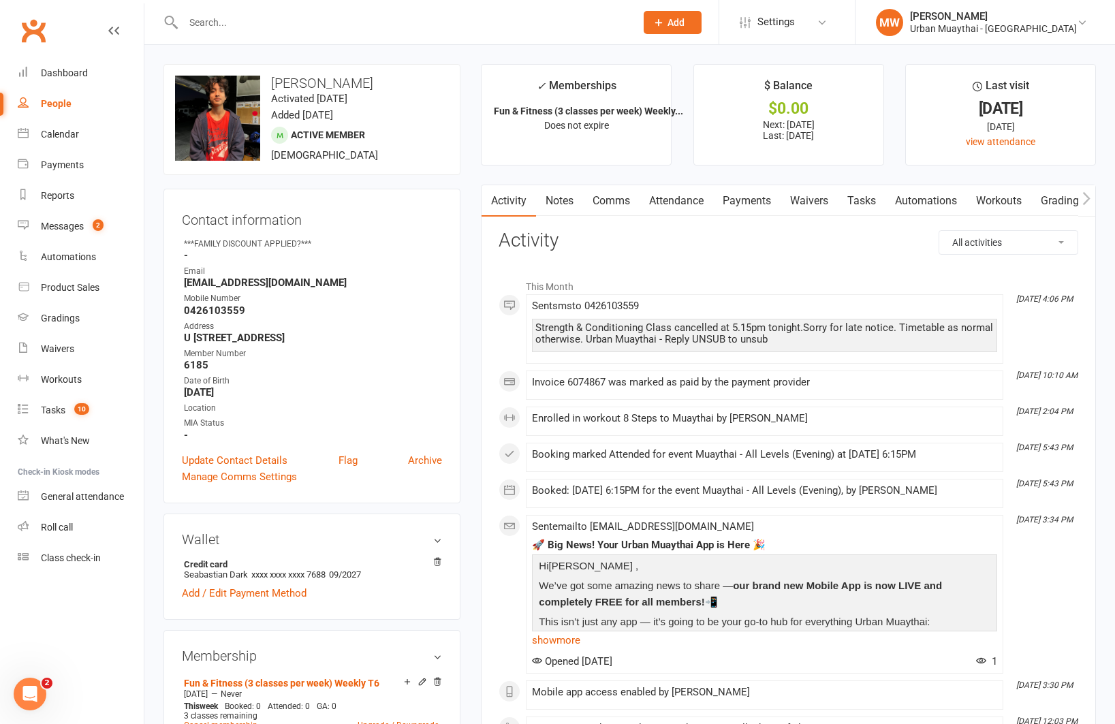
click at [751, 202] on link "Payments" at bounding box center [746, 200] width 67 height 31
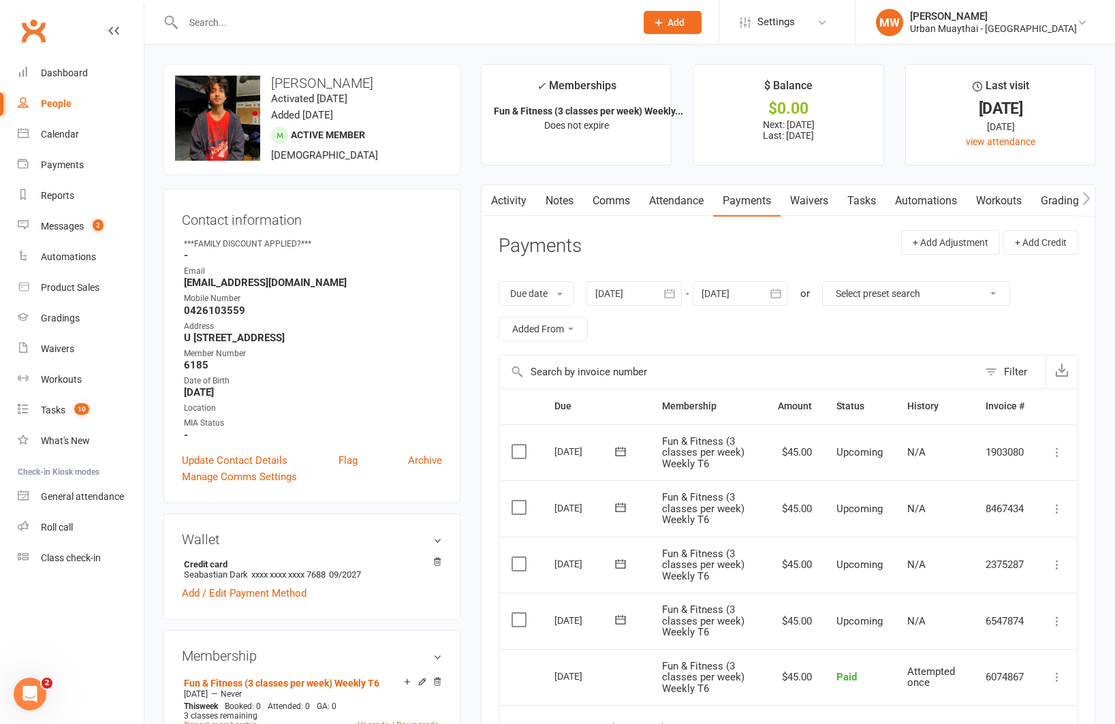
click at [292, 16] on input "text" at bounding box center [402, 22] width 447 height 19
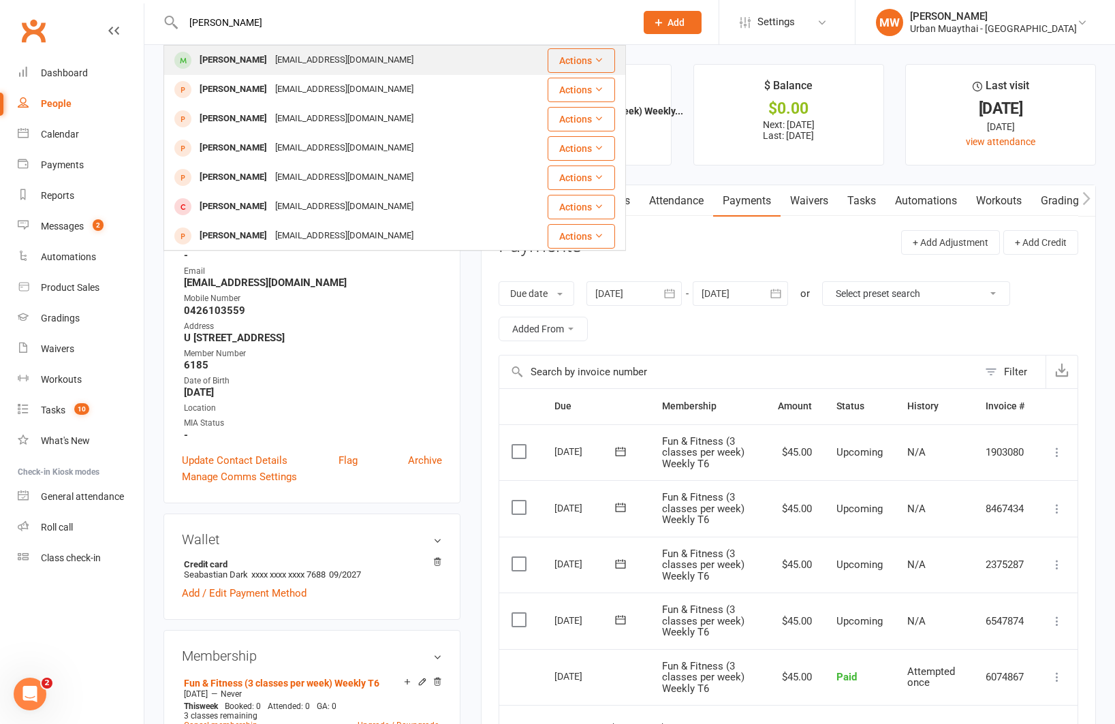
type input "max gilbert"
click at [281, 62] on div "[EMAIL_ADDRESS][DOMAIN_NAME]" at bounding box center [344, 60] width 146 height 20
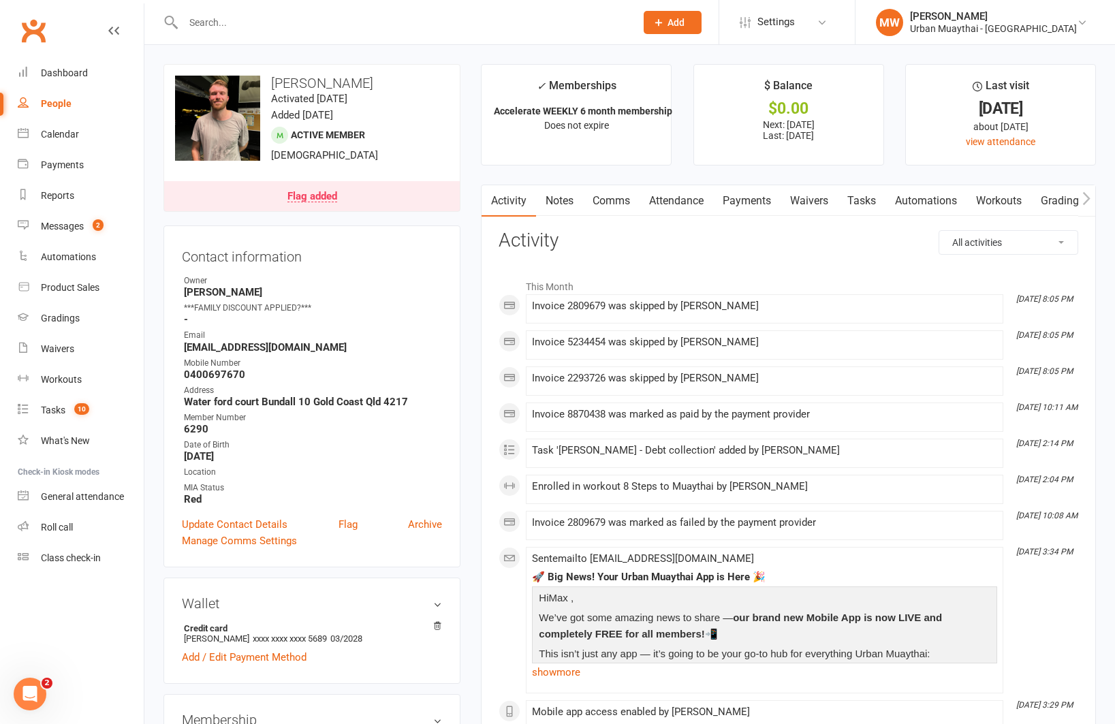
click at [736, 204] on link "Payments" at bounding box center [746, 200] width 67 height 31
